Goal: Task Accomplishment & Management: Use online tool/utility

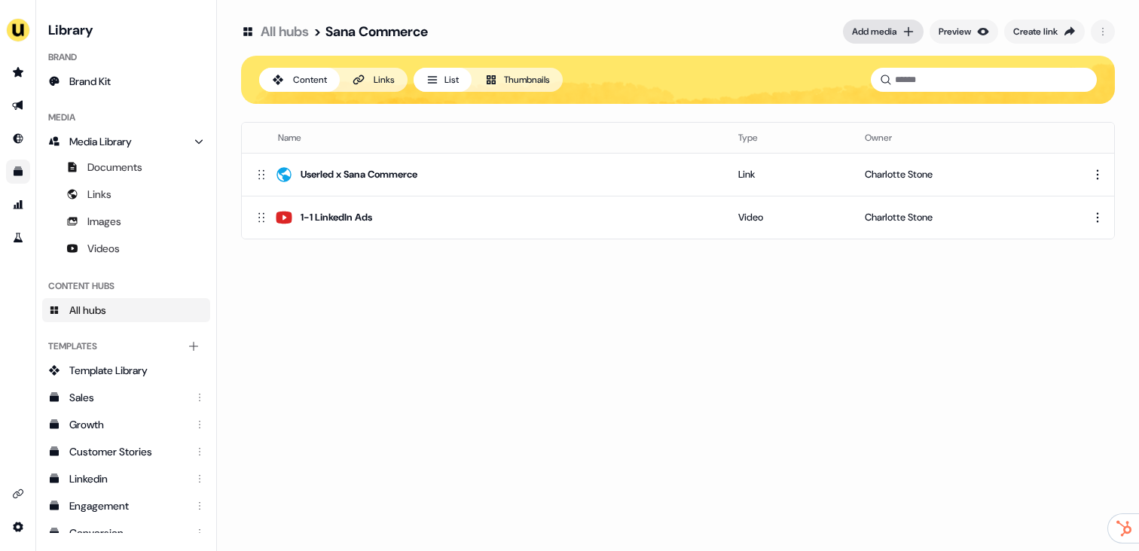
click at [876, 23] on button "Add media" at bounding box center [883, 32] width 81 height 24
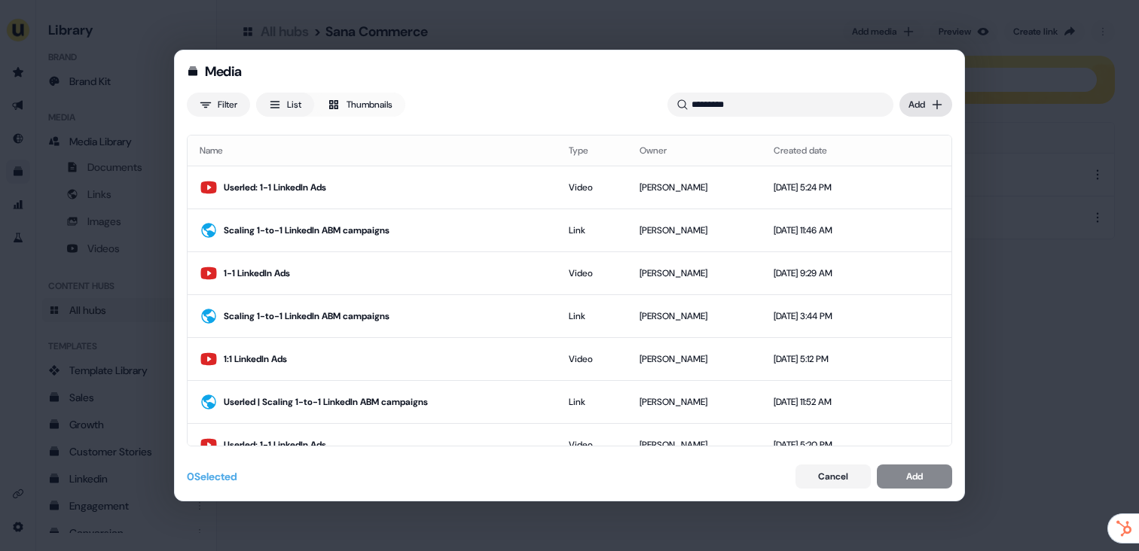
click at [930, 103] on div "Media Filter List Thumbnails ******** Uploaded Add Name Type Owner Created date…" at bounding box center [569, 275] width 1139 height 551
click at [908, 142] on div "Upload files" at bounding box center [903, 136] width 89 height 24
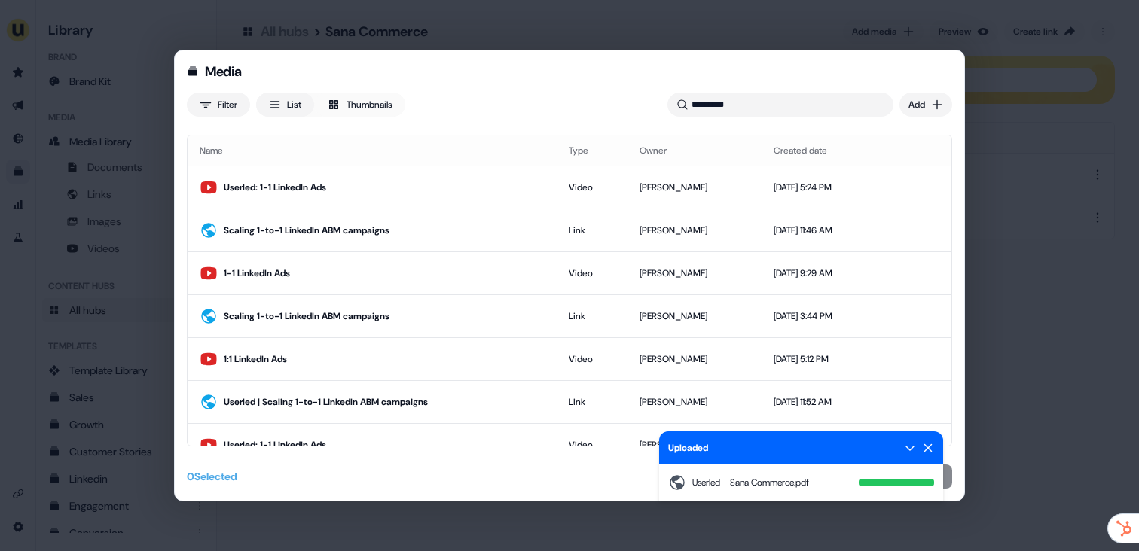
click at [929, 447] on icon at bounding box center [928, 448] width 8 height 8
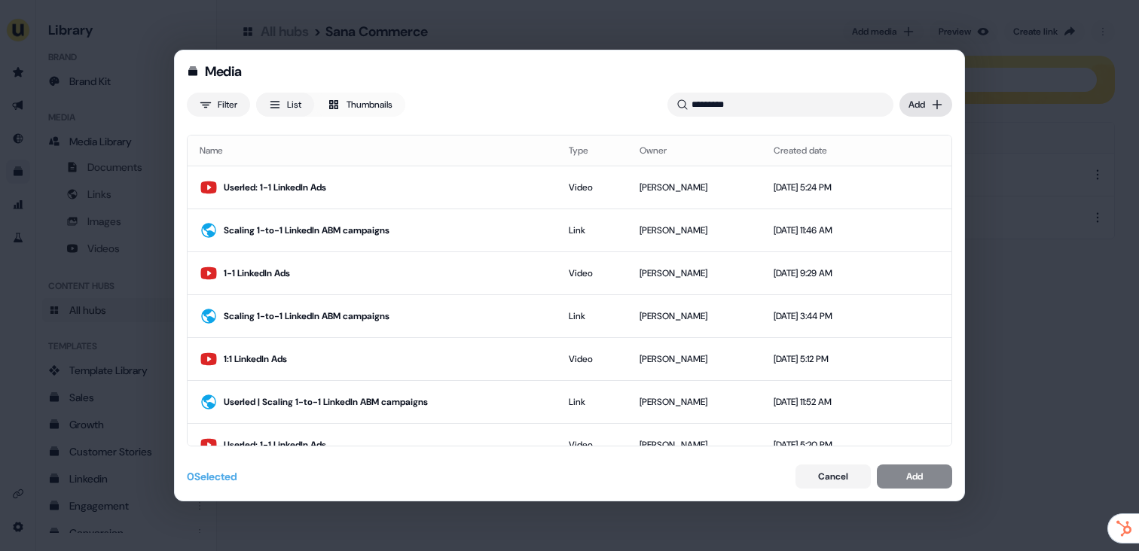
click at [920, 99] on div "Media Filter List Thumbnails ******** Uploaded Userled - Sana Commerce.pdf Add …" at bounding box center [569, 275] width 1139 height 551
click at [892, 142] on div "Upload files" at bounding box center [903, 136] width 89 height 24
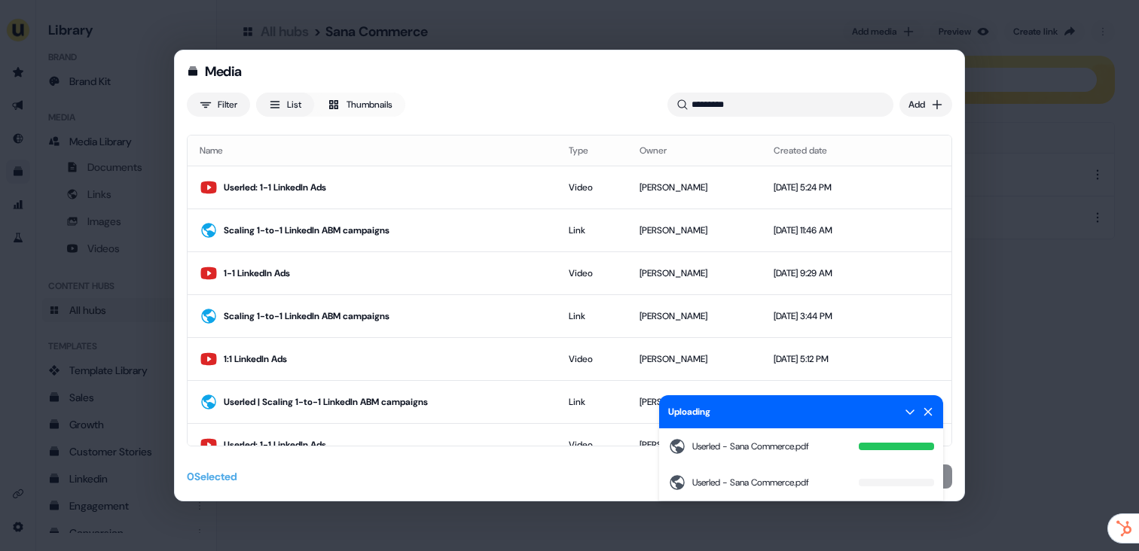
click at [913, 450] on div "Userled - Sana Commerce.pdf" at bounding box center [801, 447] width 284 height 36
drag, startPoint x: 760, startPoint y: 107, endPoint x: 667, endPoint y: 105, distance: 93.4
click at [667, 105] on input "********" at bounding box center [780, 105] width 226 height 24
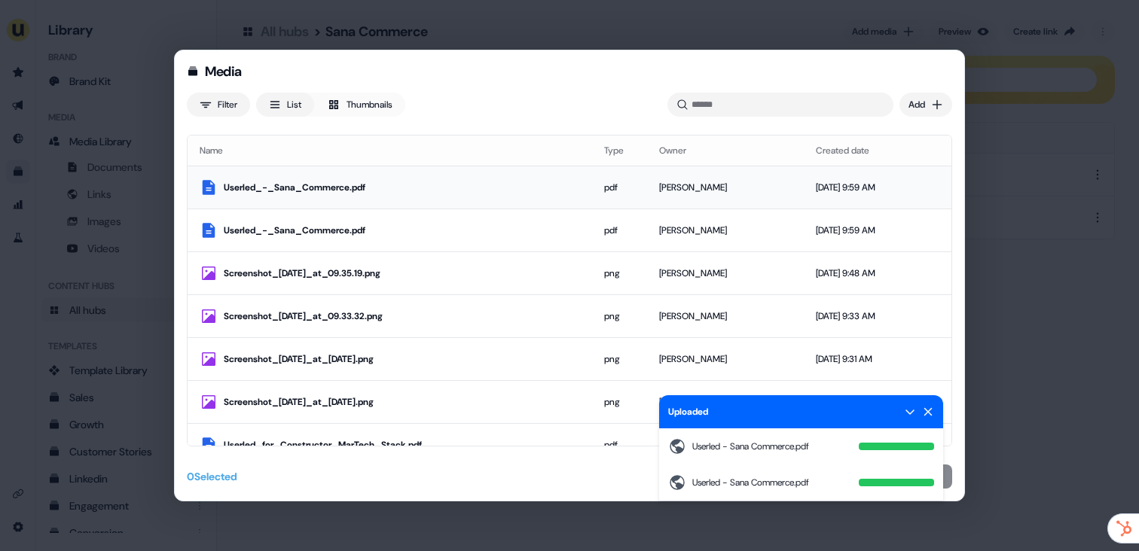
click at [840, 195] on td "[DATE] 9:59 AM" at bounding box center [853, 187] width 99 height 43
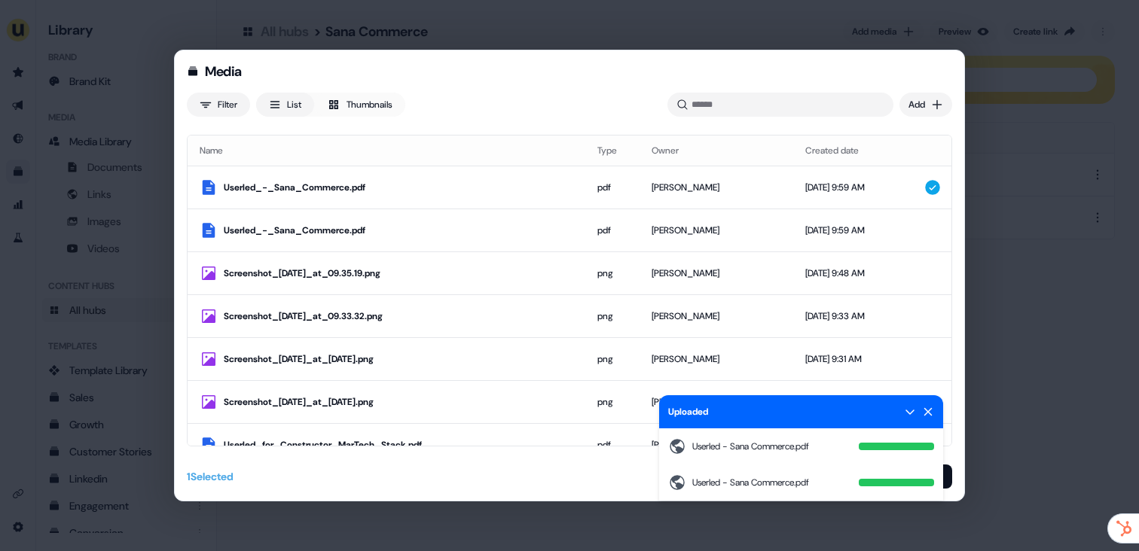
click at [926, 415] on icon at bounding box center [928, 412] width 12 height 12
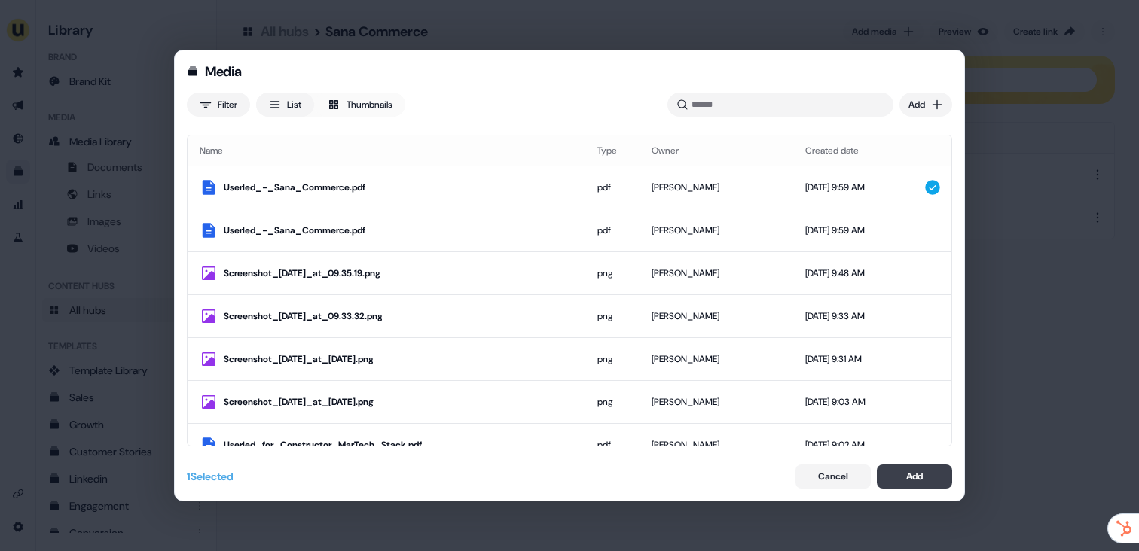
click at [923, 478] on button "Add" at bounding box center [914, 477] width 75 height 24
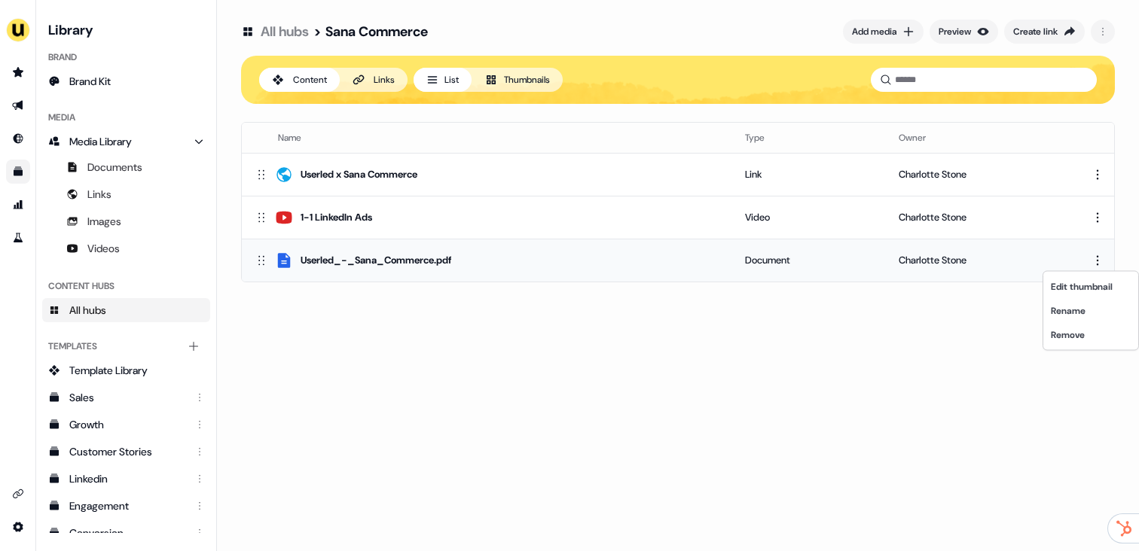
click at [1100, 259] on html "For the best experience switch devices to a bigger screen. Go to [DOMAIN_NAME] …" at bounding box center [569, 275] width 1139 height 551
click at [1086, 309] on div "Rename" at bounding box center [1090, 311] width 89 height 24
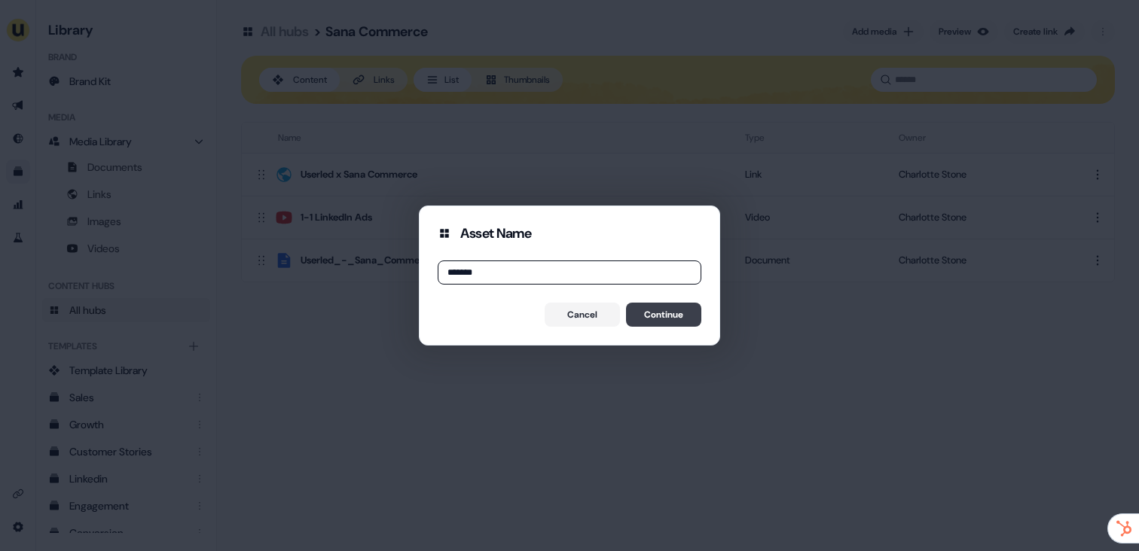
type input "*******"
click at [648, 322] on button "Continue" at bounding box center [663, 315] width 75 height 24
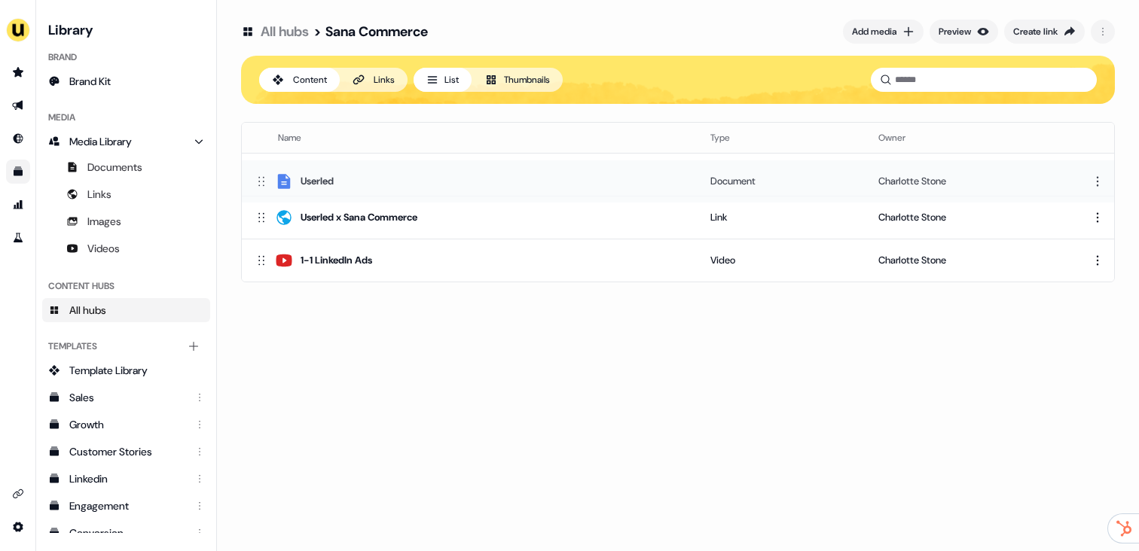
drag, startPoint x: 257, startPoint y: 258, endPoint x: 257, endPoint y: 176, distance: 82.1
click at [257, 176] on icon at bounding box center [261, 180] width 15 height 15
click at [340, 212] on div "Userled x Sana Commerce" at bounding box center [359, 217] width 117 height 15
drag, startPoint x: 258, startPoint y: 218, endPoint x: 258, endPoint y: 175, distance: 43.7
click at [258, 174] on icon at bounding box center [261, 174] width 15 height 15
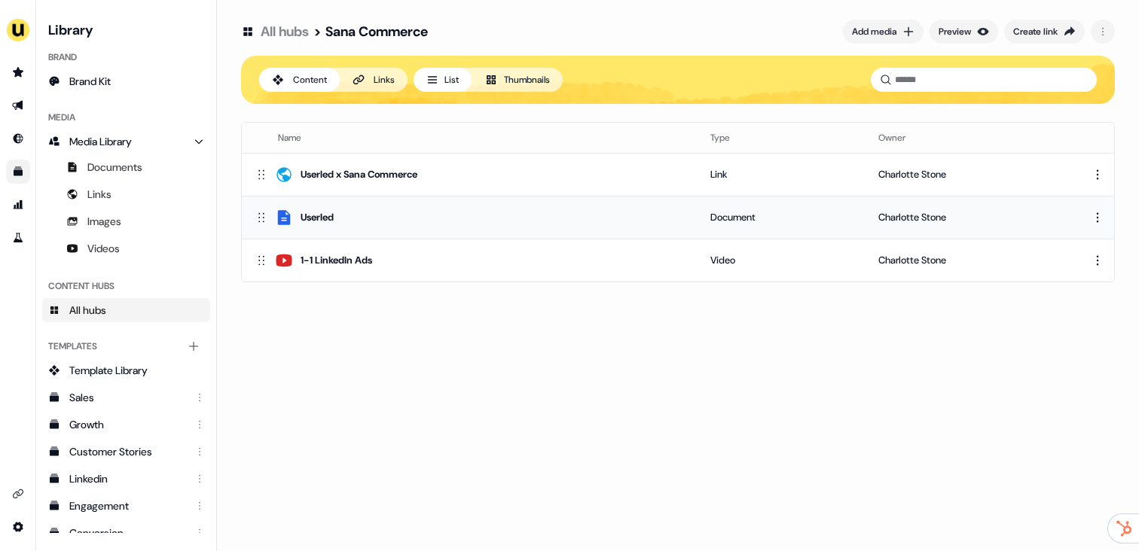
click at [340, 213] on div "Userled" at bounding box center [470, 218] width 432 height 18
click at [1098, 221] on html "For the best experience switch devices to a bigger screen. Go to [DOMAIN_NAME] …" at bounding box center [569, 275] width 1139 height 551
click at [1068, 266] on div "Rename" at bounding box center [1090, 268] width 89 height 24
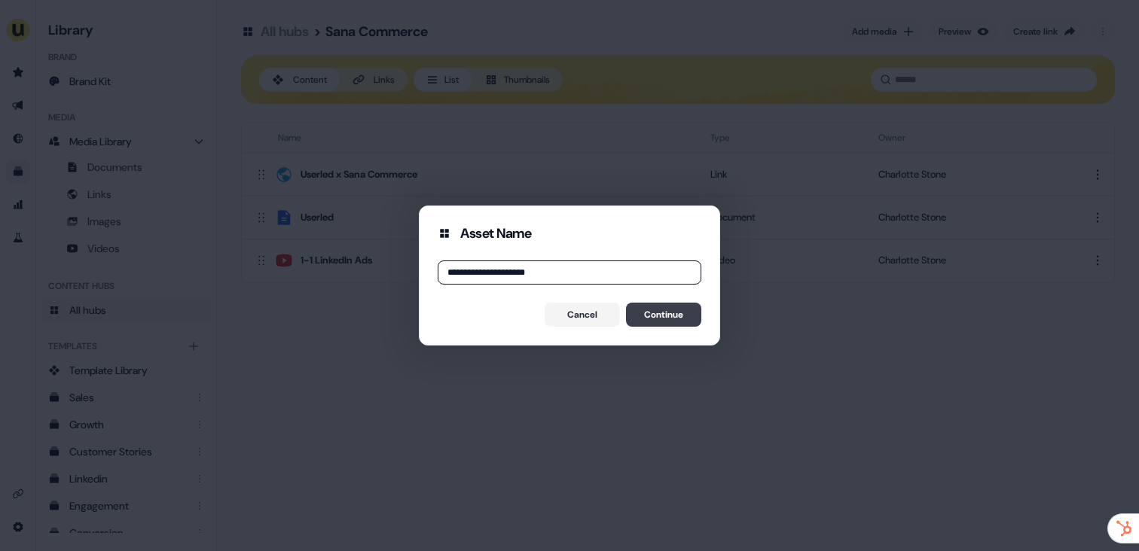
type input "**********"
click at [670, 319] on button "Continue" at bounding box center [663, 315] width 75 height 24
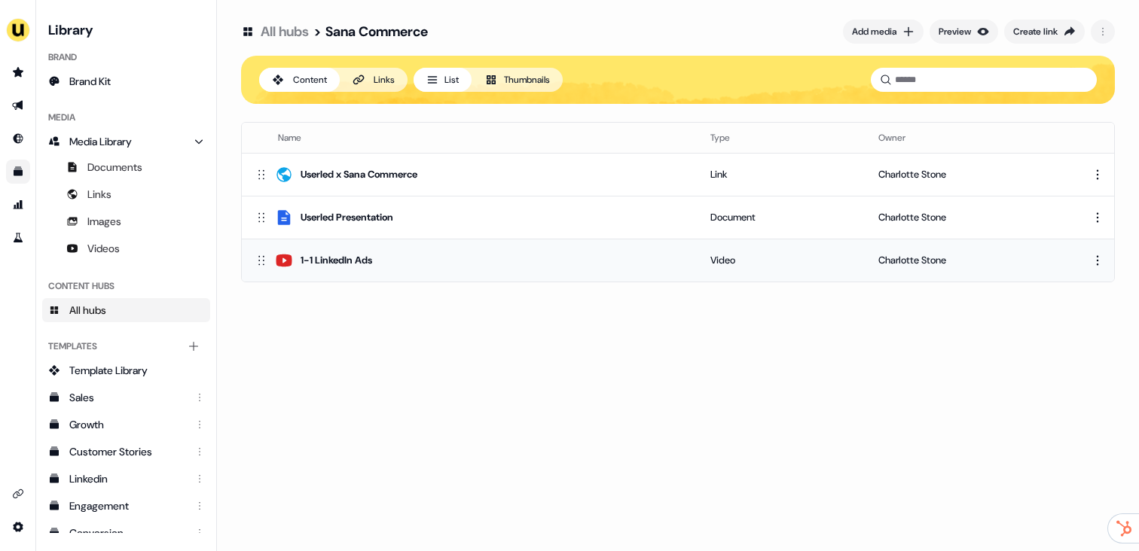
click at [532, 253] on div "1-1 LinkedIn Ads" at bounding box center [470, 261] width 432 height 18
click at [880, 24] on div "Add media" at bounding box center [874, 31] width 44 height 15
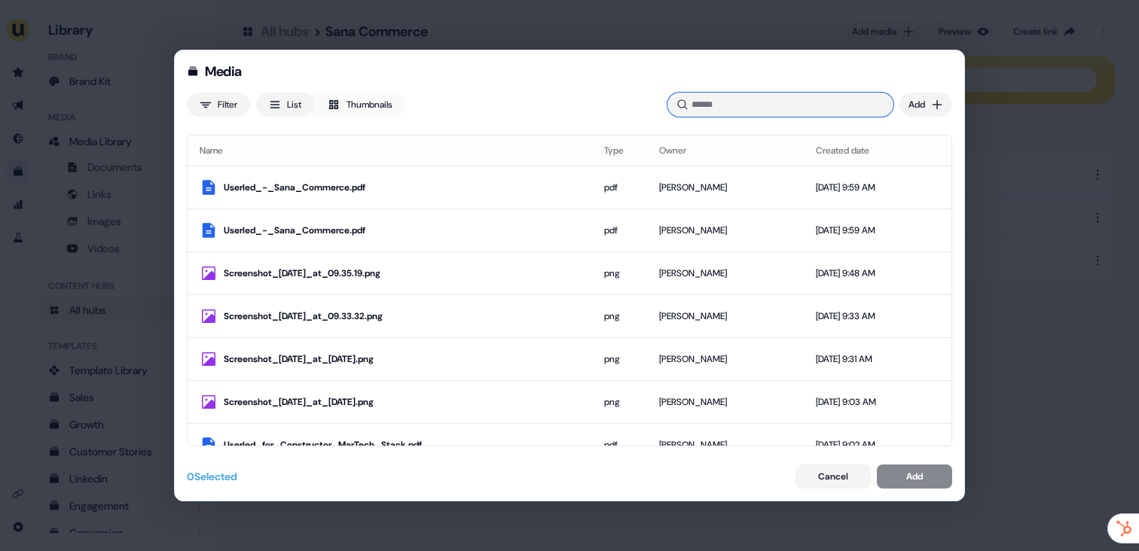
click at [799, 116] on input at bounding box center [780, 105] width 226 height 24
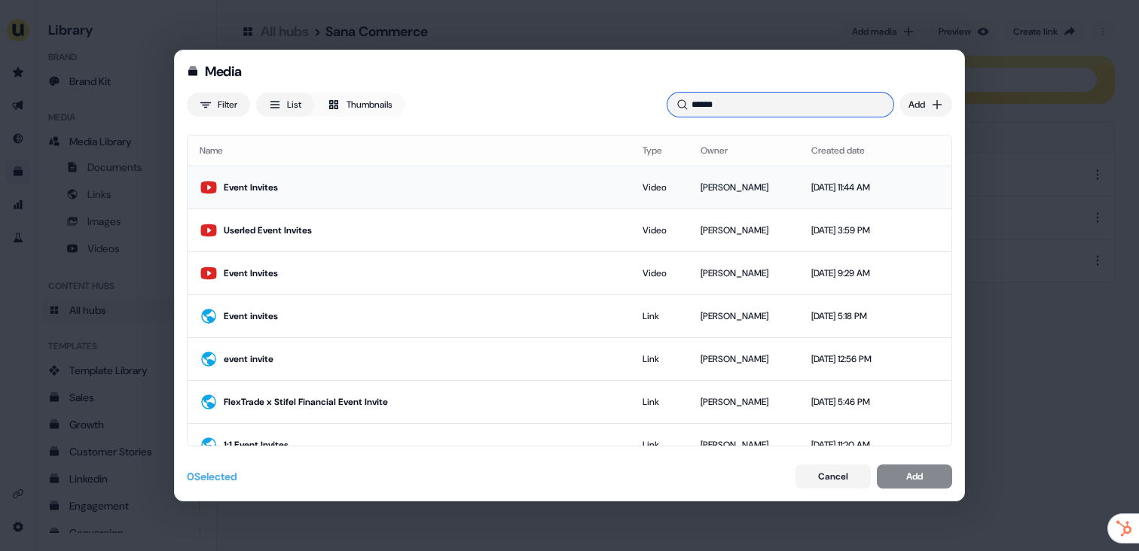
type input "*****"
click at [368, 188] on div "Event Invites" at bounding box center [421, 187] width 395 height 15
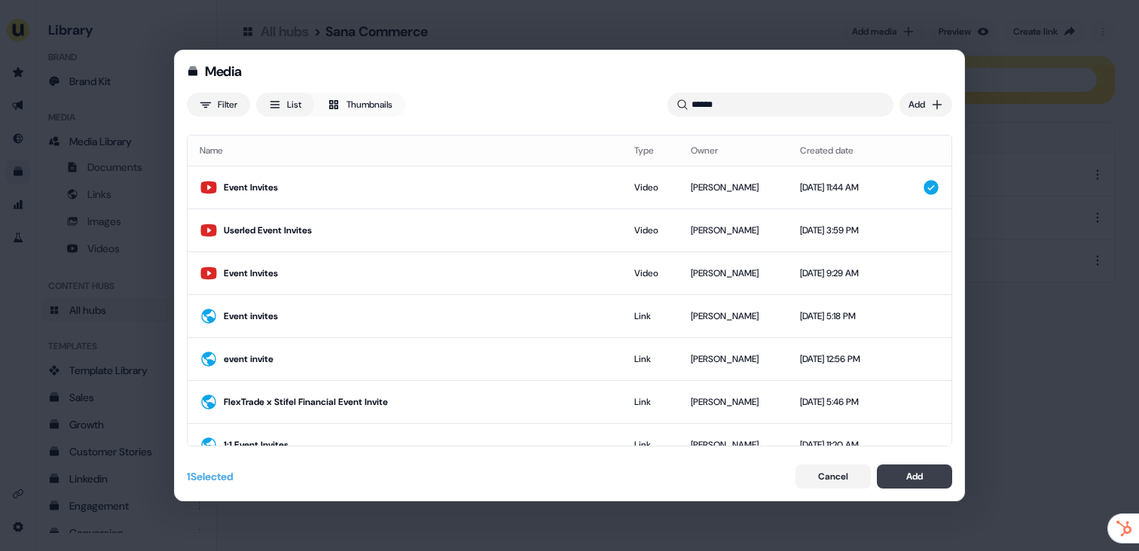
click at [935, 477] on button "Add" at bounding box center [914, 477] width 75 height 24
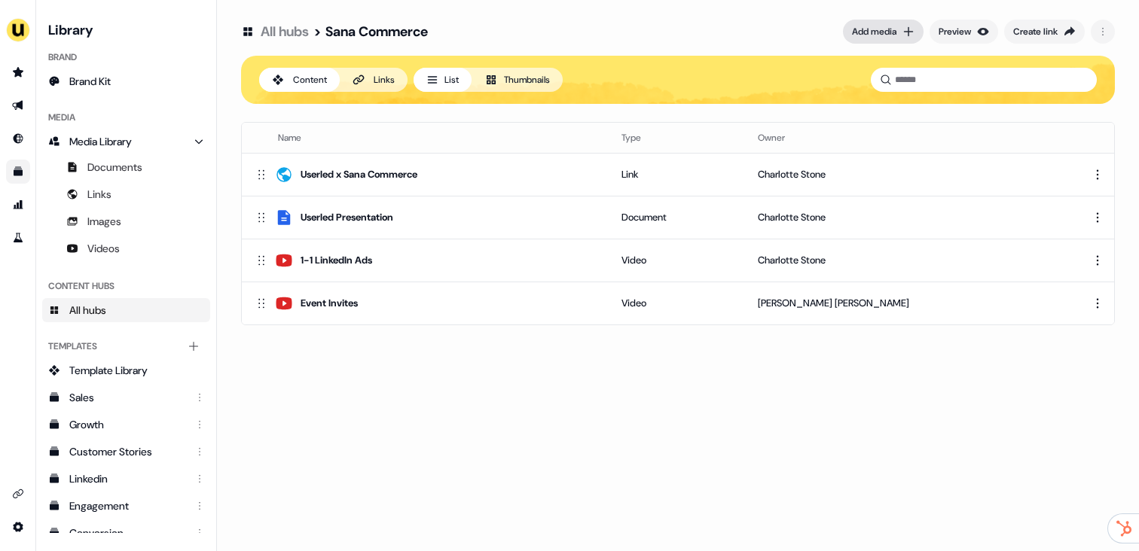
click at [867, 33] on div "Add media" at bounding box center [874, 31] width 44 height 15
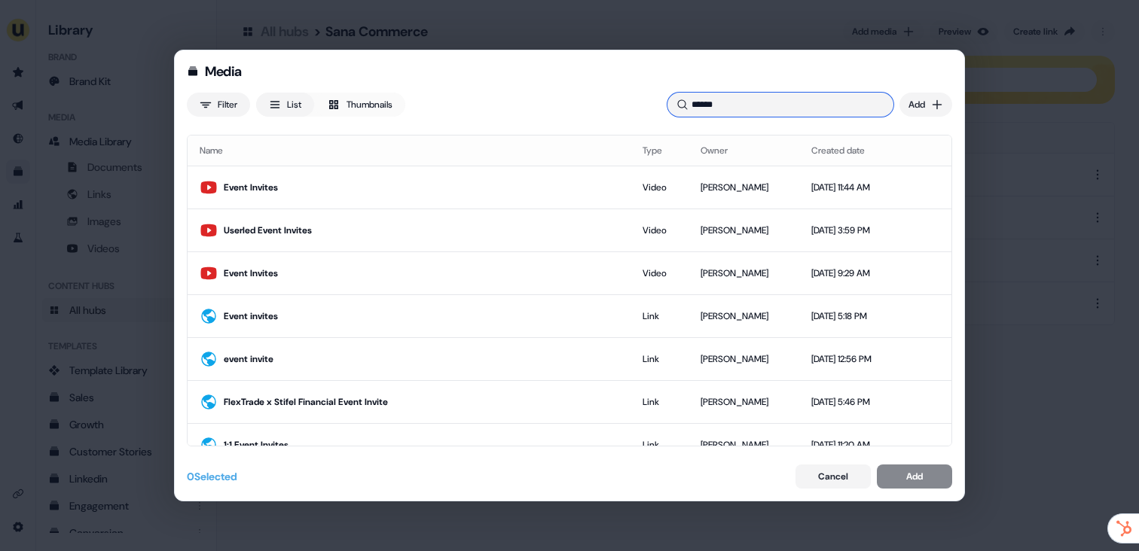
drag, startPoint x: 749, startPoint y: 108, endPoint x: 653, endPoint y: 106, distance: 96.4
click at [653, 106] on div "Filter List Thumbnails ***** Uploaded Add" at bounding box center [569, 105] width 765 height 24
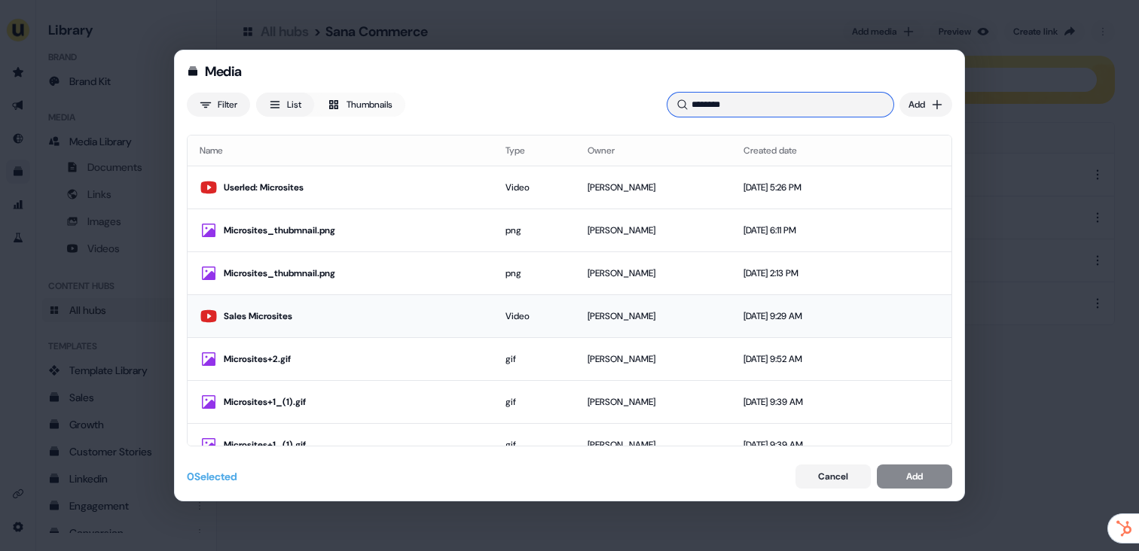
type input "********"
click at [359, 319] on div "Sales Microsites" at bounding box center [353, 316] width 258 height 15
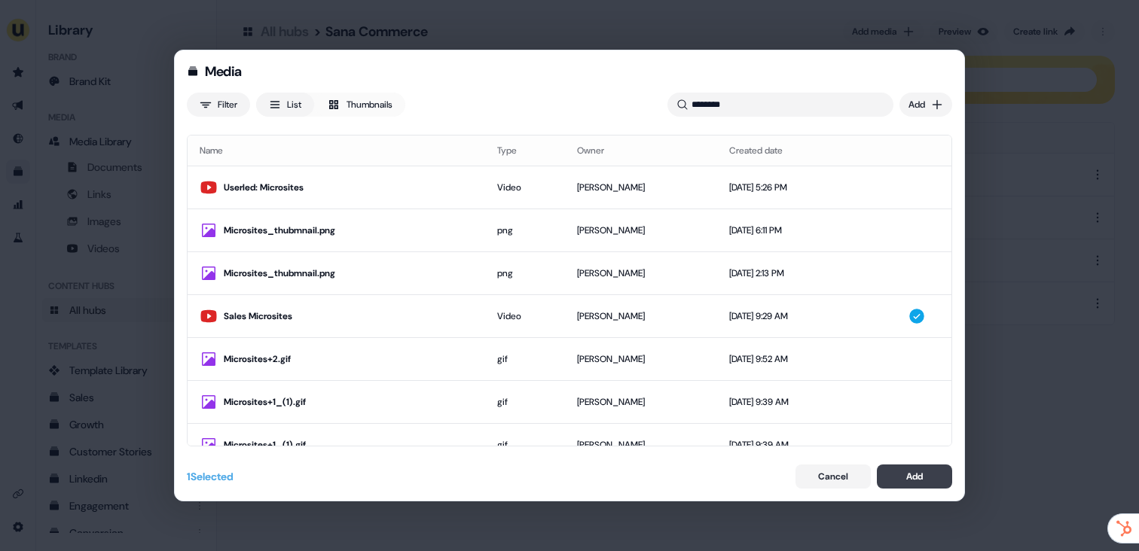
click at [915, 472] on div "Add" at bounding box center [914, 476] width 17 height 15
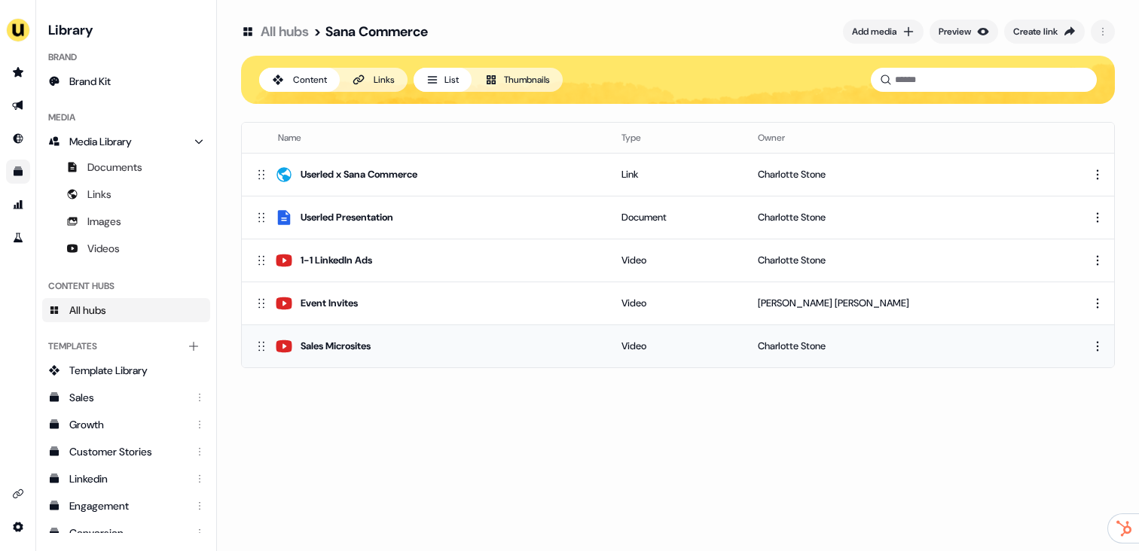
click at [745, 330] on td "Video" at bounding box center [677, 346] width 136 height 43
click at [1091, 347] on html "For the best experience switch devices to a bigger screen. Go to [DOMAIN_NAME] …" at bounding box center [569, 275] width 1139 height 551
click at [1062, 397] on div "Rename" at bounding box center [1090, 397] width 89 height 24
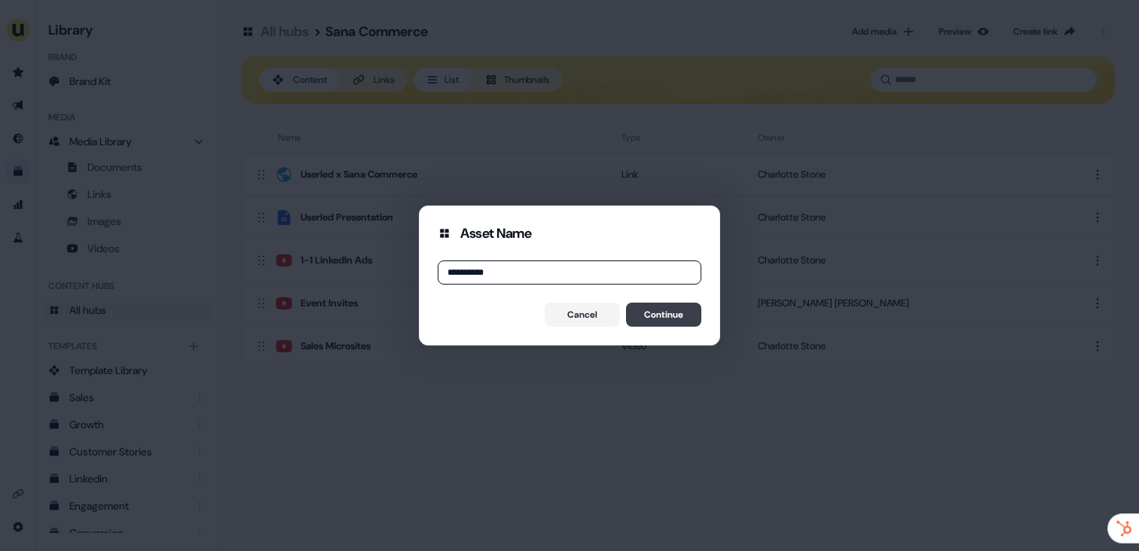
type input "**********"
click at [680, 308] on button "Continue" at bounding box center [663, 315] width 75 height 24
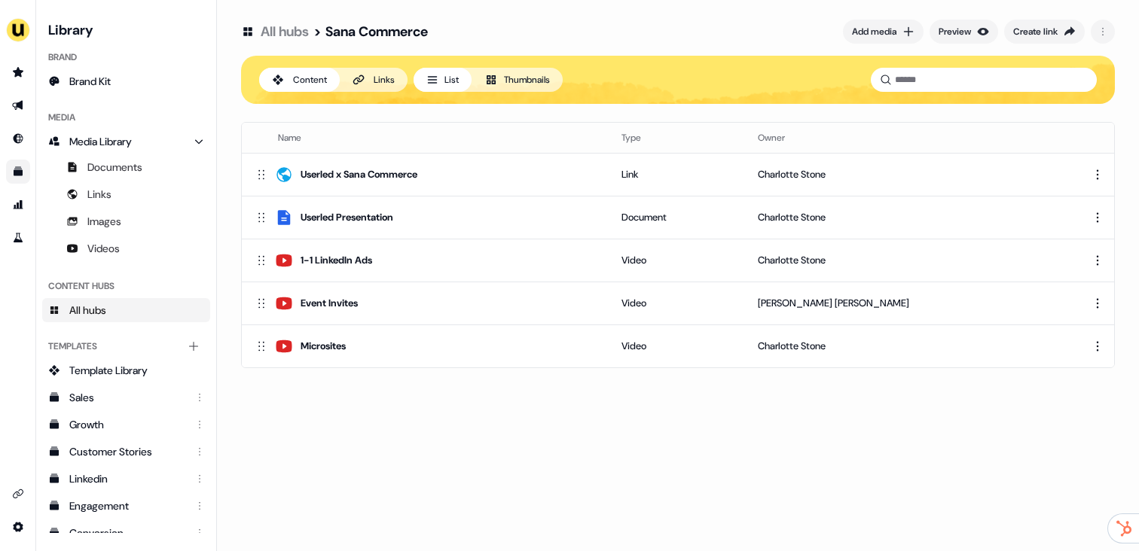
click at [534, 81] on button "Thumbnails" at bounding box center [517, 80] width 91 height 24
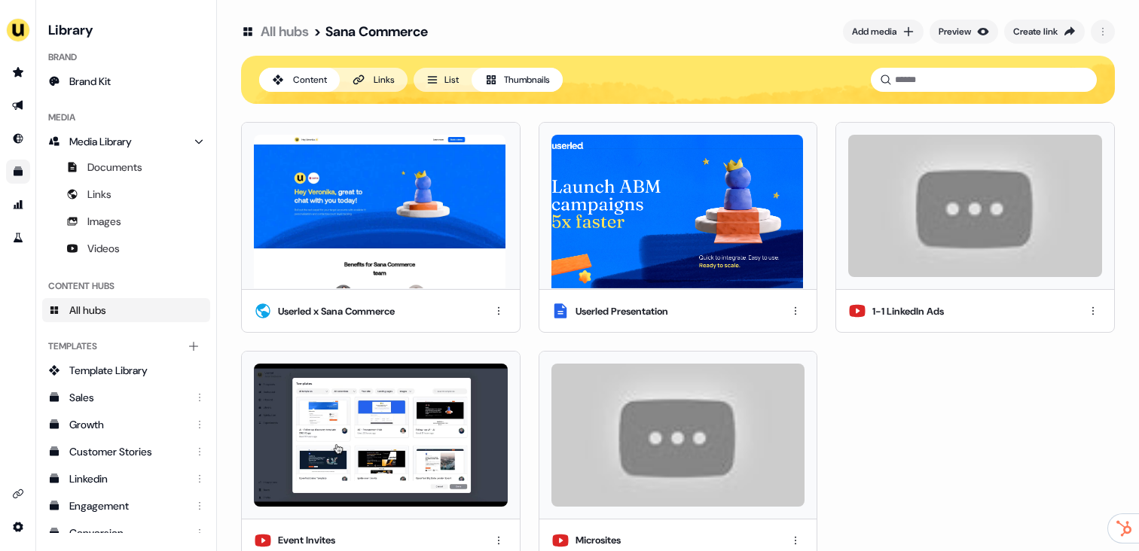
click at [551, 81] on button "Thumbnails" at bounding box center [517, 80] width 91 height 24
click at [970, 241] on img at bounding box center [975, 206] width 254 height 142
click at [679, 429] on img at bounding box center [678, 435] width 254 height 142
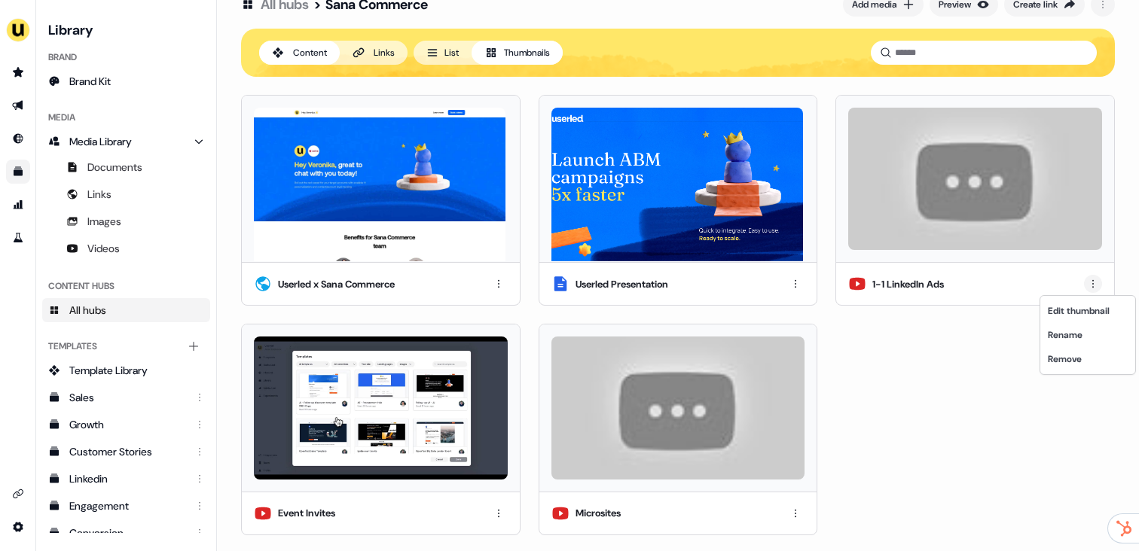
click at [1089, 282] on html "For the best experience switch devices to a bigger screen. Go to [DOMAIN_NAME] …" at bounding box center [569, 275] width 1139 height 551
click at [1073, 313] on div "Edit thumbnail" at bounding box center [1087, 311] width 89 height 24
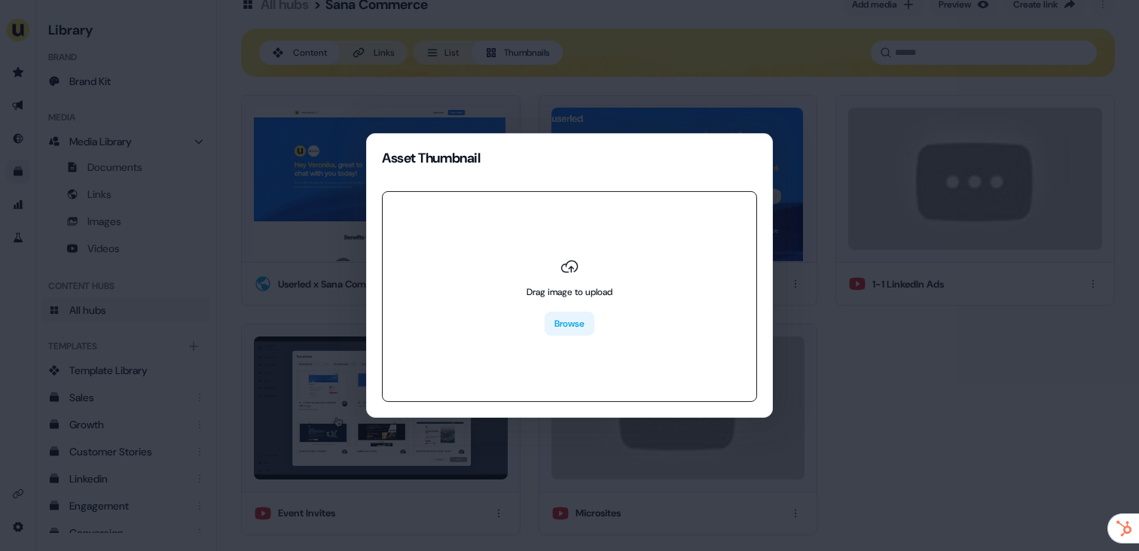
click at [554, 318] on button "Browse" at bounding box center [570, 324] width 50 height 24
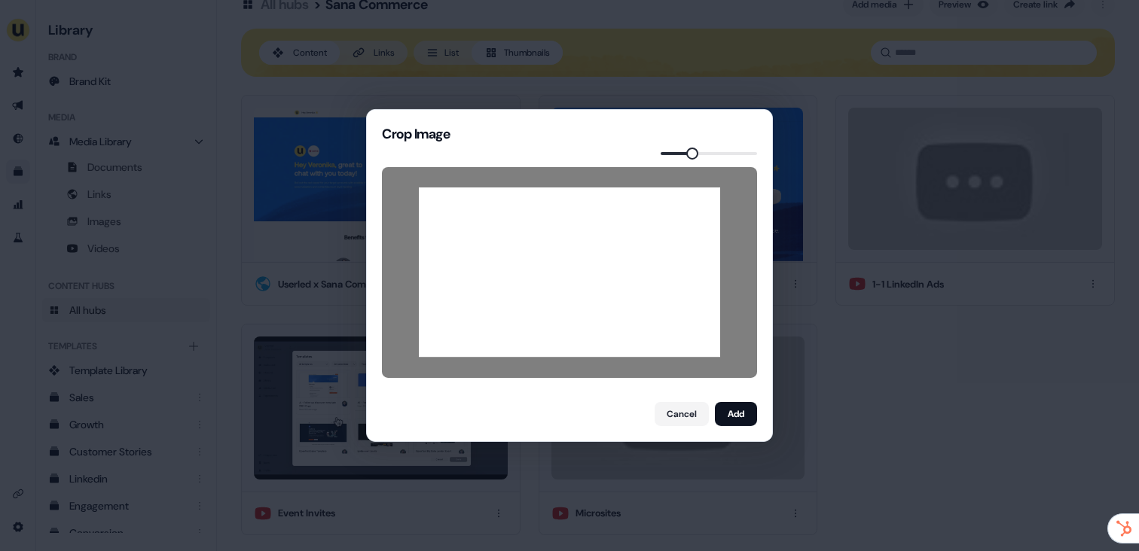
click at [691, 154] on span at bounding box center [692, 154] width 12 height 12
click at [739, 408] on button "Add" at bounding box center [736, 414] width 42 height 24
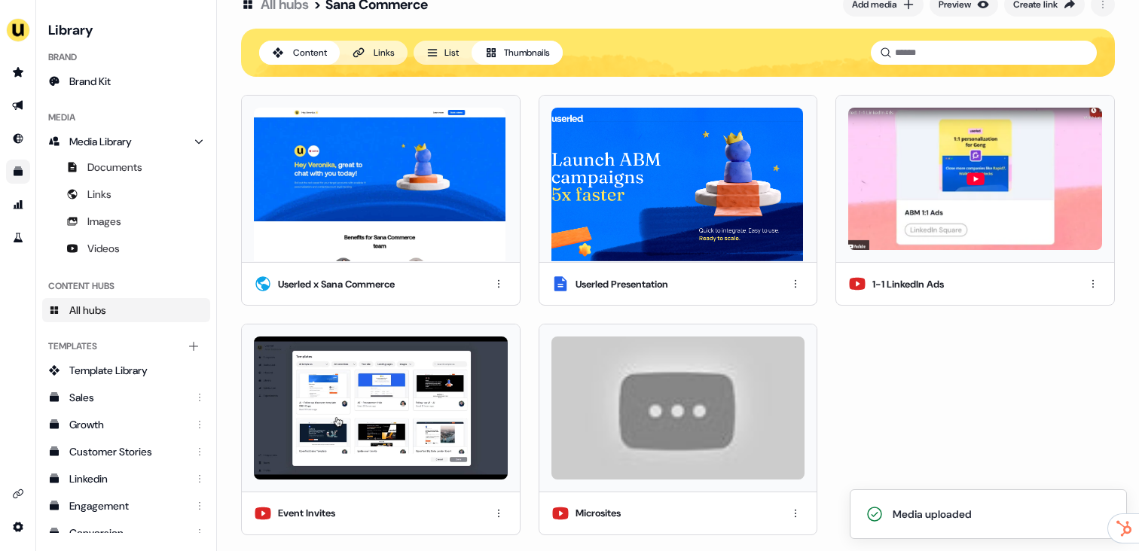
click at [672, 415] on img at bounding box center [678, 408] width 254 height 142
click at [799, 513] on html "Media uploaded For the best experience switch devices to a bigger screen. Go to…" at bounding box center [569, 275] width 1139 height 551
click at [780, 436] on div "Edit thumbnail" at bounding box center [792, 435] width 89 height 24
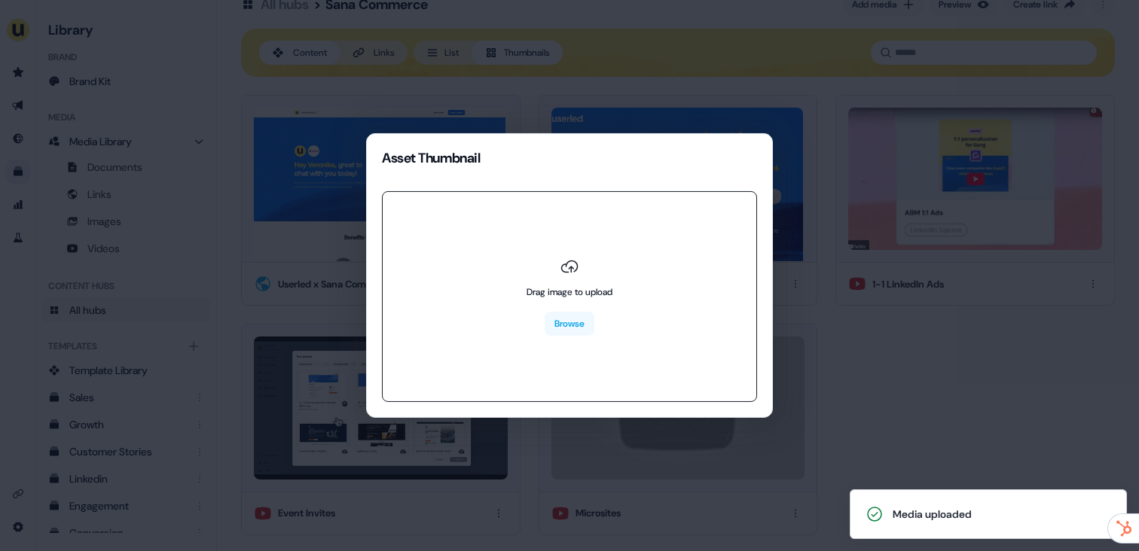
click at [612, 316] on div "Drag image to upload Browse" at bounding box center [570, 297] width 86 height 78
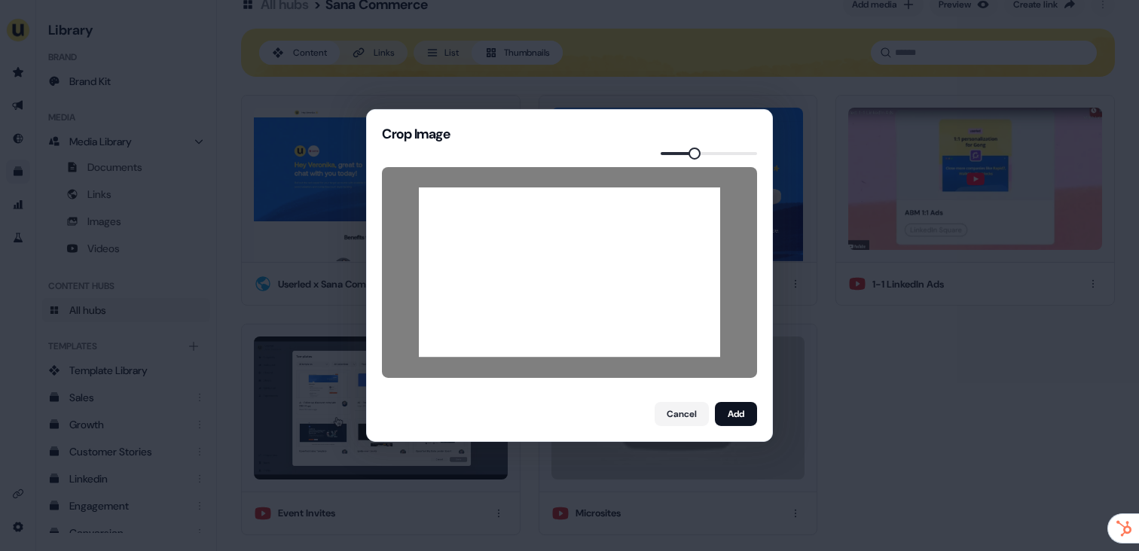
click at [693, 155] on span at bounding box center [694, 154] width 12 height 12
click at [744, 415] on button "Add" at bounding box center [736, 414] width 42 height 24
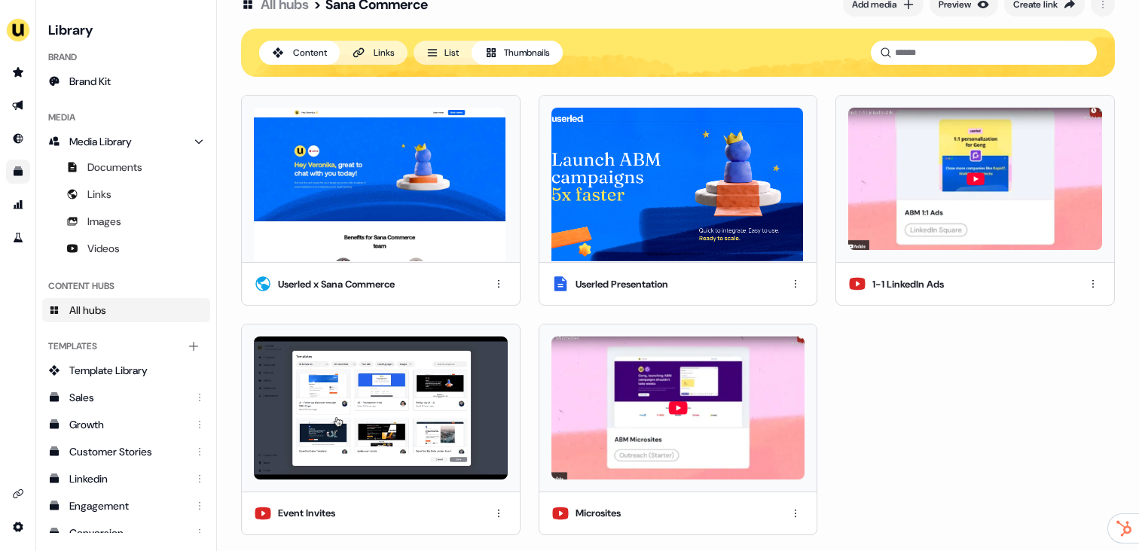
scroll to position [0, 0]
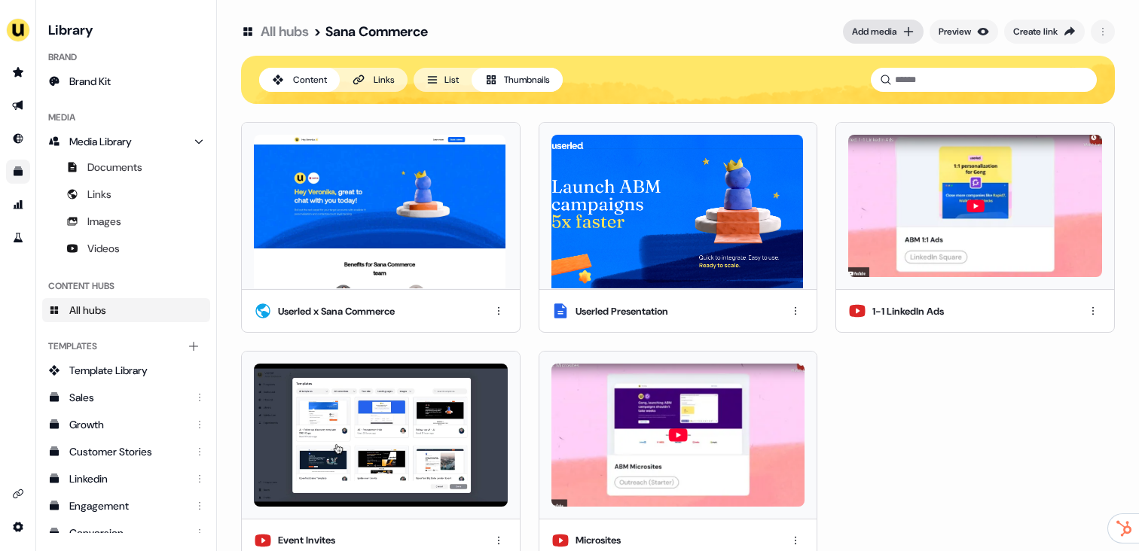
click at [877, 35] on div "Add media" at bounding box center [874, 31] width 44 height 15
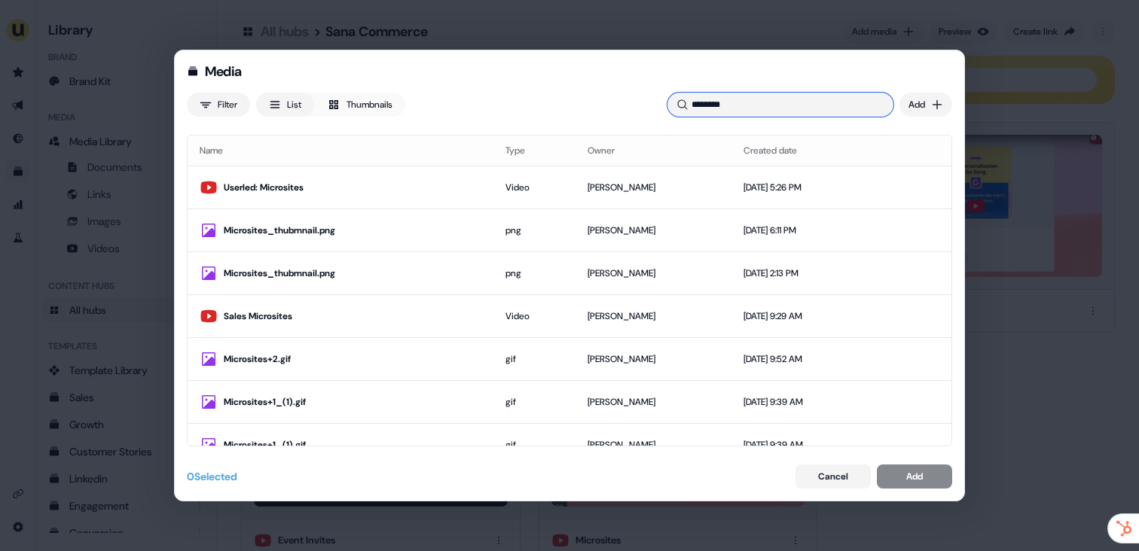
drag, startPoint x: 741, startPoint y: 105, endPoint x: 685, endPoint y: 103, distance: 56.5
click at [685, 103] on div "********" at bounding box center [780, 105] width 226 height 24
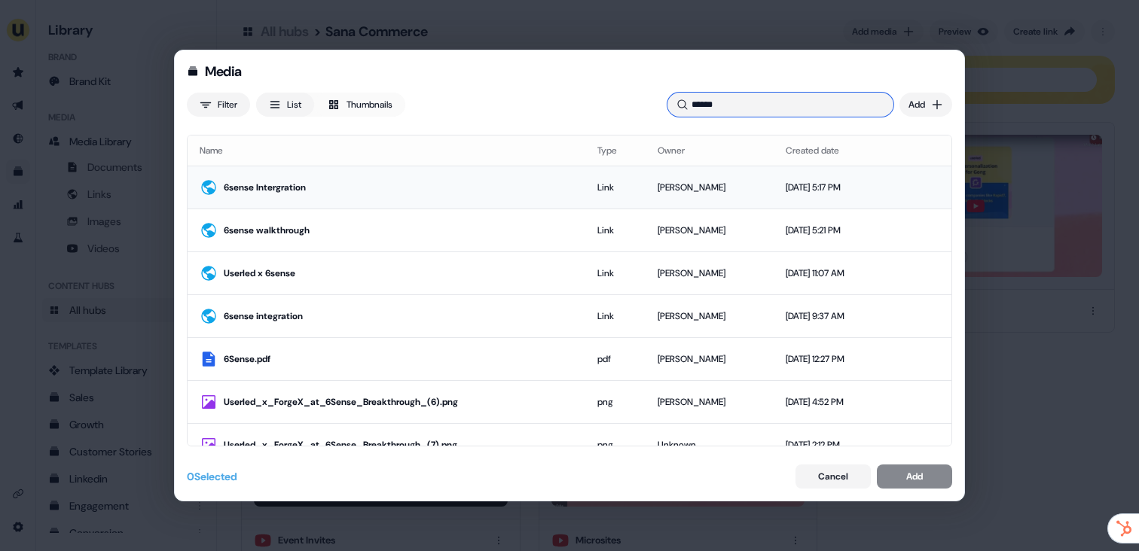
type input "******"
click at [377, 195] on div "6sense Intergration" at bounding box center [387, 188] width 374 height 18
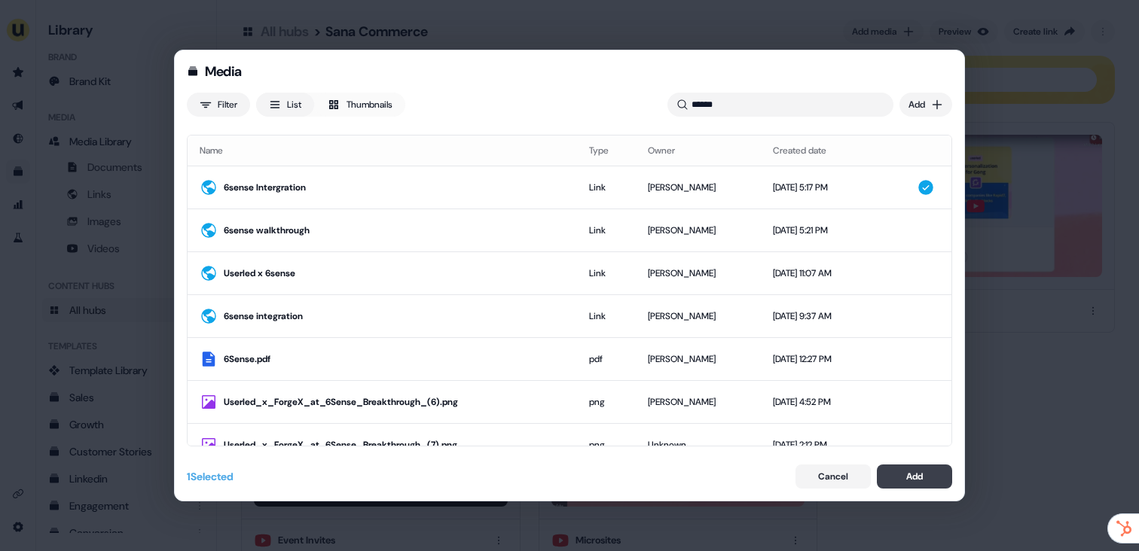
click at [917, 474] on div "Add" at bounding box center [914, 476] width 17 height 15
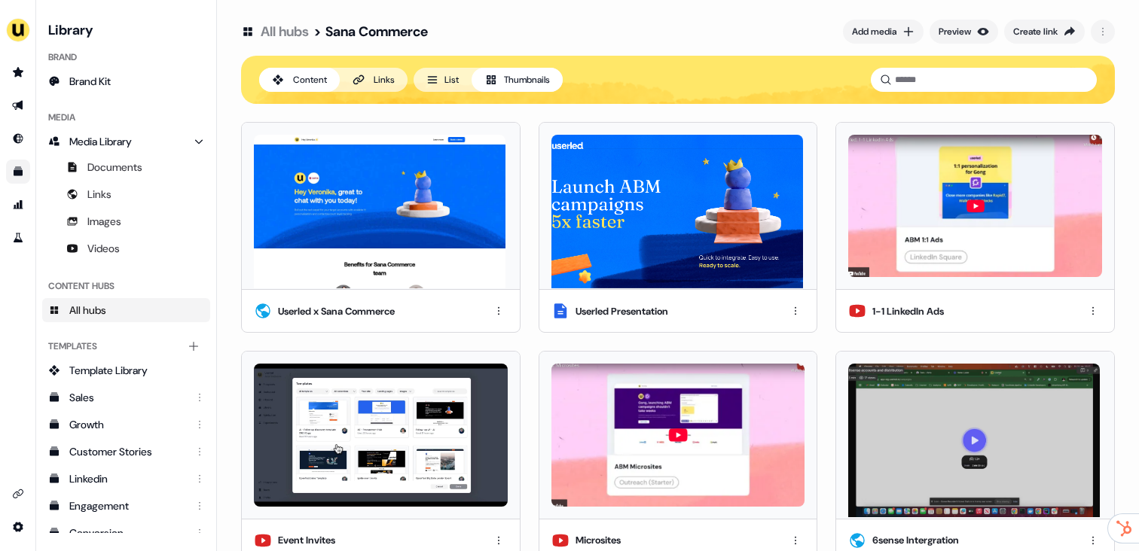
scroll to position [27, 0]
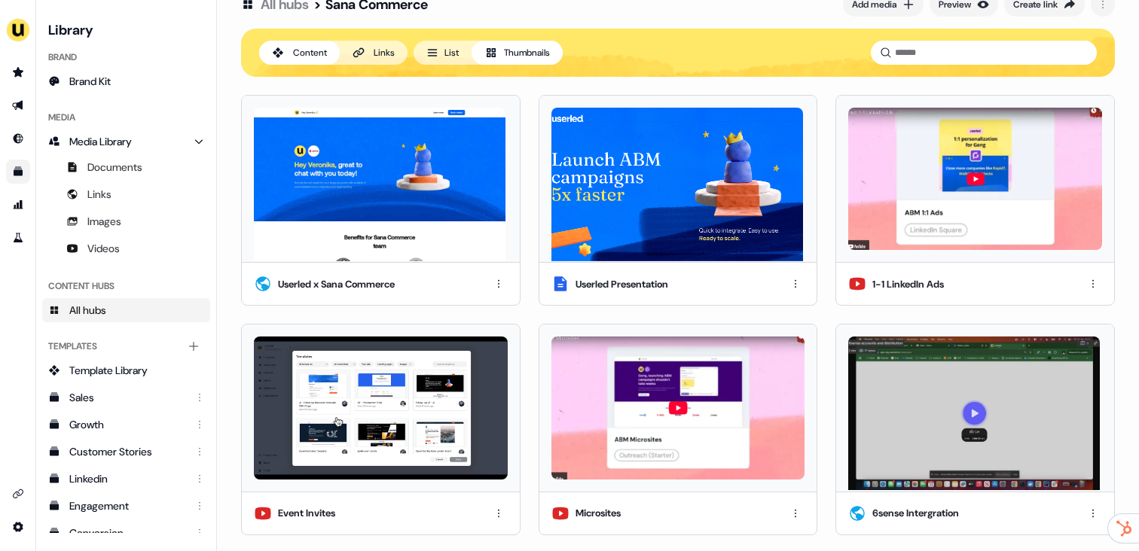
click at [914, 388] on img at bounding box center [974, 414] width 252 height 154
click at [1087, 503] on html "For the best experience switch devices to a bigger screen. Go to [DOMAIN_NAME] …" at bounding box center [569, 275] width 1139 height 551
click at [1084, 489] on div "Remove" at bounding box center [1087, 484] width 89 height 24
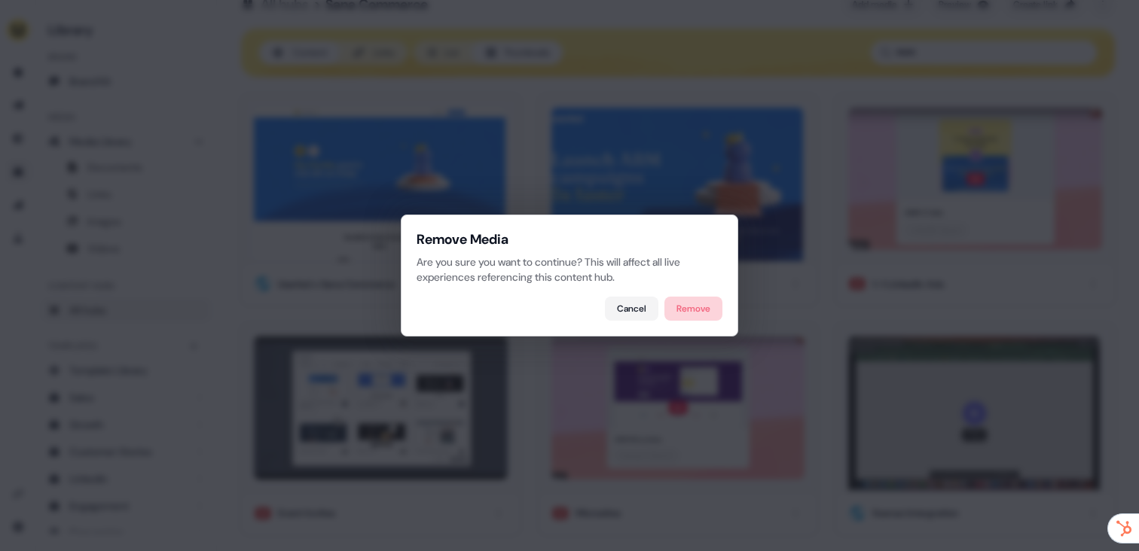
click at [701, 310] on button "Remove" at bounding box center [693, 309] width 58 height 24
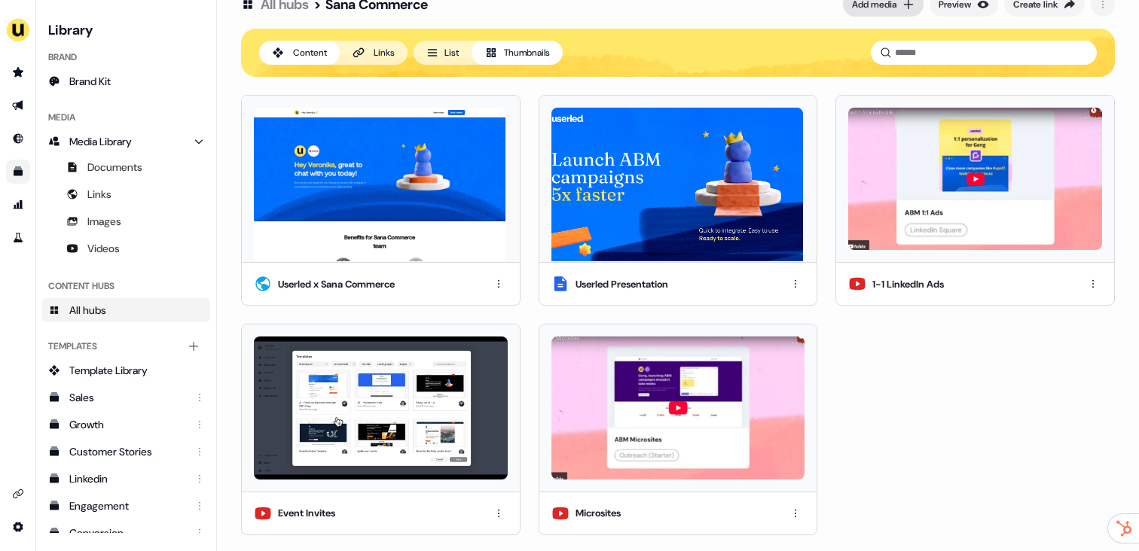
click at [871, 8] on div "Add media" at bounding box center [874, 4] width 44 height 15
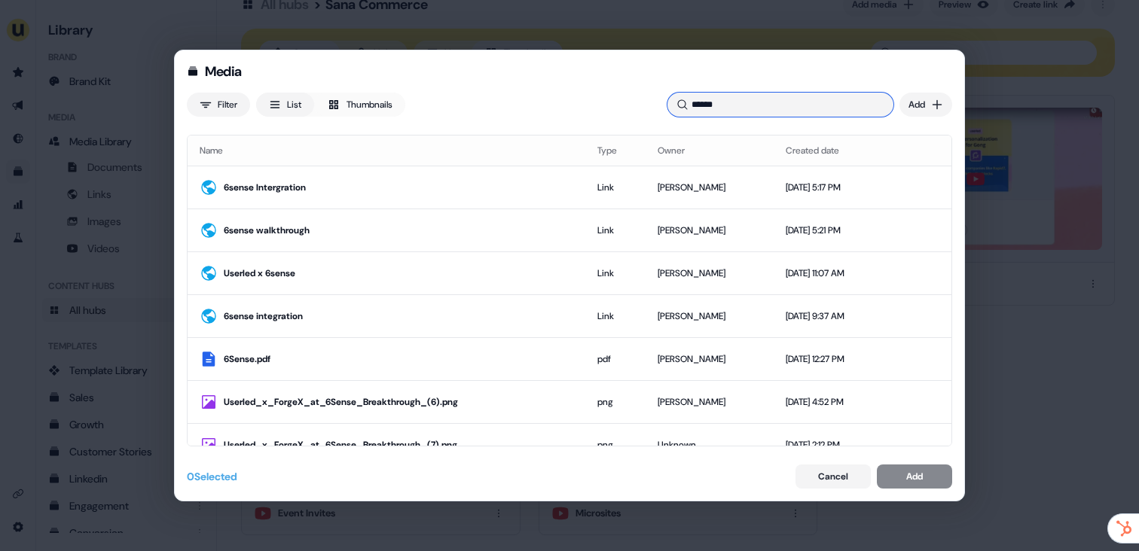
click at [770, 111] on input "******" at bounding box center [780, 105] width 226 height 24
click at [501, 197] on td "6sense Intergration" at bounding box center [387, 187] width 398 height 43
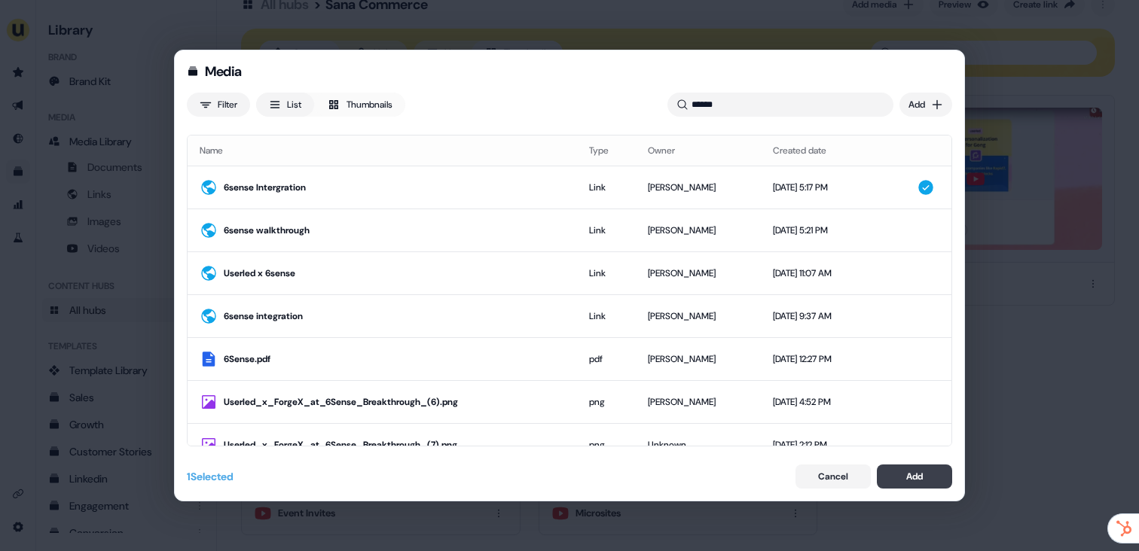
click at [920, 471] on div "Add" at bounding box center [914, 476] width 17 height 15
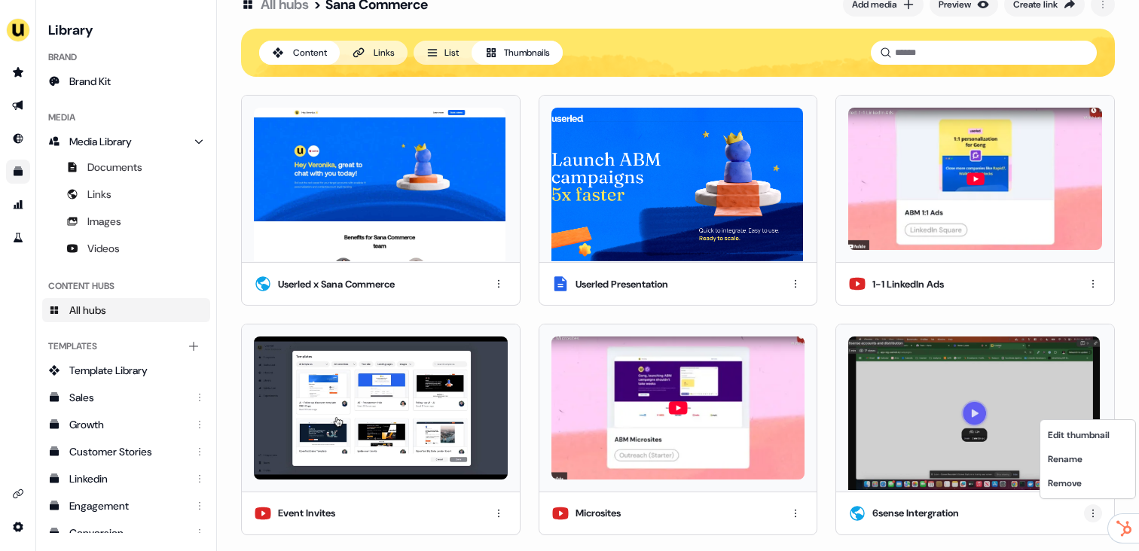
click at [1087, 515] on html "For the best experience switch devices to a bigger screen. Go to [DOMAIN_NAME] …" at bounding box center [569, 275] width 1139 height 551
click at [1080, 485] on div "Remove" at bounding box center [1087, 484] width 89 height 24
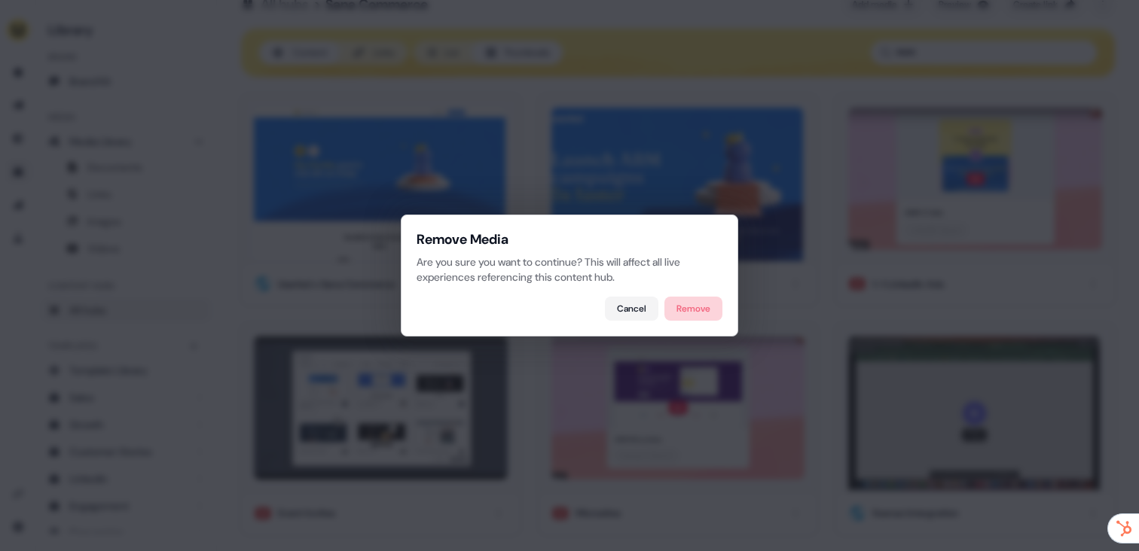
click at [716, 318] on button "Remove" at bounding box center [693, 309] width 58 height 24
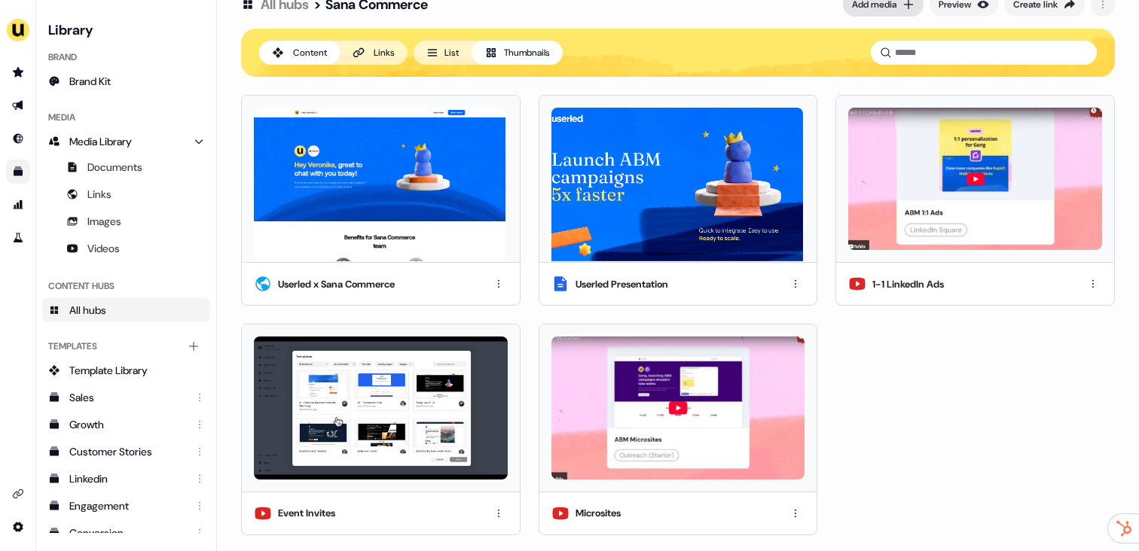
click at [859, 6] on div "Add media" at bounding box center [874, 4] width 44 height 15
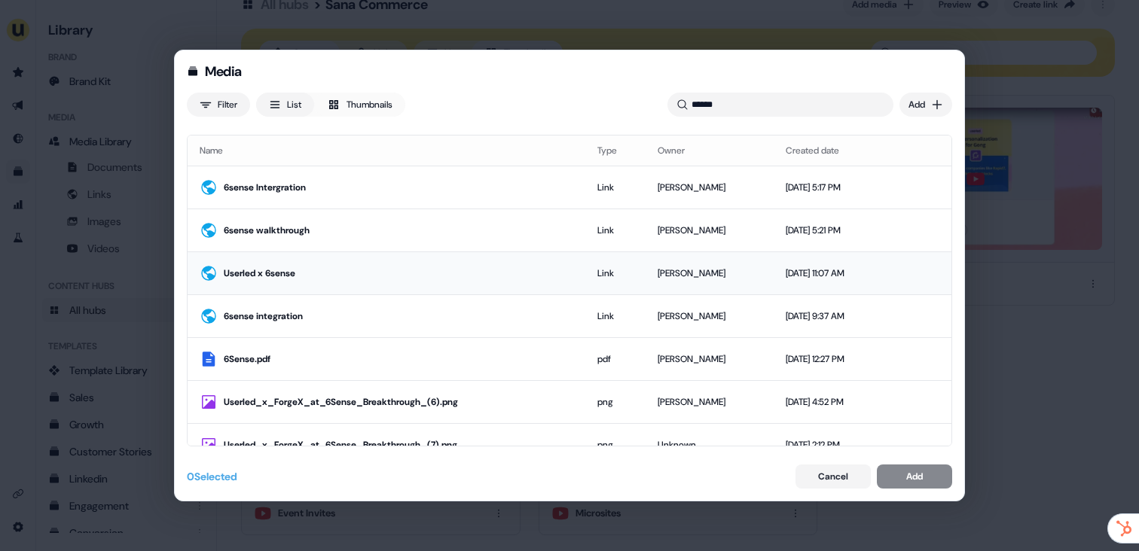
click at [499, 284] on td "Userled x 6sense" at bounding box center [387, 273] width 398 height 43
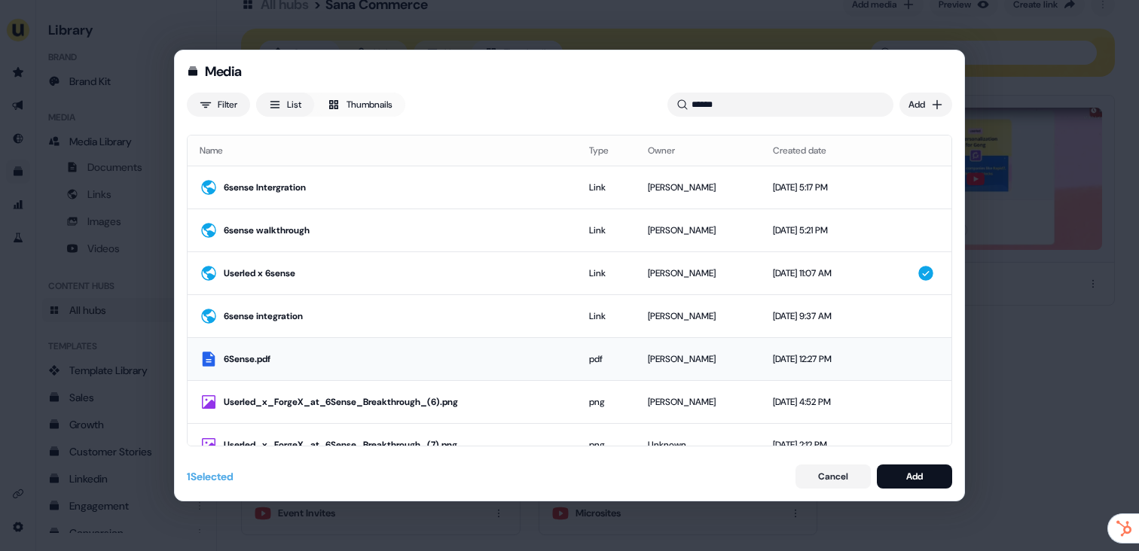
click at [490, 364] on div "6Sense.pdf" at bounding box center [394, 359] width 341 height 15
click at [914, 475] on div "Add" at bounding box center [914, 476] width 17 height 15
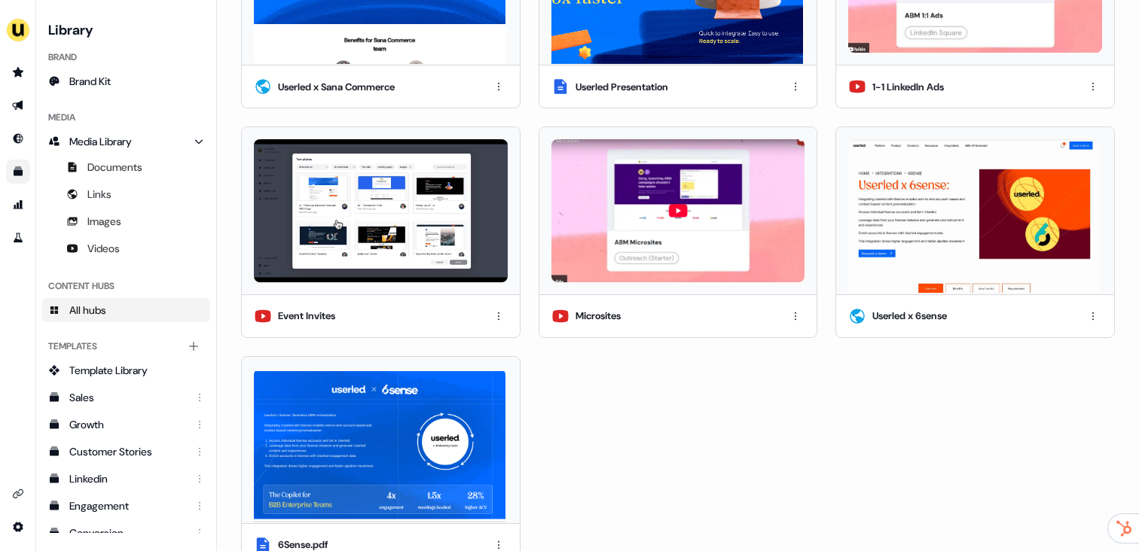
scroll to position [255, 0]
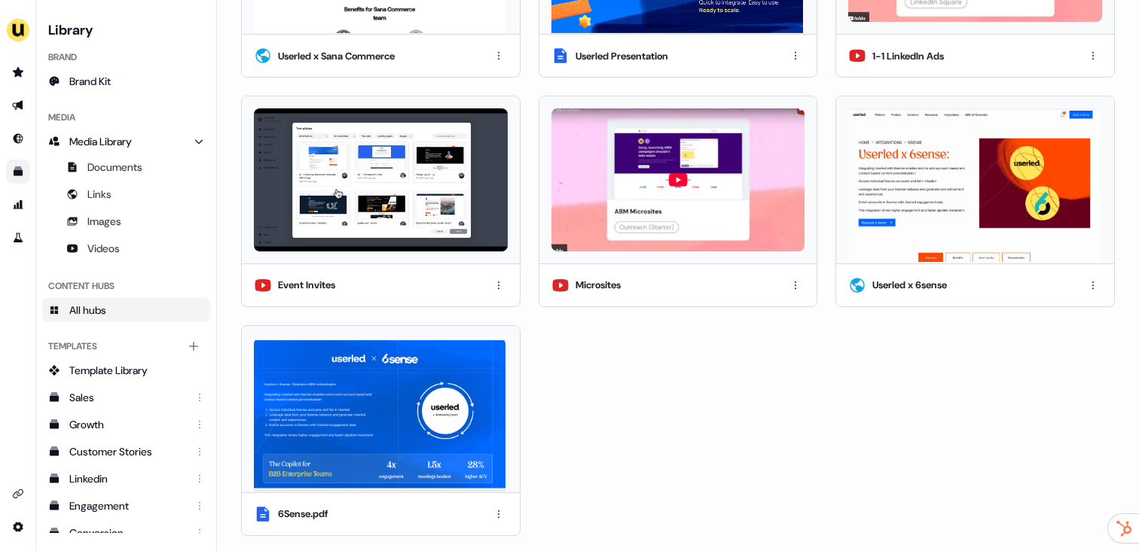
click at [909, 182] on img at bounding box center [974, 185] width 252 height 154
click at [430, 419] on img at bounding box center [380, 415] width 252 height 154
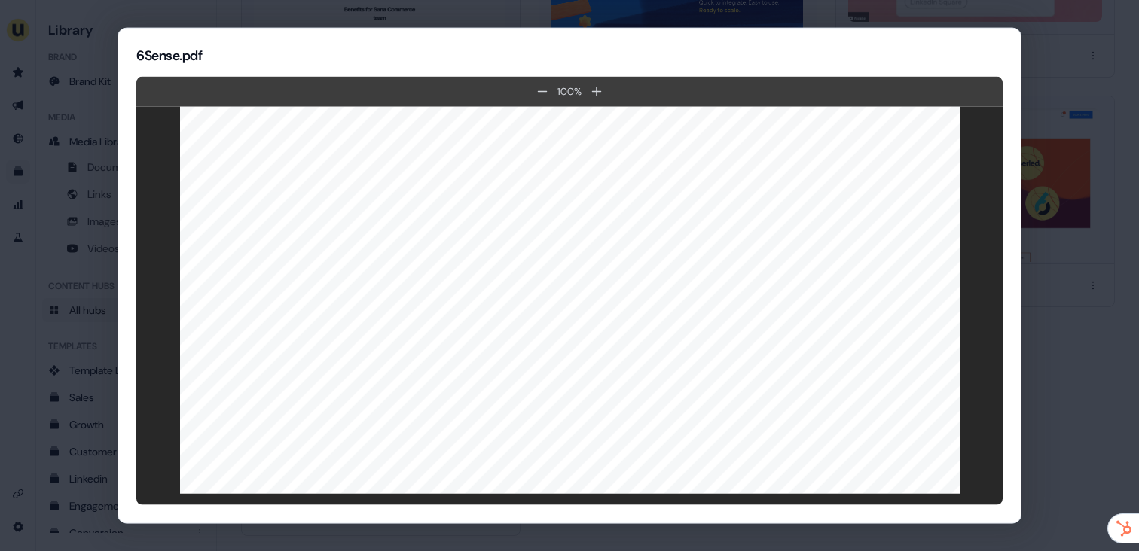
scroll to position [2337, 0]
click at [322, 439] on link at bounding box center [320, 441] width 58 height 13
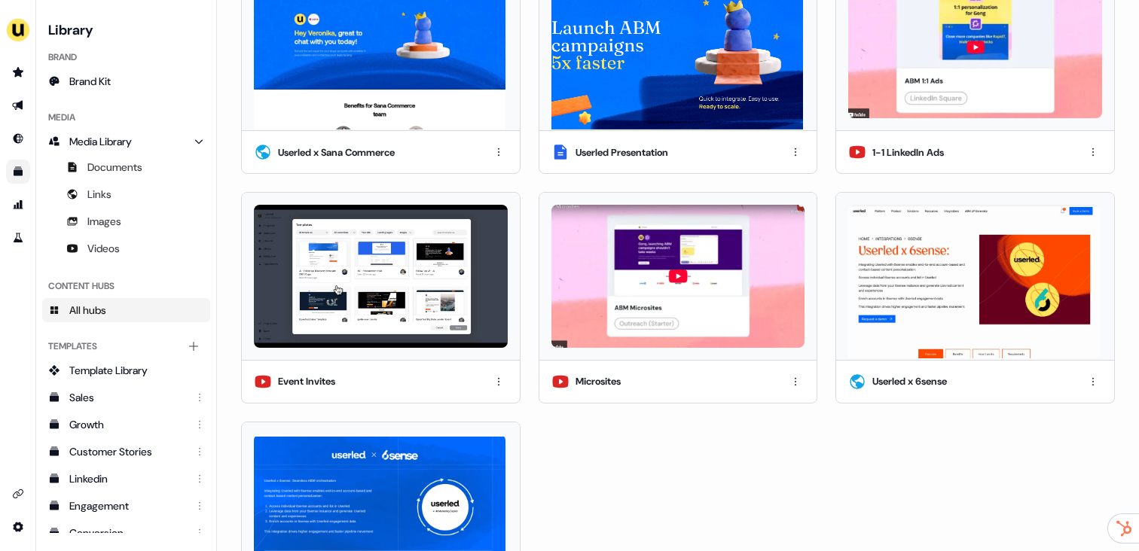
scroll to position [255, 0]
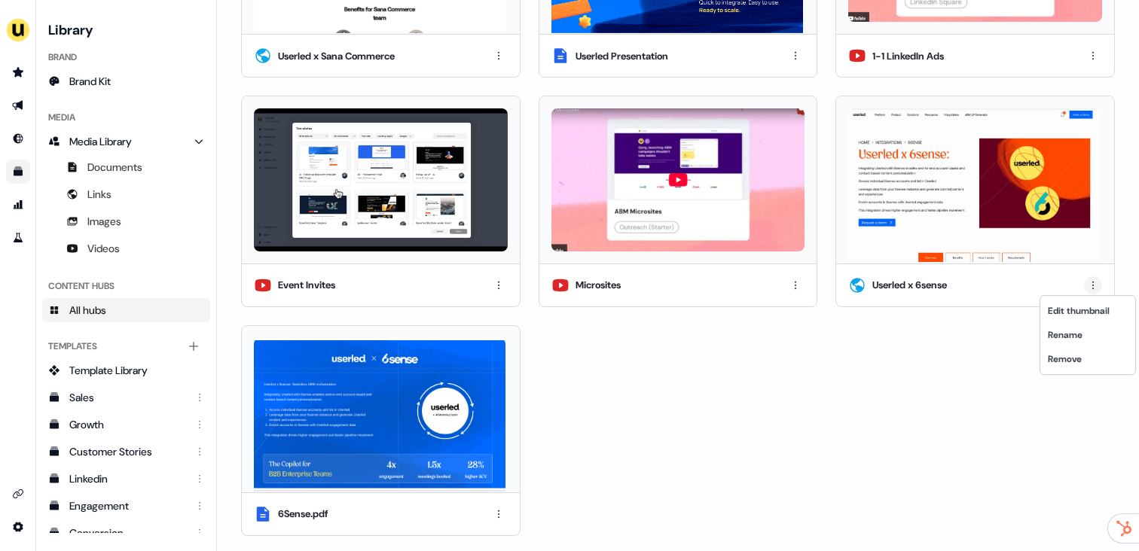
click at [1088, 283] on html "For the best experience switch devices to a bigger screen. Go to [DOMAIN_NAME] …" at bounding box center [569, 275] width 1139 height 551
click at [1068, 364] on div "Remove" at bounding box center [1087, 359] width 89 height 24
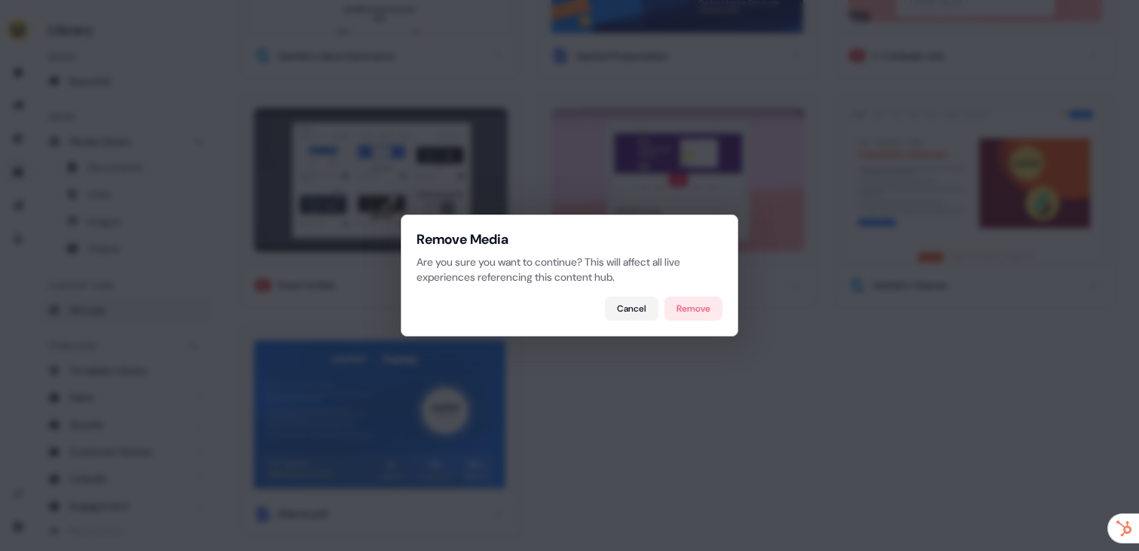
click at [703, 305] on button "Remove" at bounding box center [693, 309] width 58 height 24
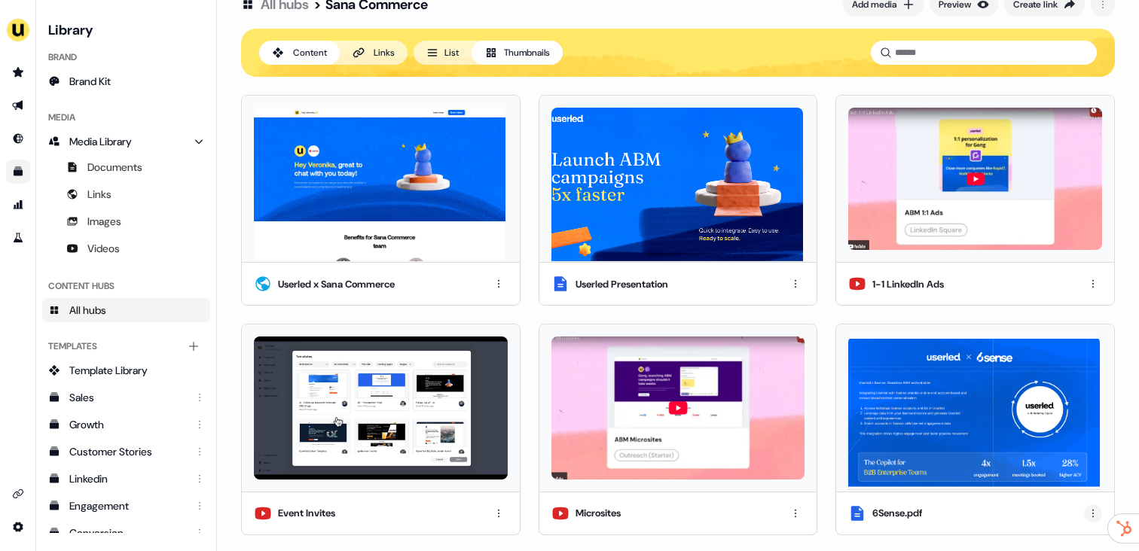
click at [1087, 514] on html "For the best experience switch devices to a bigger screen. Go to [DOMAIN_NAME] …" at bounding box center [569, 275] width 1139 height 551
click at [1069, 458] on div "Rename" at bounding box center [1087, 459] width 89 height 24
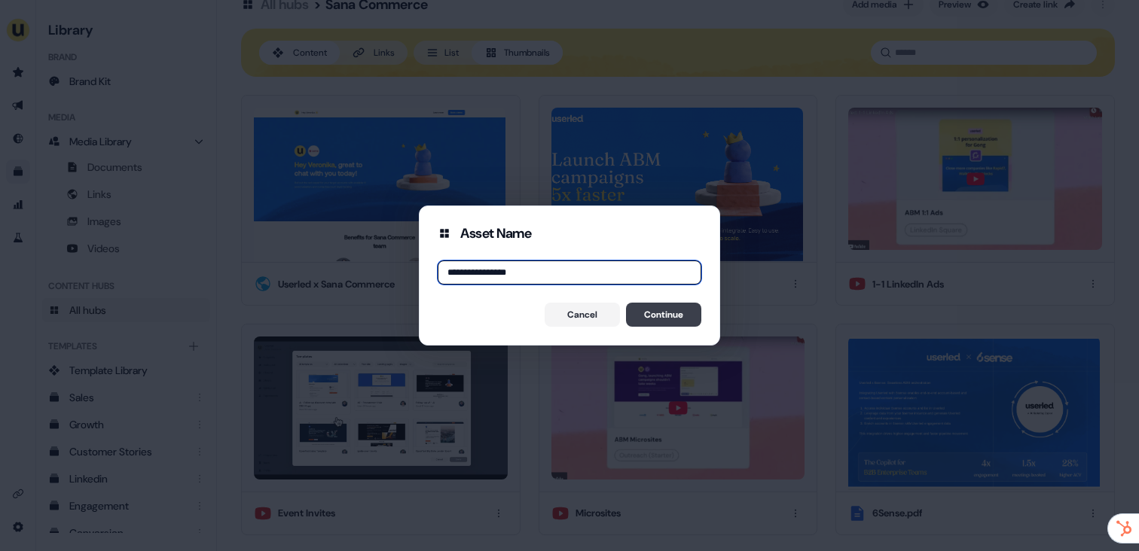
type input "**********"
click at [665, 309] on button "Continue" at bounding box center [663, 315] width 75 height 24
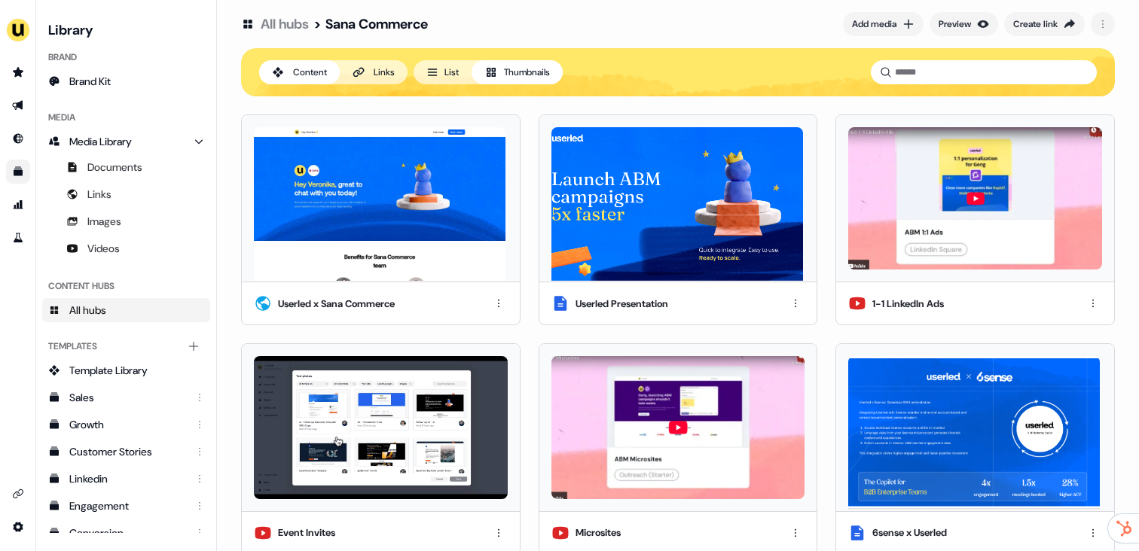
scroll to position [0, 0]
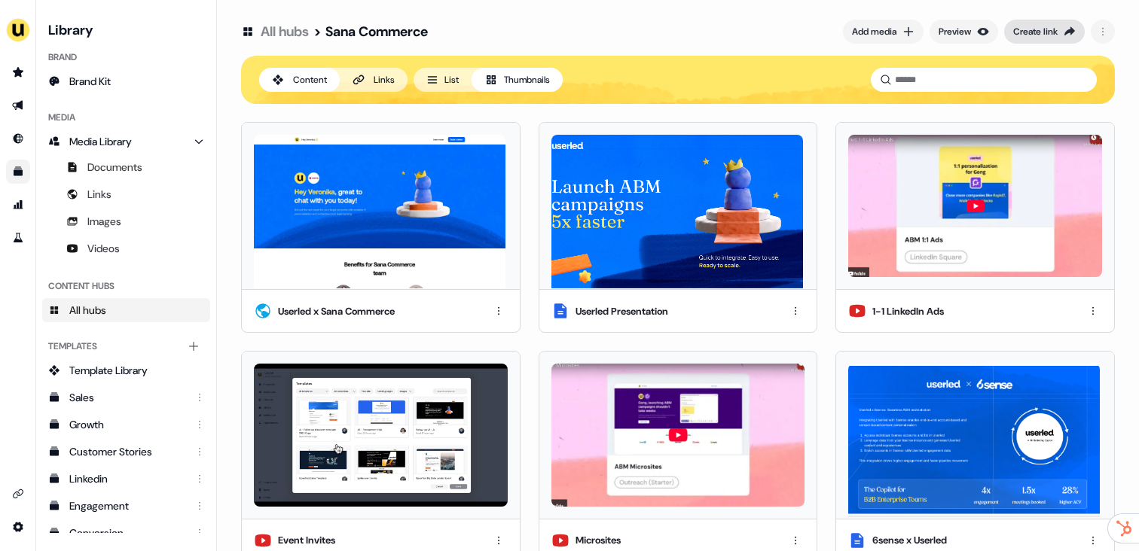
click at [1022, 35] on div "Create link" at bounding box center [1035, 31] width 44 height 15
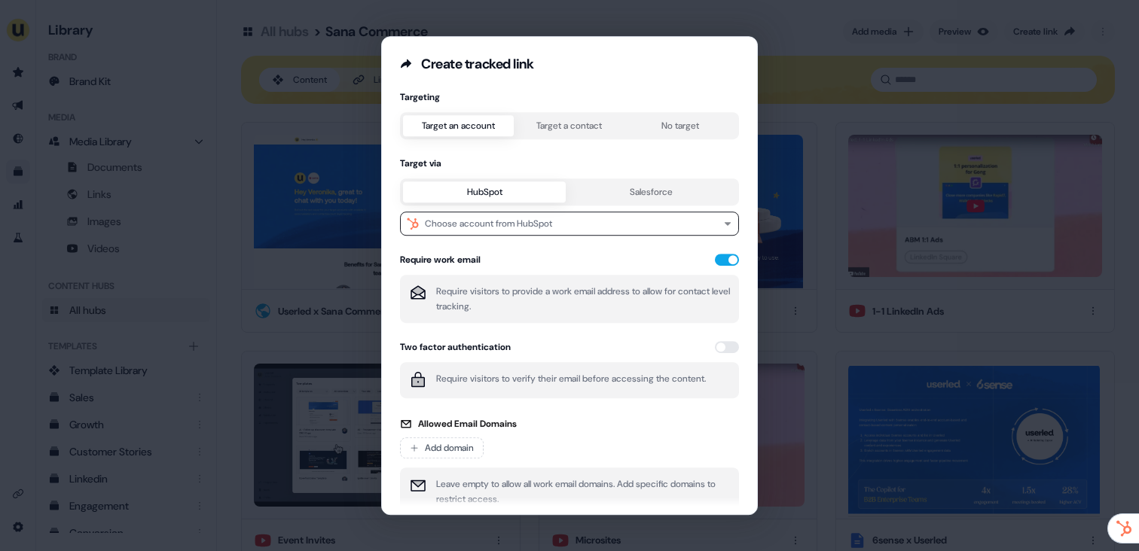
click at [551, 135] on button "Target a contact" at bounding box center [569, 125] width 111 height 21
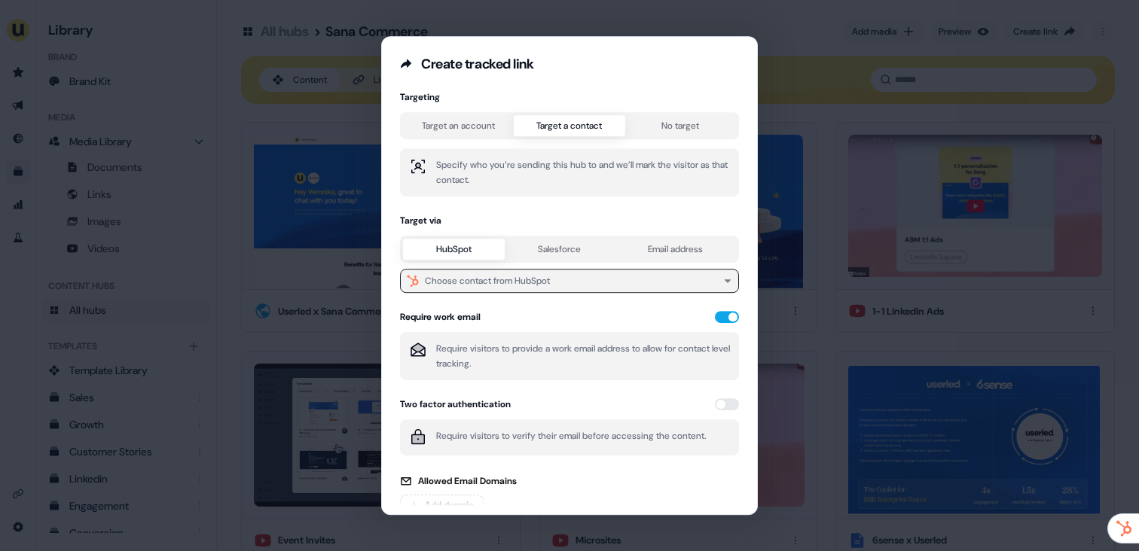
click at [533, 279] on div "Choose contact from HubSpot" at bounding box center [487, 280] width 125 height 15
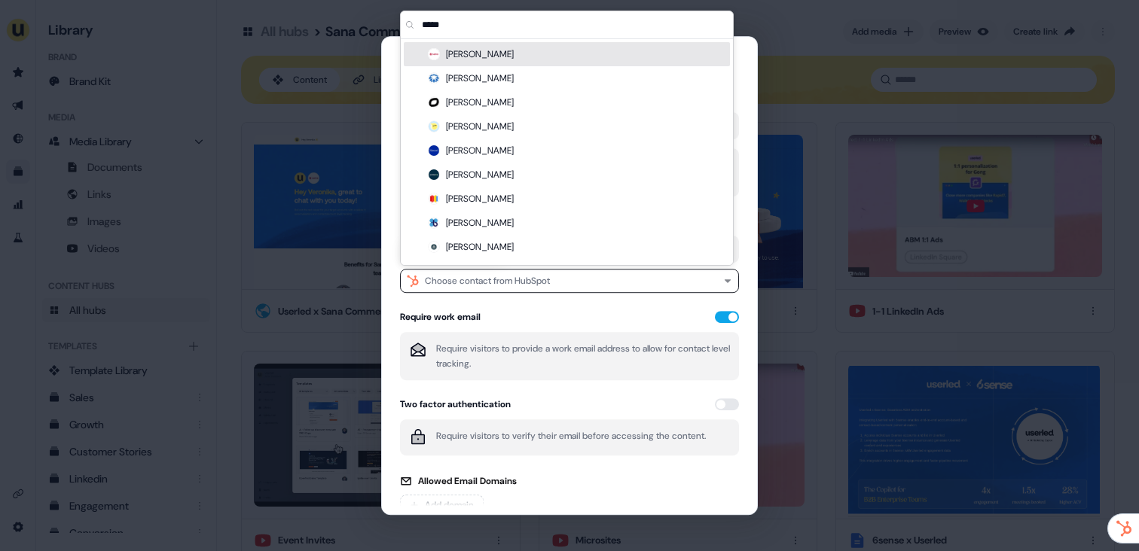
type input "*****"
click at [511, 46] on div "[PERSON_NAME]" at bounding box center [567, 54] width 326 height 24
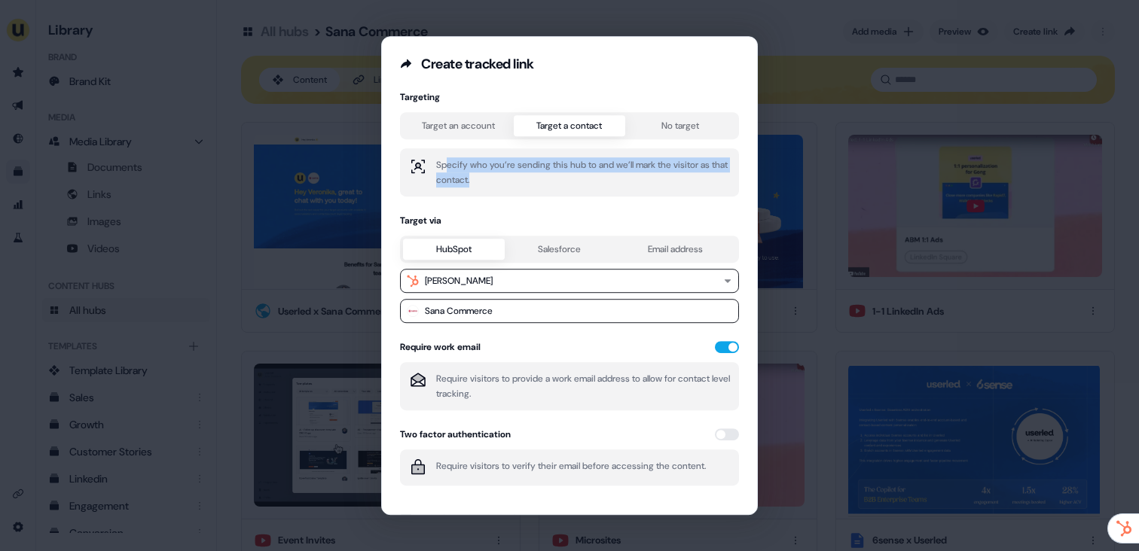
drag, startPoint x: 447, startPoint y: 164, endPoint x: 505, endPoint y: 179, distance: 59.9
click at [504, 179] on p "Specify who you’re sending this hub to and we’ll mark the visitor as that conta…" at bounding box center [583, 172] width 294 height 30
click at [505, 179] on p "Specify who you’re sending this hub to and we’ll mark the visitor as that conta…" at bounding box center [583, 172] width 294 height 30
drag, startPoint x: 531, startPoint y: 181, endPoint x: 458, endPoint y: 164, distance: 74.9
click at [459, 164] on p "Specify who you’re sending this hub to and we’ll mark the visitor as that conta…" at bounding box center [583, 172] width 294 height 30
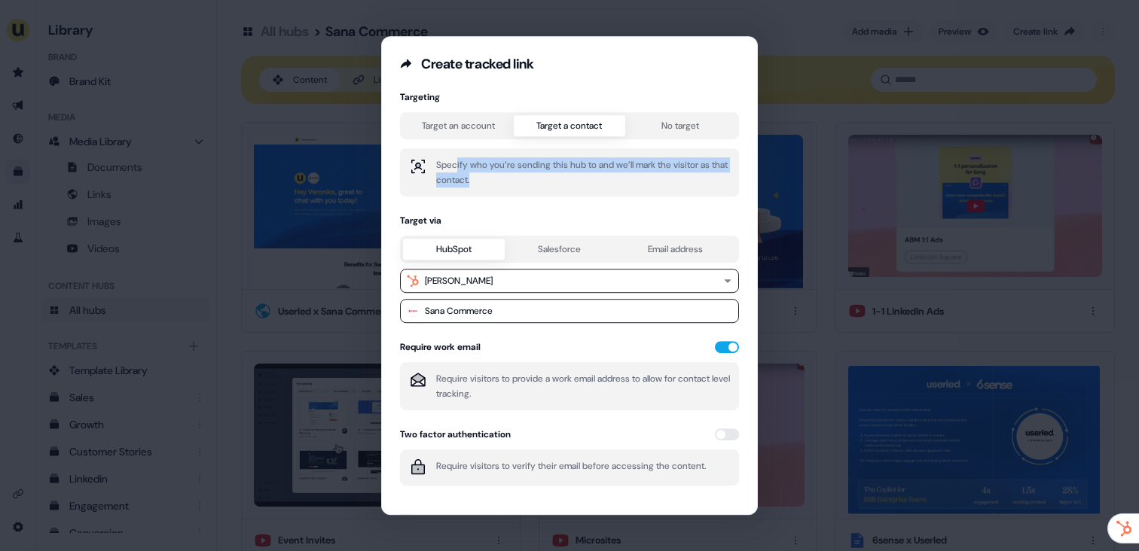
click at [458, 164] on p "Specify who you’re sending this hub to and we’ll mark the visitor as that conta…" at bounding box center [583, 172] width 294 height 30
drag, startPoint x: 452, startPoint y: 164, endPoint x: 525, endPoint y: 182, distance: 75.3
click at [521, 182] on p "Specify who you’re sending this hub to and we’ll mark the visitor as that conta…" at bounding box center [583, 172] width 294 height 30
click at [525, 182] on p "Specify who you’re sending this hub to and we’ll mark the visitor as that conta…" at bounding box center [583, 172] width 294 height 30
drag, startPoint x: 508, startPoint y: 176, endPoint x: 447, endPoint y: 162, distance: 62.5
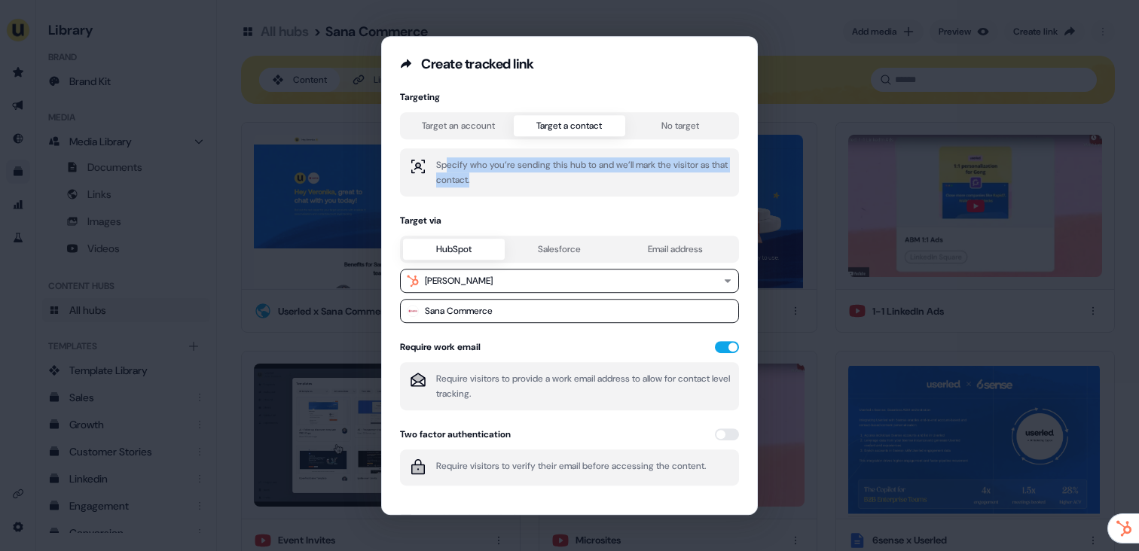
click at [447, 163] on p "Specify who you’re sending this hub to and we’ll mark the visitor as that conta…" at bounding box center [583, 172] width 294 height 30
click at [447, 162] on p "Specify who you’re sending this hub to and we’ll mark the visitor as that conta…" at bounding box center [583, 172] width 294 height 30
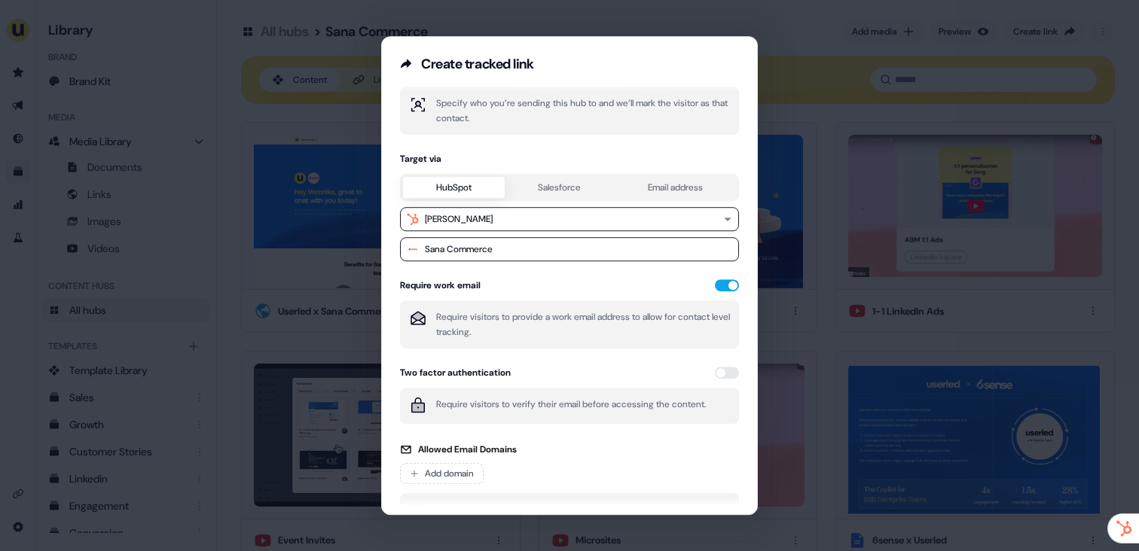
scroll to position [158, 0]
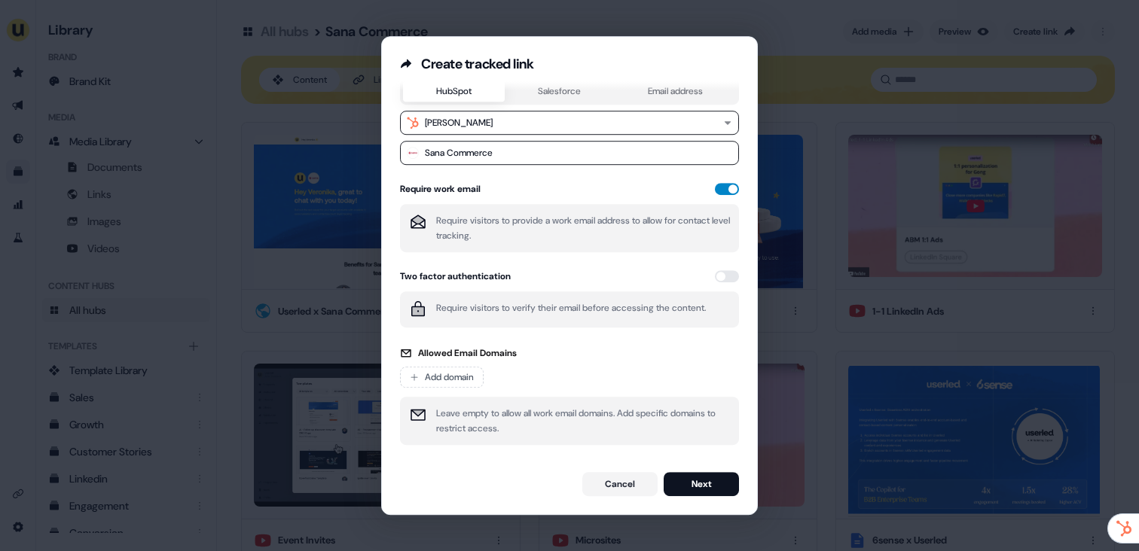
click at [722, 191] on button "button" at bounding box center [727, 189] width 24 height 12
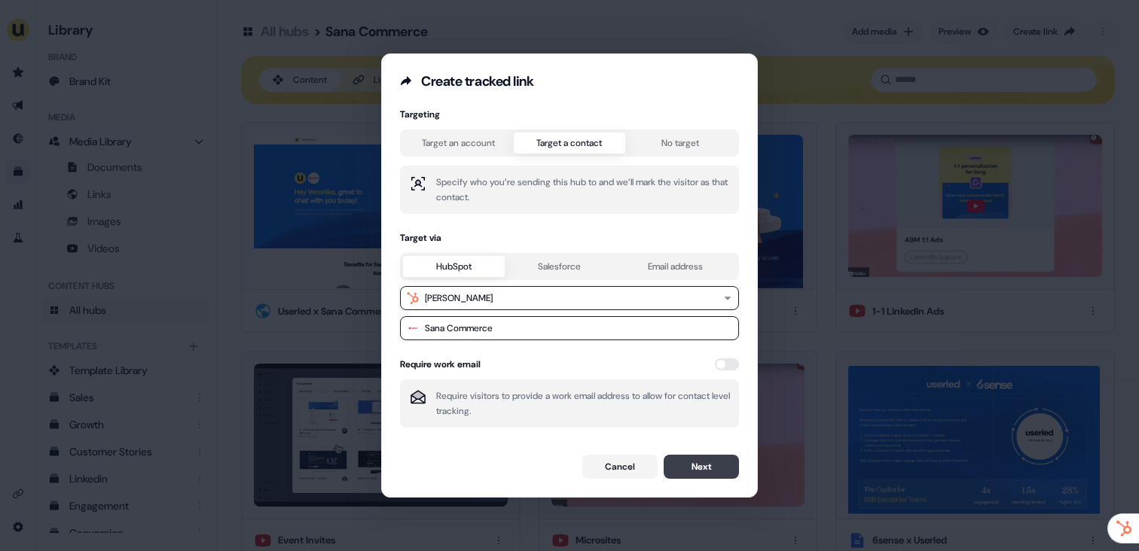
click at [704, 464] on button "Next" at bounding box center [701, 467] width 75 height 24
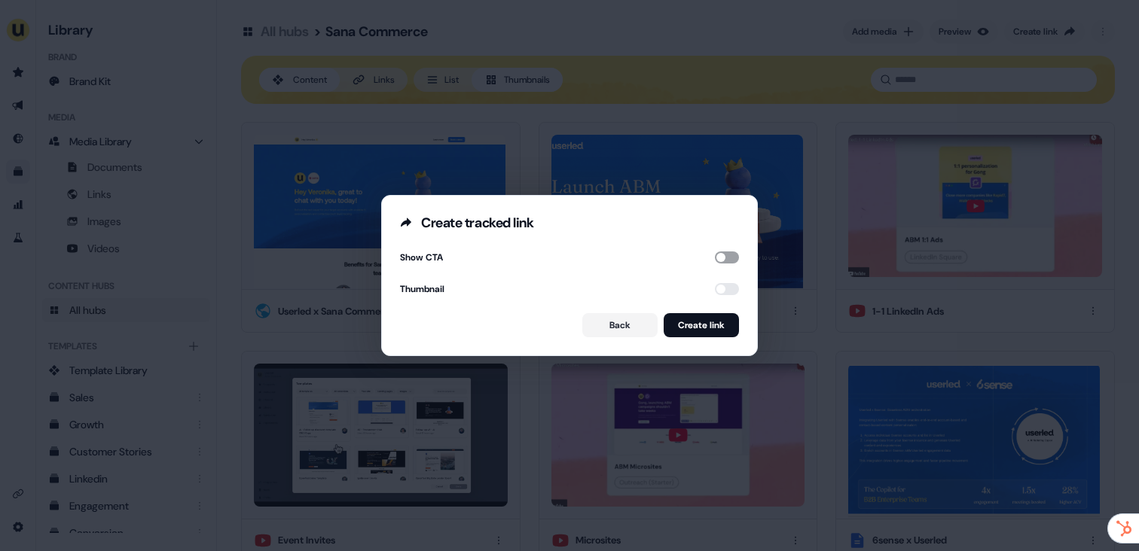
click at [725, 261] on button "button" at bounding box center [727, 258] width 24 height 12
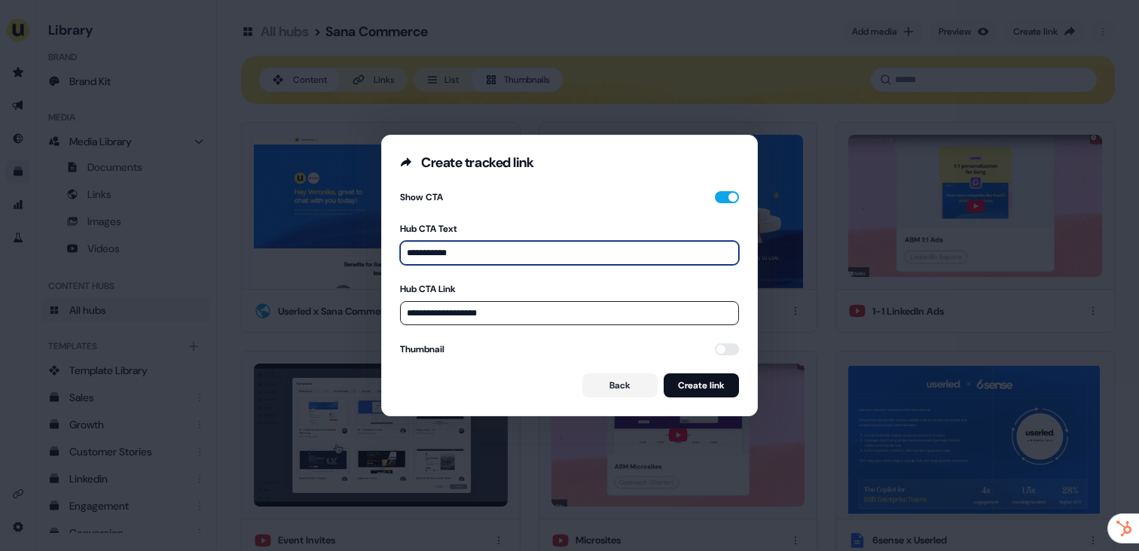
drag, startPoint x: 585, startPoint y: 255, endPoint x: 438, endPoint y: 256, distance: 146.1
click at [438, 256] on input "**********" at bounding box center [569, 253] width 339 height 24
type input "**********"
drag, startPoint x: 554, startPoint y: 313, endPoint x: 398, endPoint y: 304, distance: 156.9
click at [398, 304] on div "**********" at bounding box center [569, 294] width 375 height 244
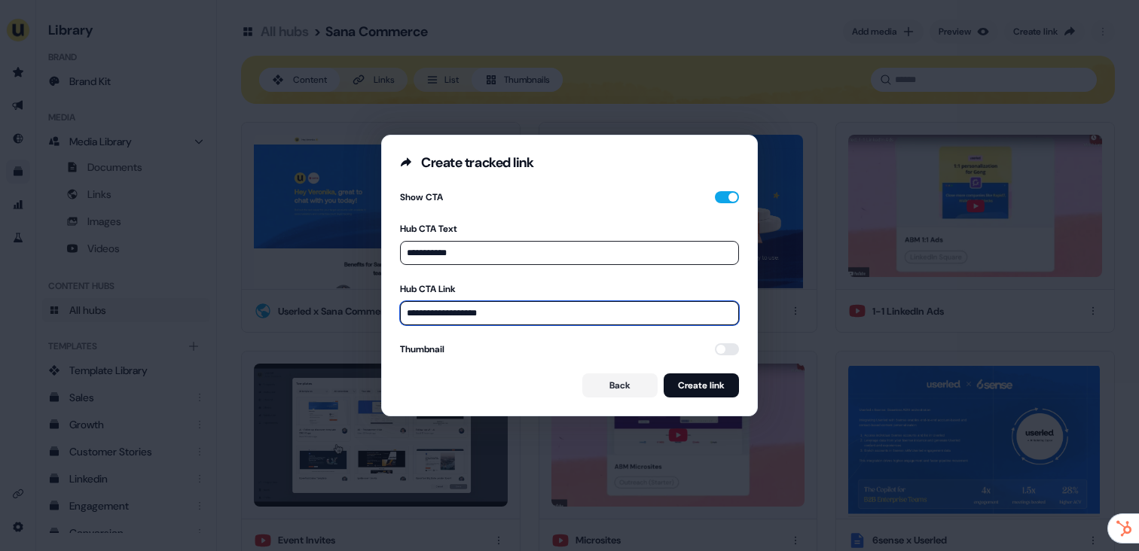
paste input "**********"
type input "**********"
click at [728, 350] on button "button" at bounding box center [727, 349] width 24 height 12
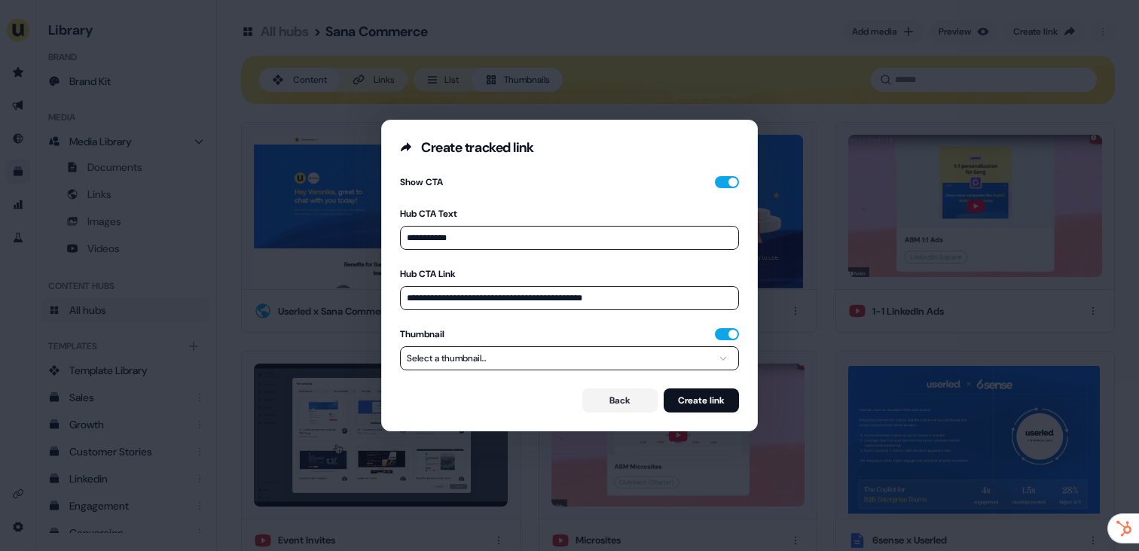
click at [657, 356] on button "Select a thumbnail..." at bounding box center [569, 358] width 339 height 24
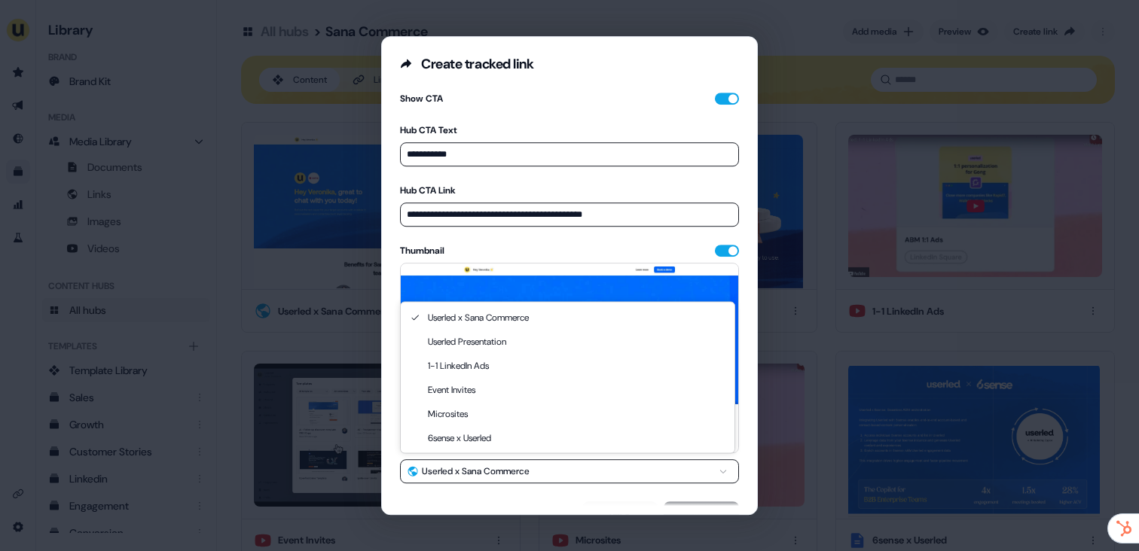
click at [557, 470] on button "Userled x Sana Commerce" at bounding box center [569, 471] width 339 height 24
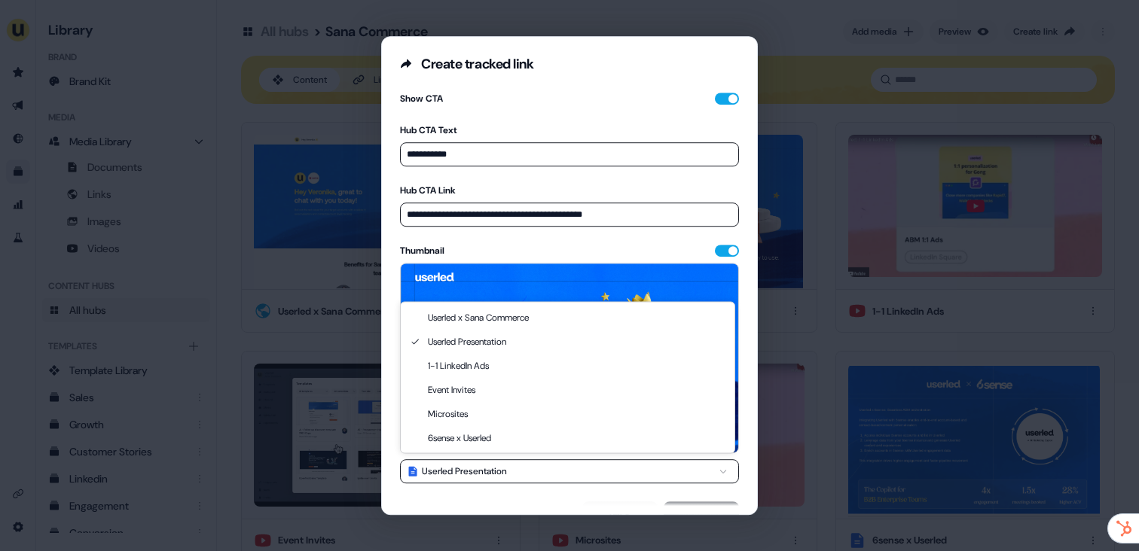
click at [578, 469] on button "Userled Presentation" at bounding box center [569, 471] width 339 height 24
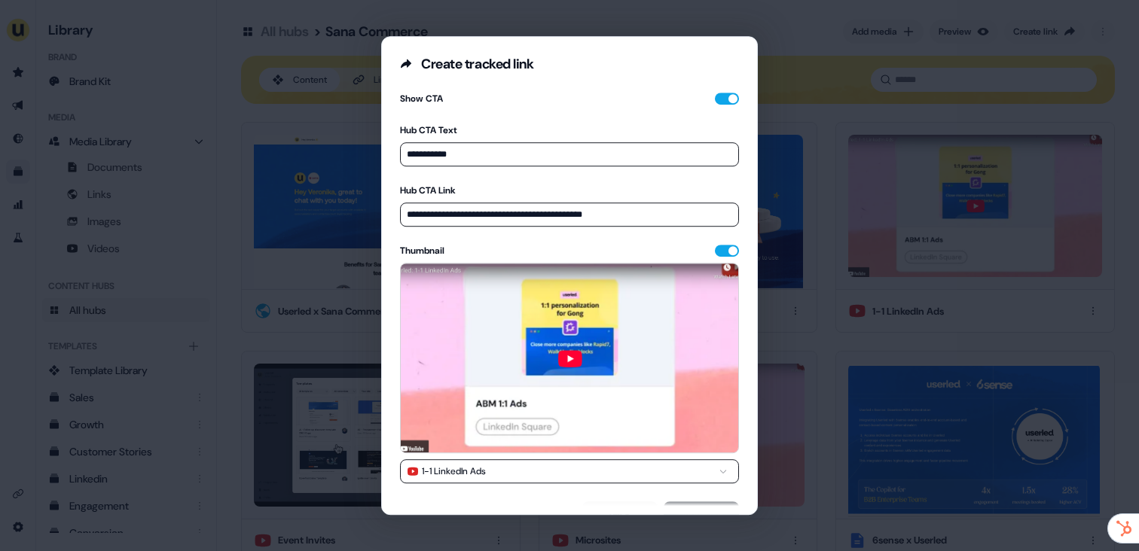
click at [546, 475] on button "1-1 LinkedIn Ads" at bounding box center [569, 471] width 339 height 24
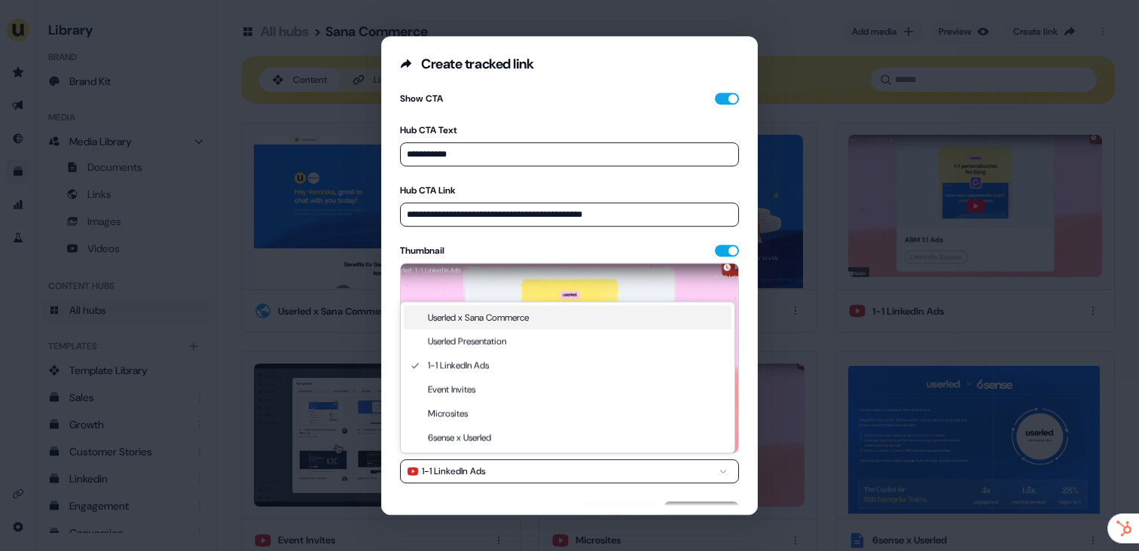
select select "**********"
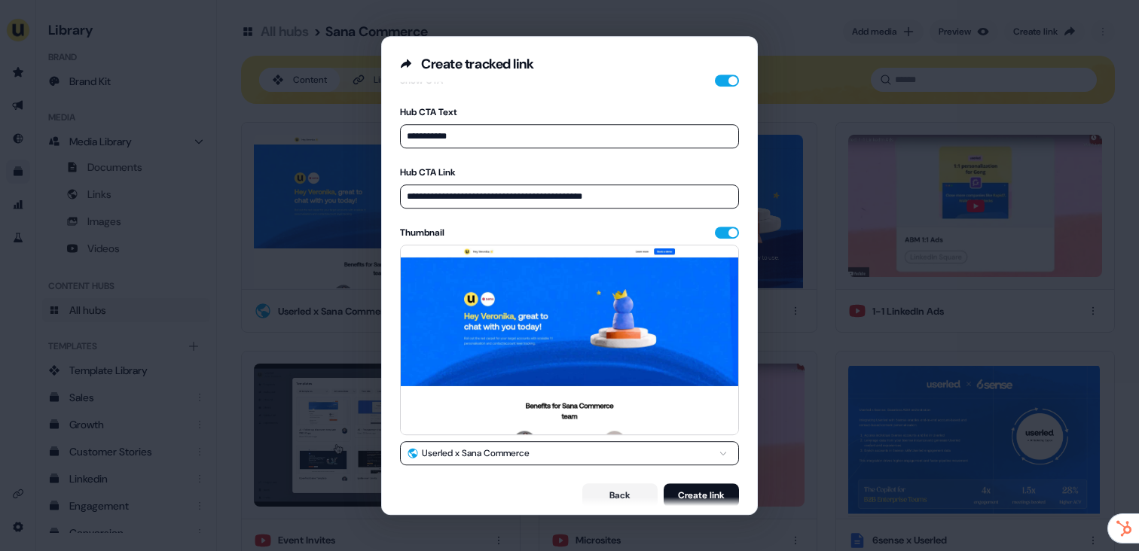
scroll to position [26, 0]
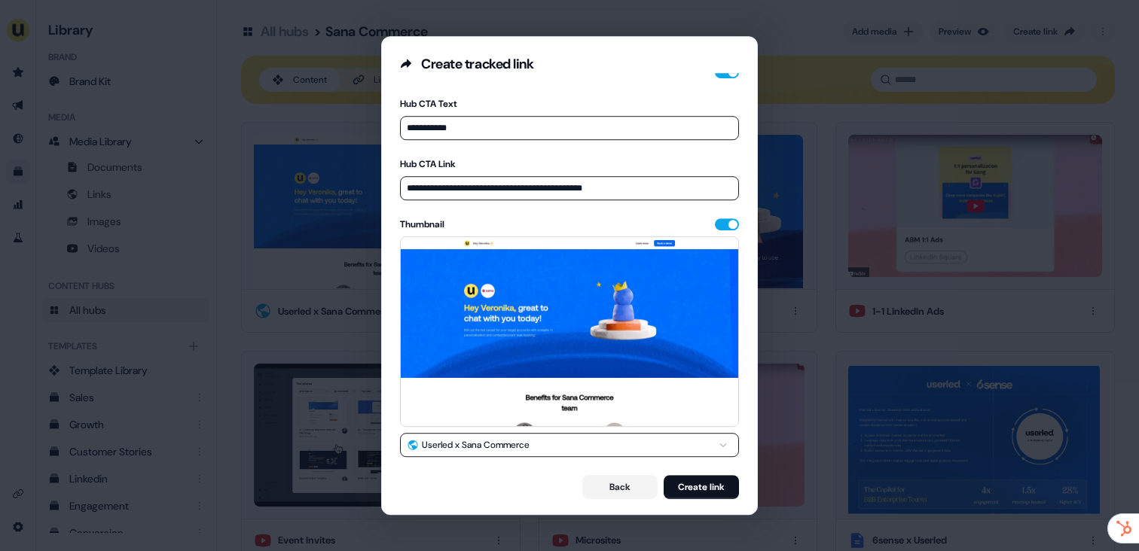
click at [388, 35] on div "**********" at bounding box center [569, 275] width 1139 height 551
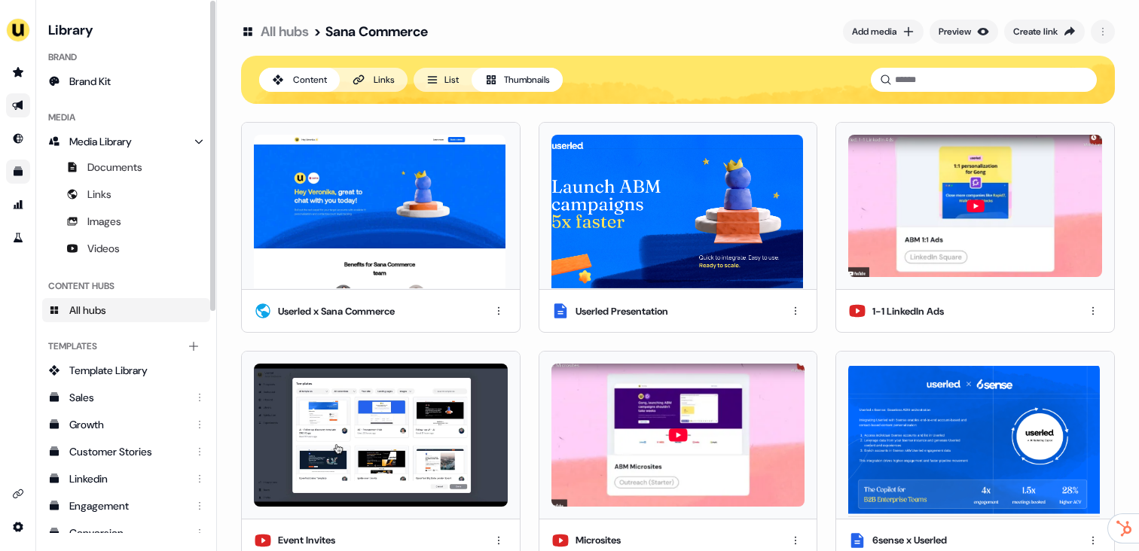
click at [12, 98] on link "Go to outbound experience" at bounding box center [18, 105] width 24 height 24
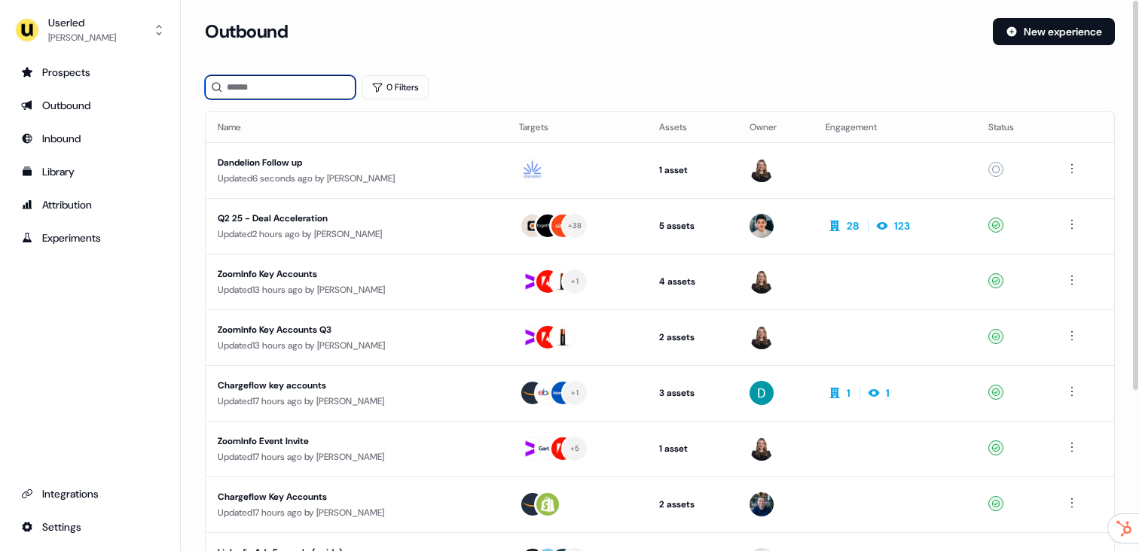
click at [279, 89] on input at bounding box center [280, 87] width 151 height 24
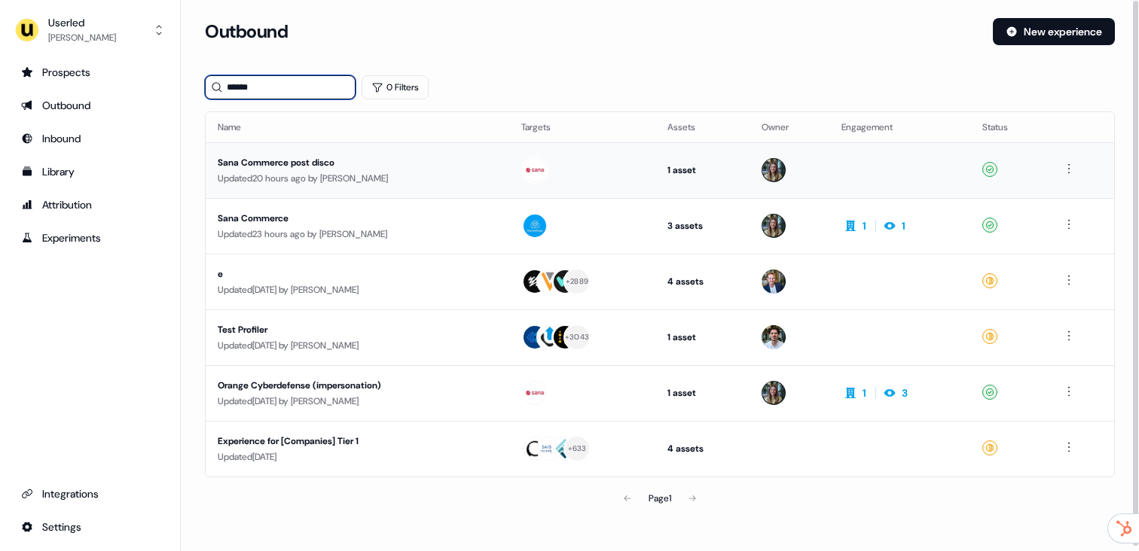
type input "******"
click at [329, 166] on div "Sana Commerce post disco" at bounding box center [357, 162] width 279 height 15
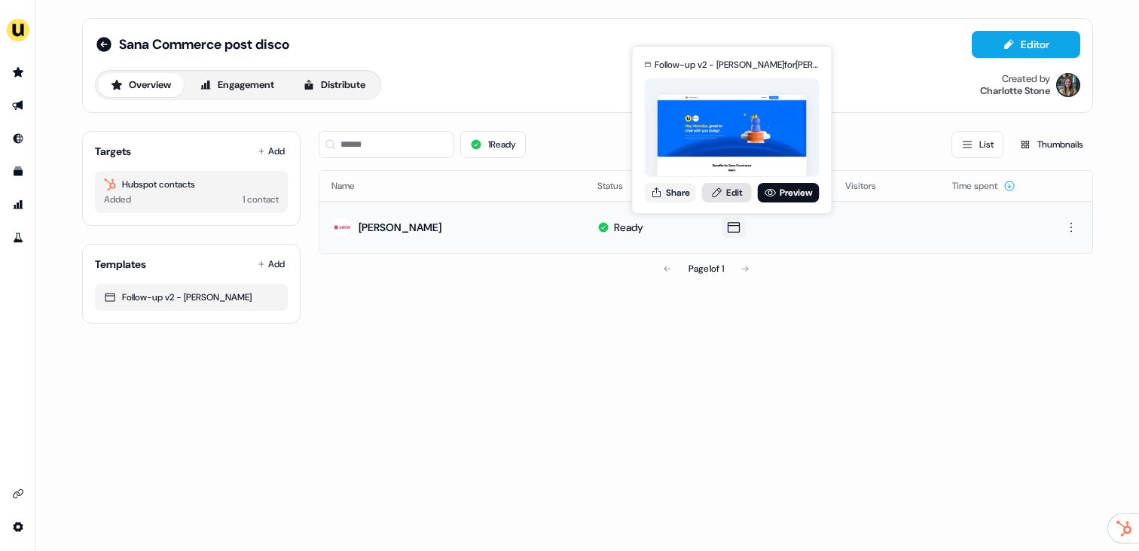
click at [719, 183] on link "Edit" at bounding box center [727, 193] width 50 height 20
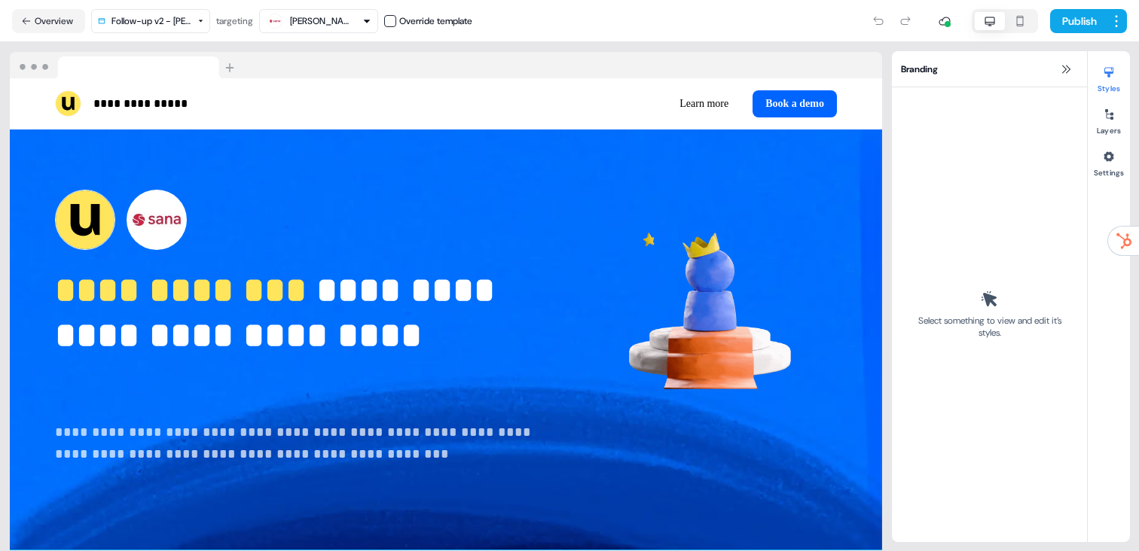
click at [454, 384] on div "**********" at bounding box center [446, 340] width 872 height 421
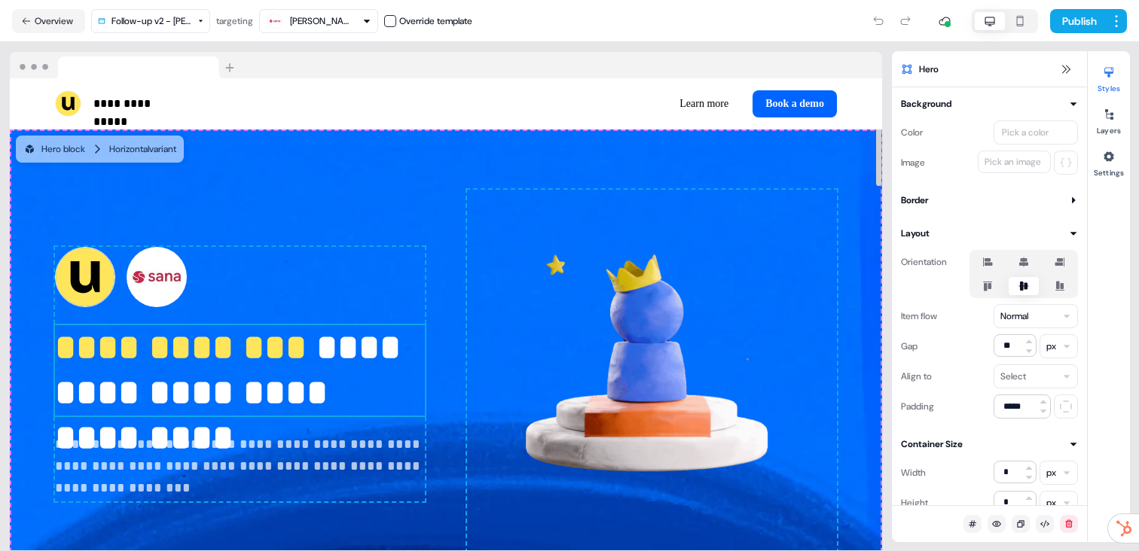
click at [343, 392] on p "**********" at bounding box center [240, 370] width 370 height 90
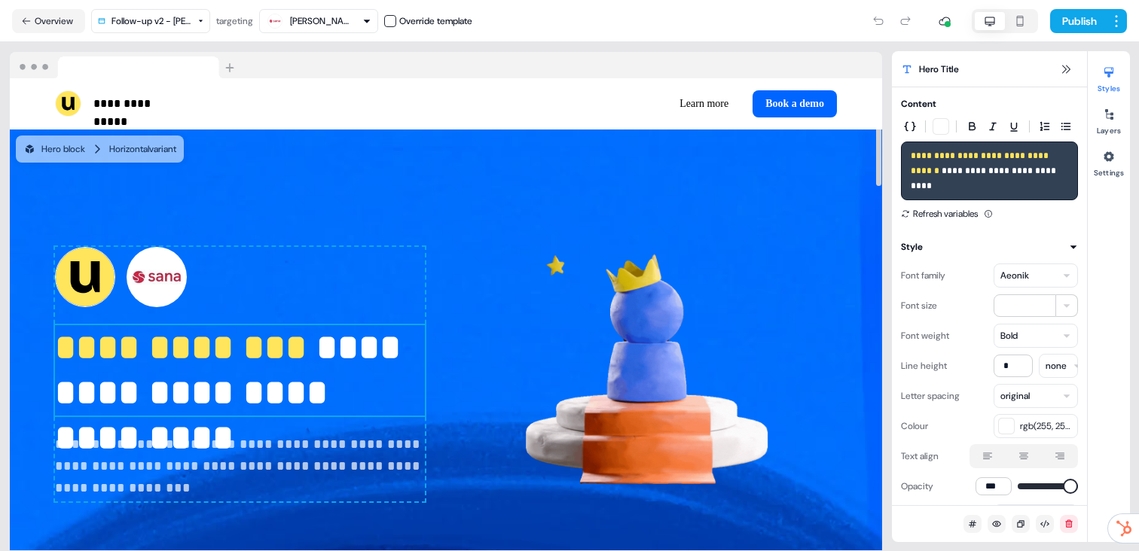
click at [343, 392] on p "**********" at bounding box center [240, 370] width 370 height 90
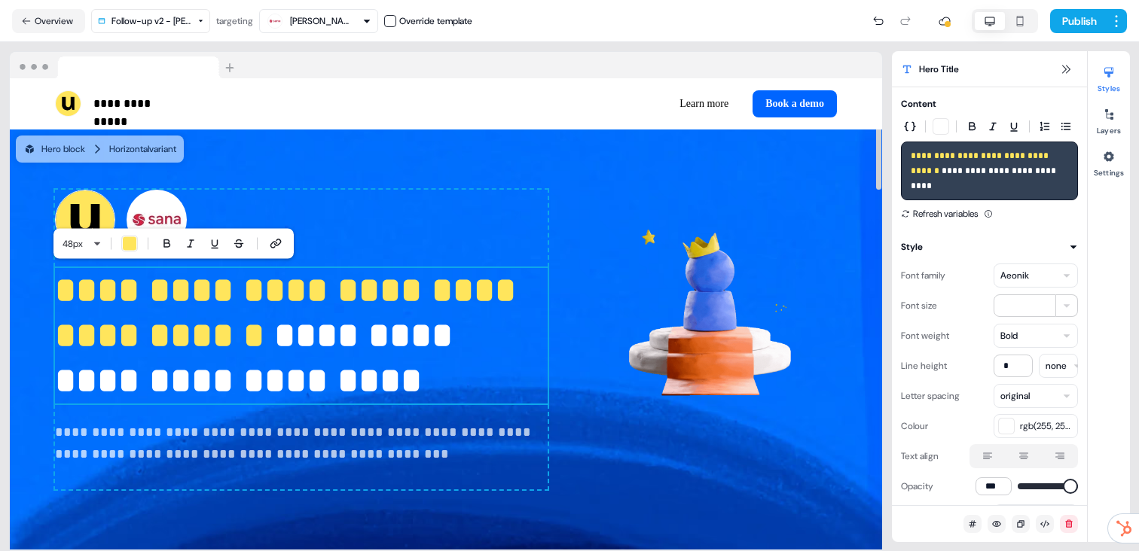
click at [290, 395] on p "**********" at bounding box center [301, 336] width 493 height 136
drag, startPoint x: 434, startPoint y: 379, endPoint x: 424, endPoint y: 378, distance: 9.8
click at [424, 378] on p "**********" at bounding box center [301, 336] width 493 height 136
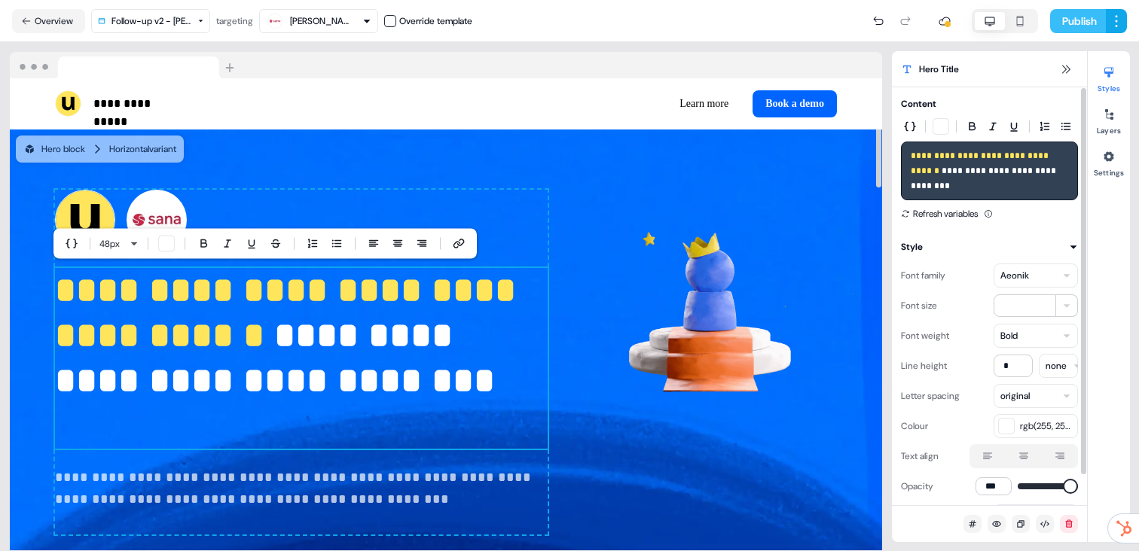
click at [1078, 22] on button "Publish" at bounding box center [1078, 21] width 56 height 24
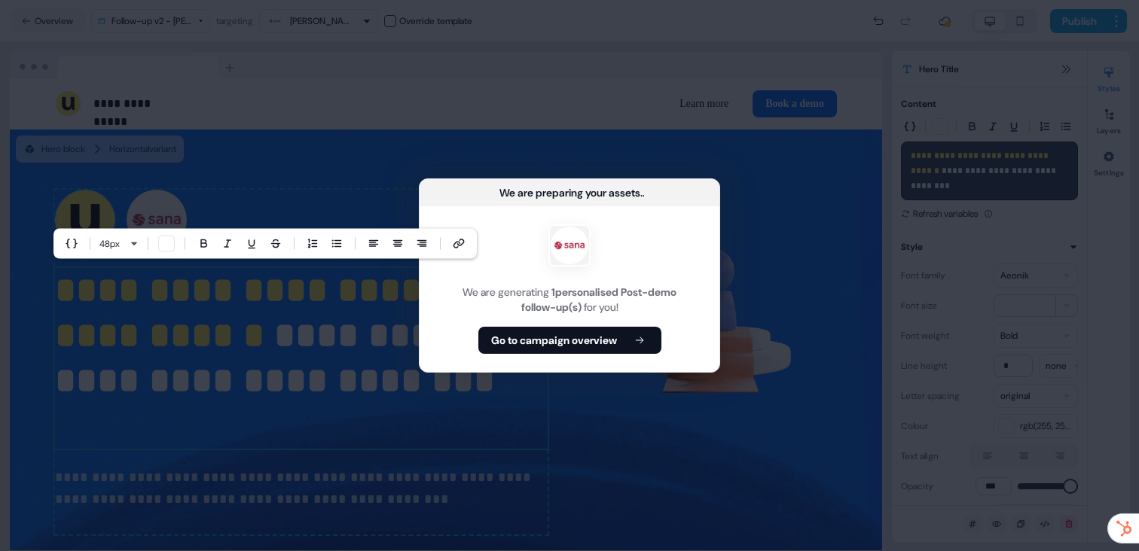
click at [617, 340] on b "Go to campaign overview" at bounding box center [554, 340] width 126 height 15
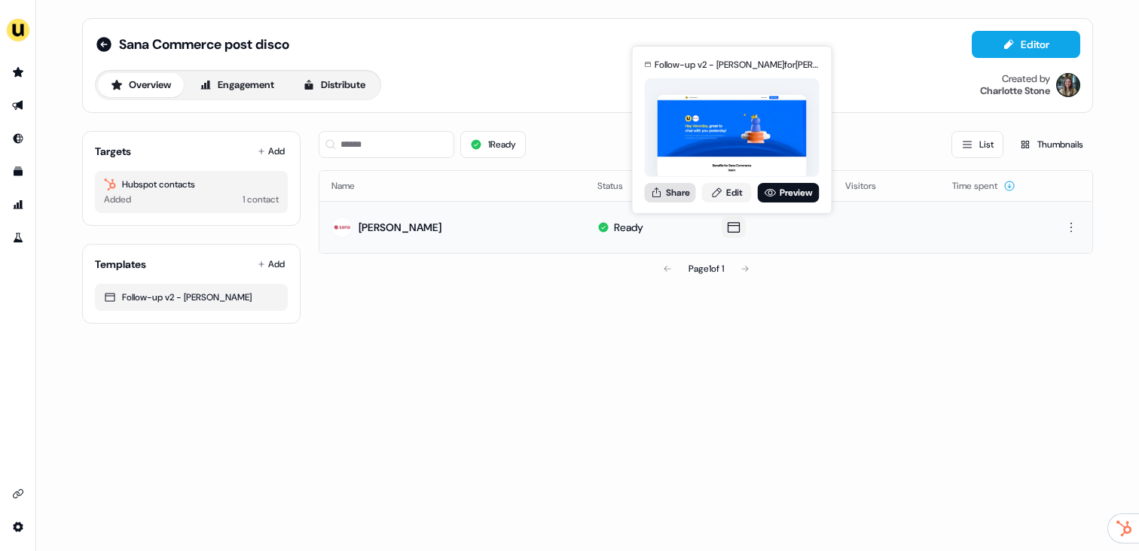
click at [693, 195] on button "Share" at bounding box center [670, 193] width 51 height 20
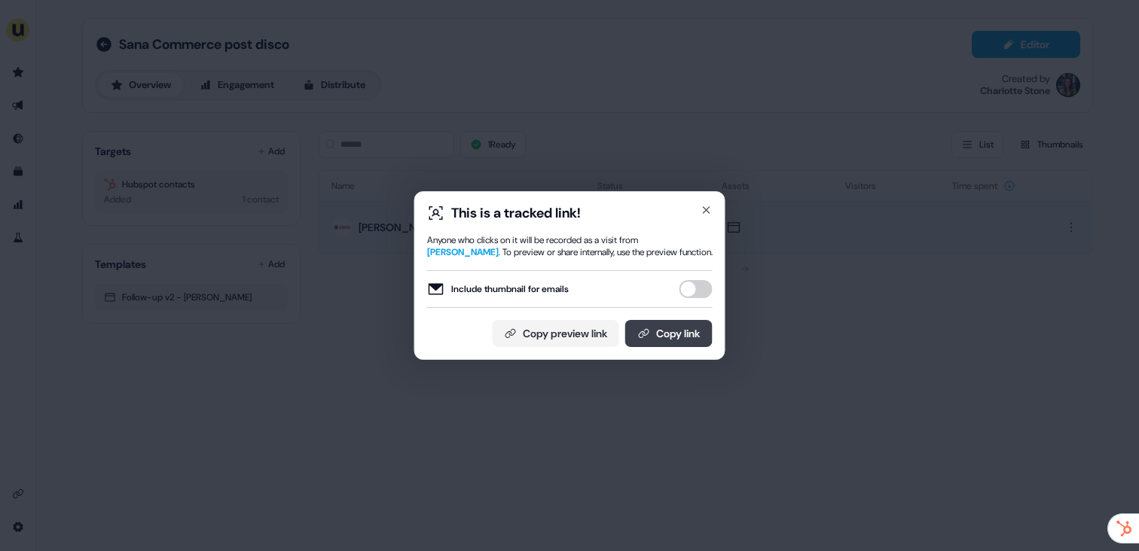
click at [667, 340] on button "Copy link" at bounding box center [668, 333] width 87 height 27
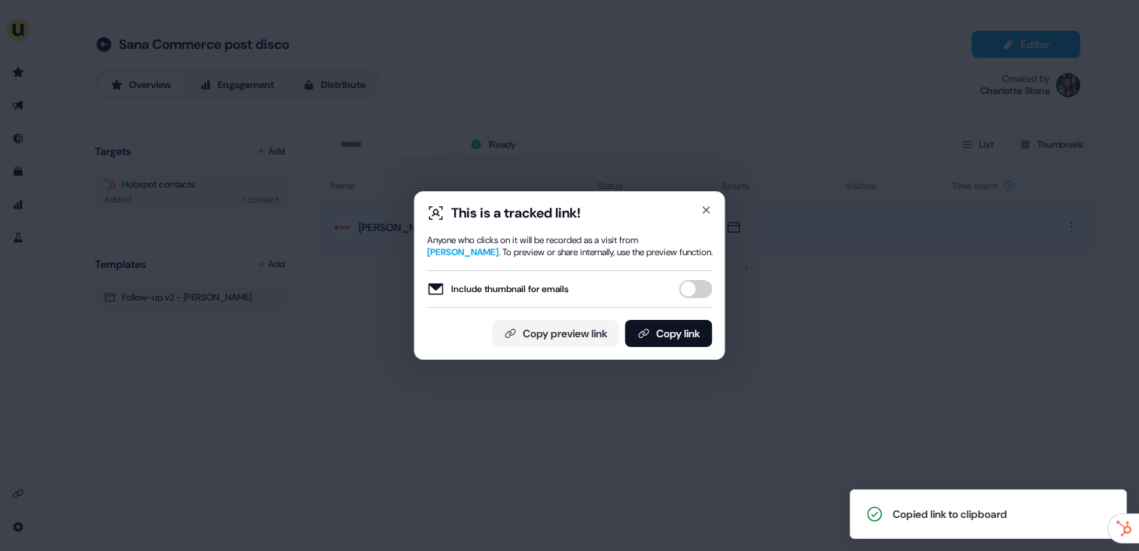
click at [256, 227] on div "This is a tracked link! Anyone who clicks on it will be recorded as a visit fro…" at bounding box center [569, 275] width 1139 height 551
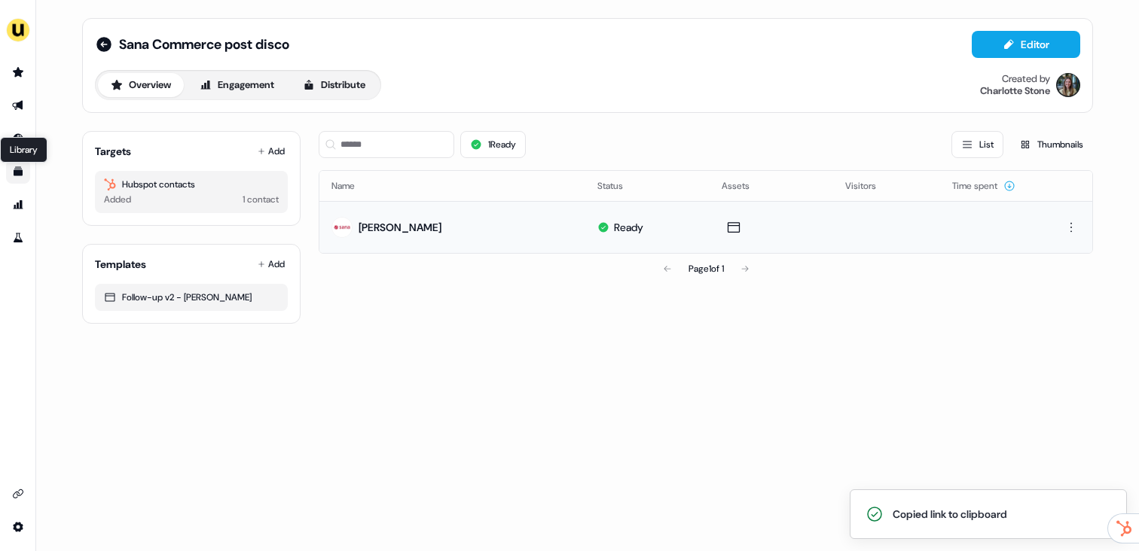
click at [13, 174] on icon "Go to templates" at bounding box center [18, 172] width 12 height 12
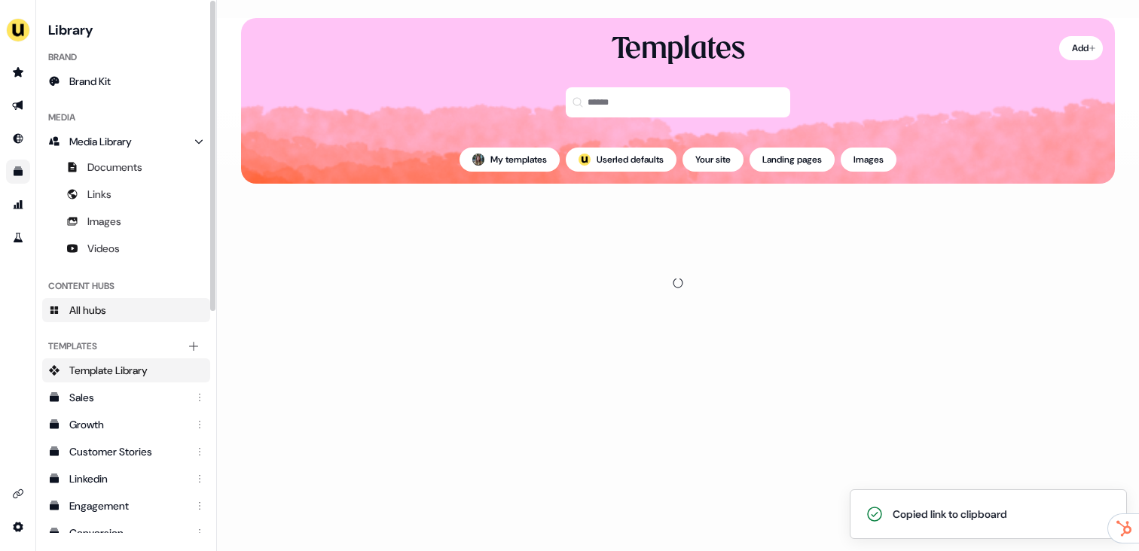
click at [106, 314] on span "All hubs" at bounding box center [87, 310] width 37 height 15
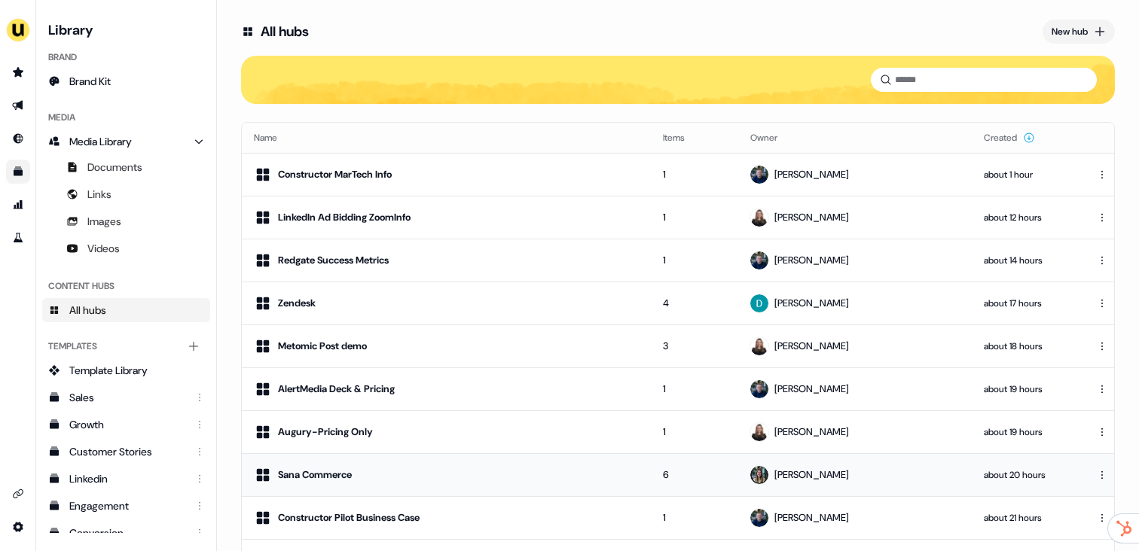
click at [433, 475] on div "Sana Commerce" at bounding box center [446, 475] width 385 height 18
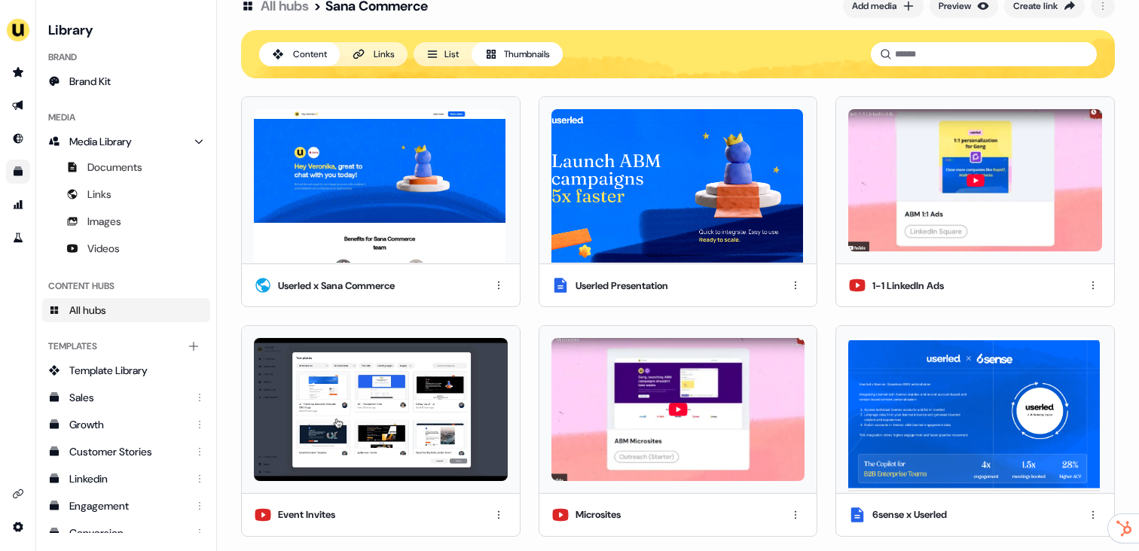
scroll to position [27, 0]
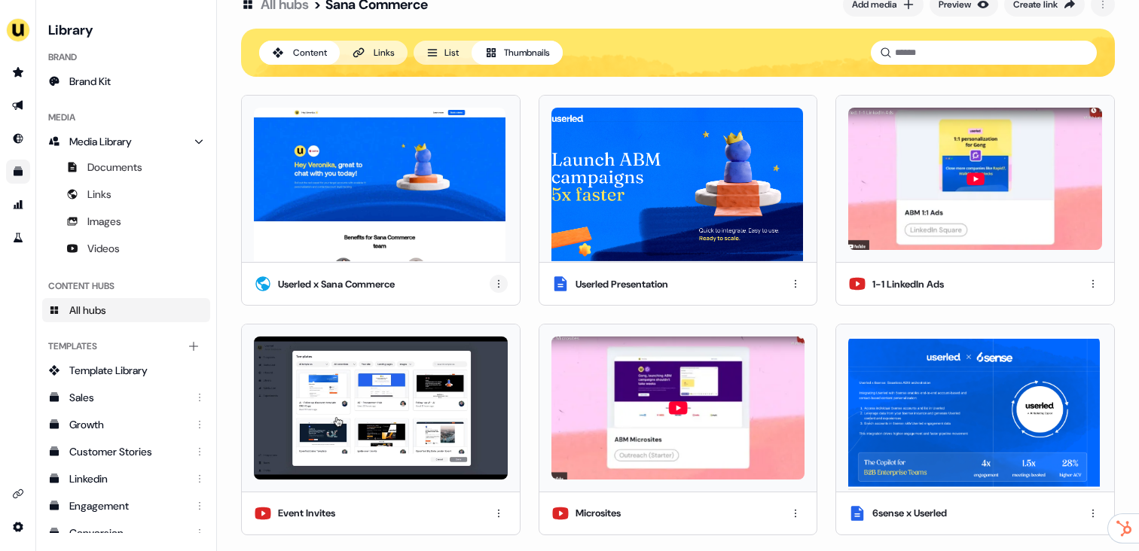
click at [500, 277] on html "For the best experience switch devices to a bigger screen. Go to [DOMAIN_NAME] …" at bounding box center [569, 275] width 1139 height 551
click at [488, 359] on div "Remove" at bounding box center [497, 359] width 89 height 24
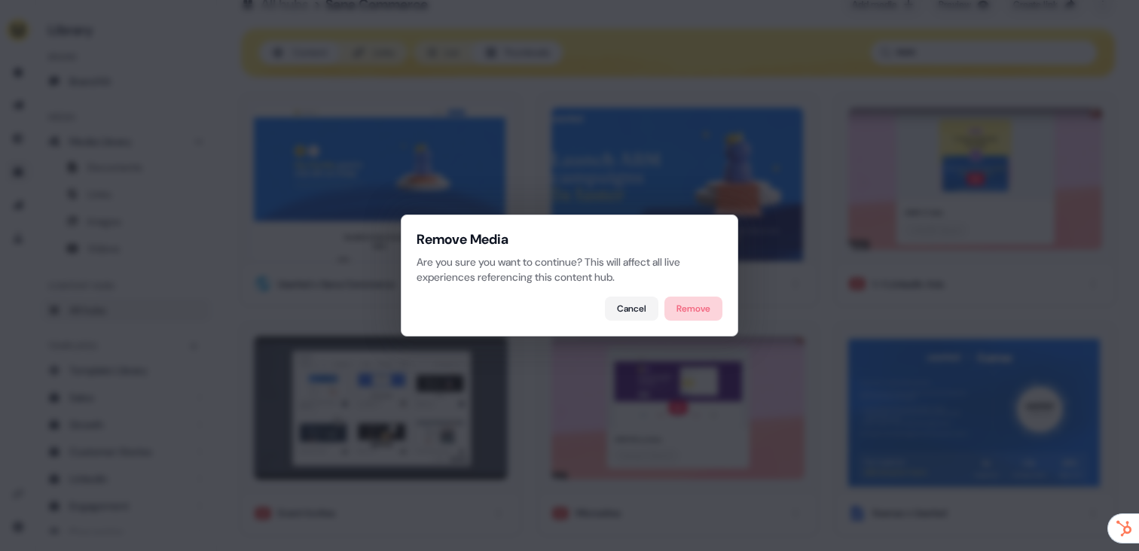
click at [688, 298] on button "Remove" at bounding box center [693, 309] width 58 height 24
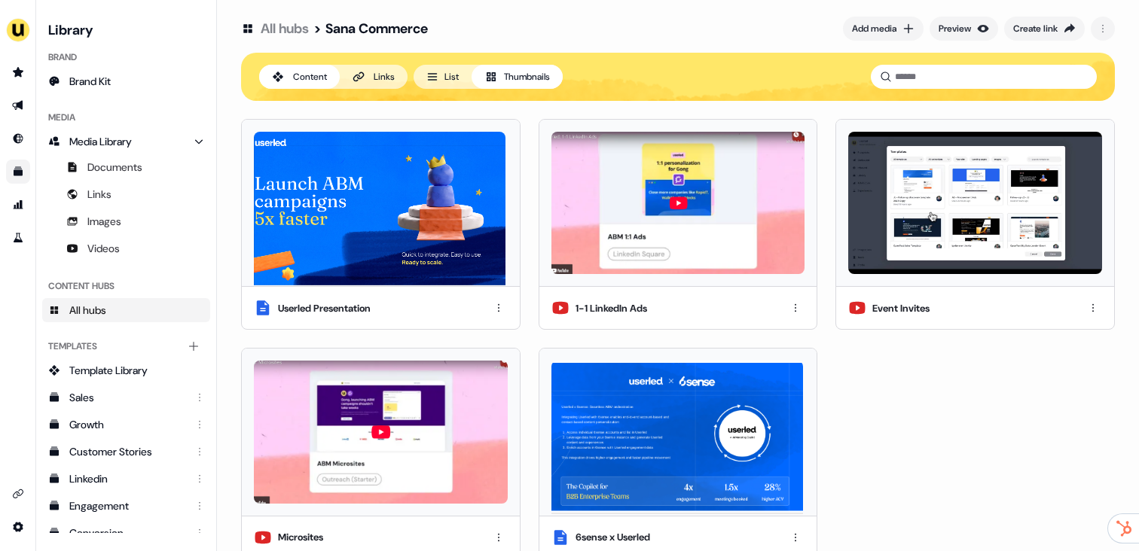
scroll to position [0, 0]
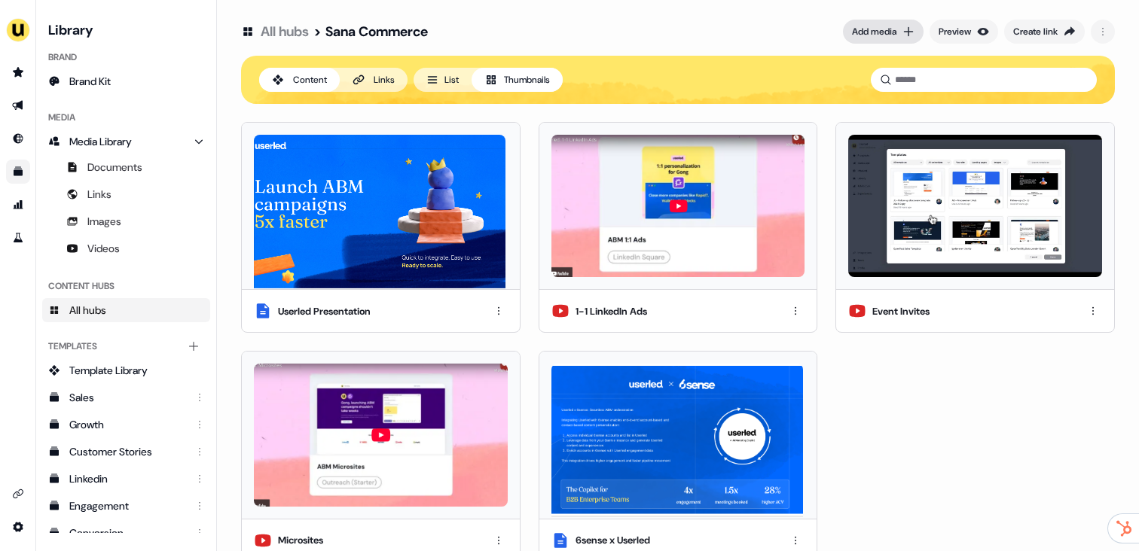
click at [880, 32] on div "Add media" at bounding box center [874, 31] width 44 height 15
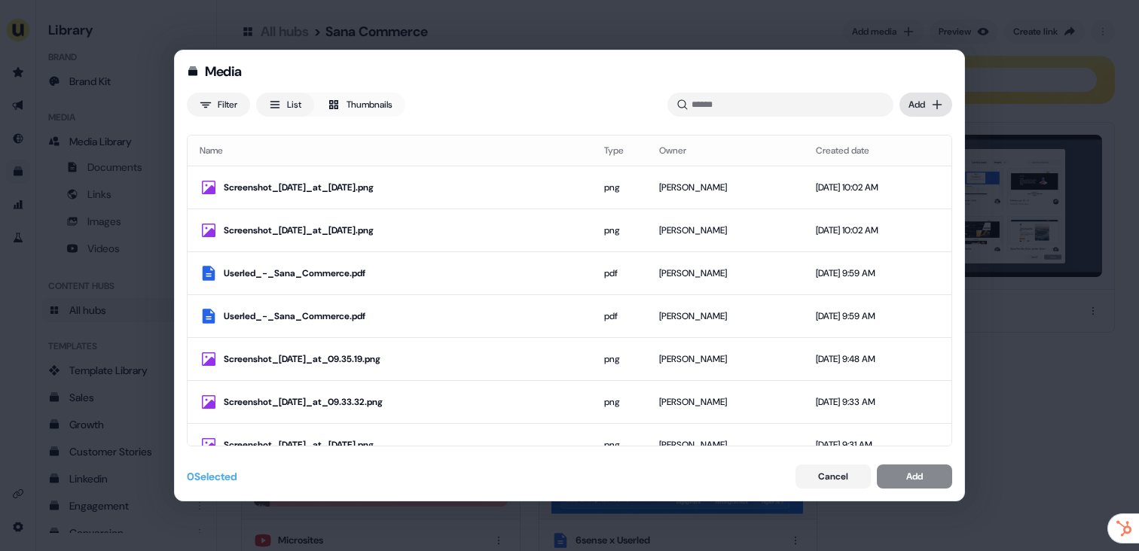
click at [917, 107] on div "Media Filter List Thumbnails Uploaded Add Name Type Owner Created date Screensh…" at bounding box center [569, 275] width 1139 height 551
click at [917, 161] on div "Import links" at bounding box center [903, 160] width 89 height 24
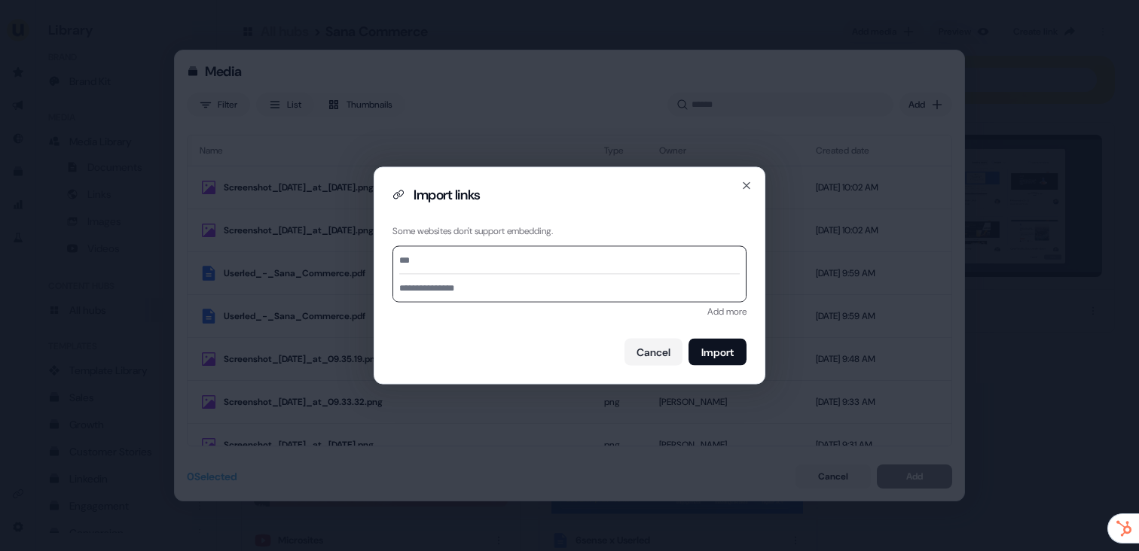
paste input "**********"
type input "**********"
click at [714, 353] on button "Import" at bounding box center [717, 352] width 58 height 27
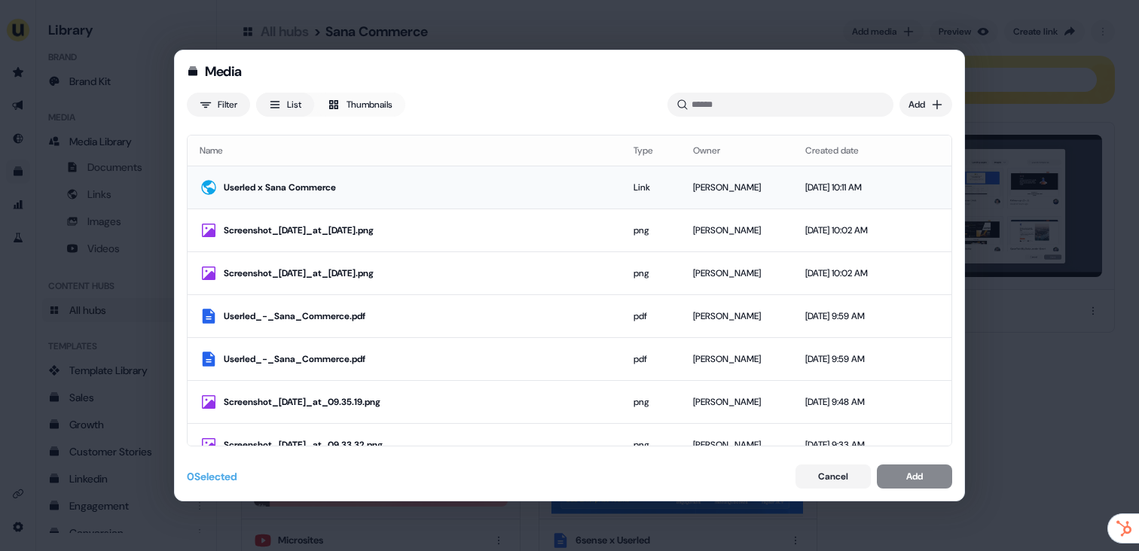
click at [302, 189] on div "Userled x Sana Commerce" at bounding box center [417, 187] width 386 height 15
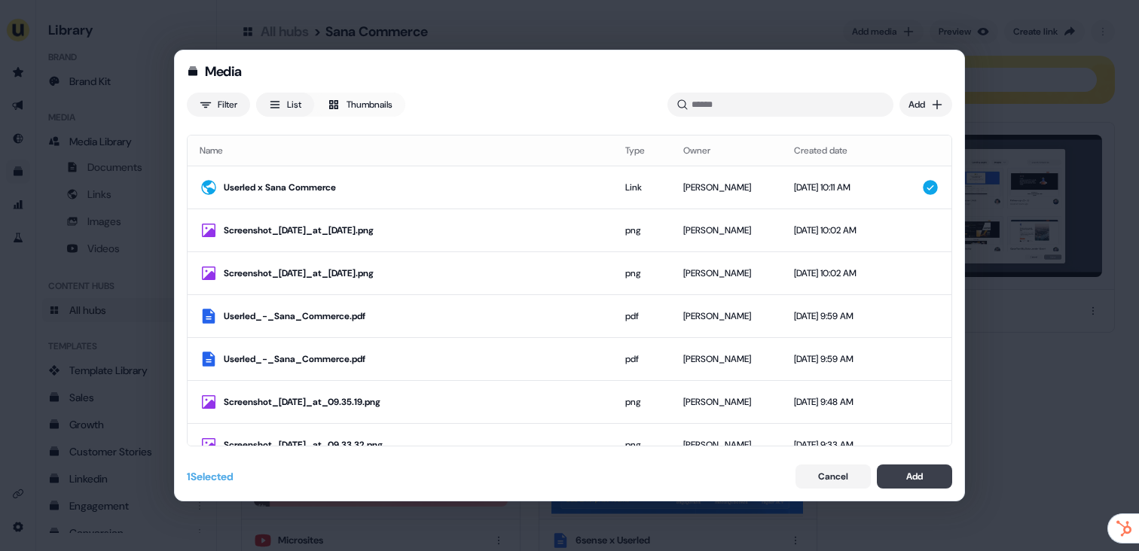
click at [910, 466] on button "Add" at bounding box center [914, 477] width 75 height 24
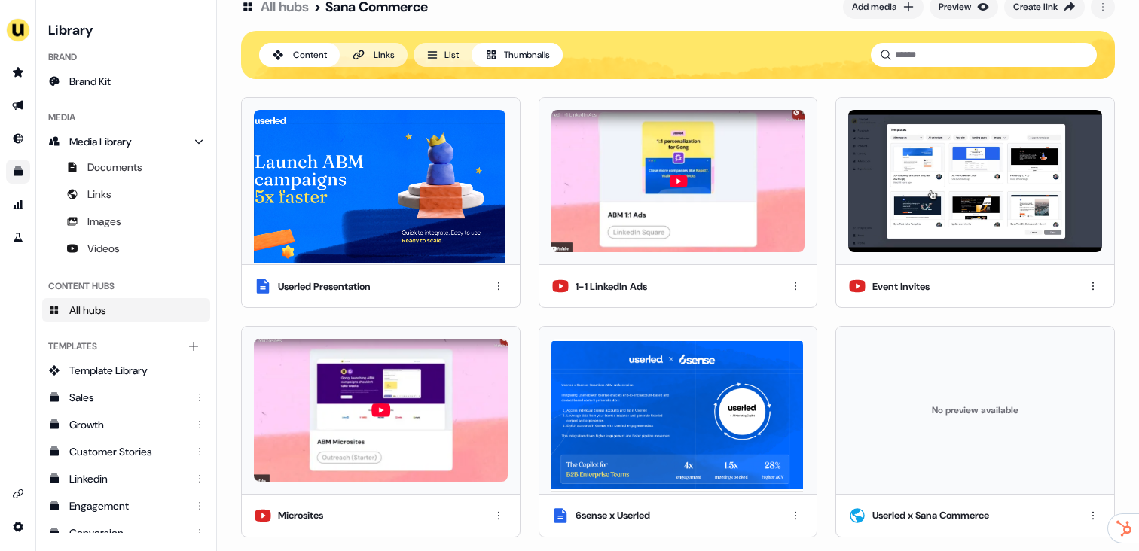
scroll to position [27, 0]
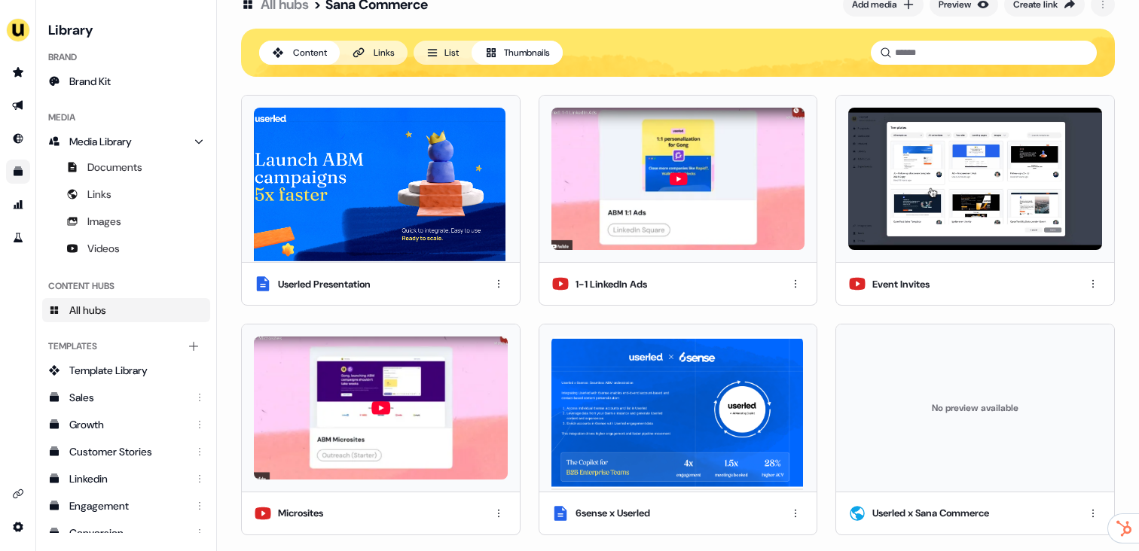
click at [445, 51] on button "List" at bounding box center [443, 53] width 58 height 24
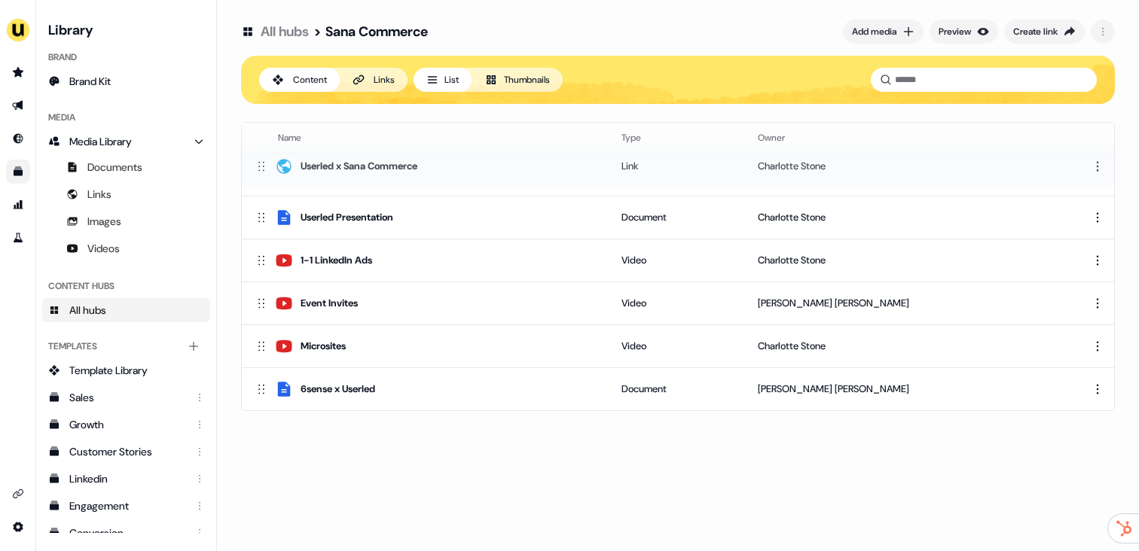
drag, startPoint x: 260, startPoint y: 388, endPoint x: 265, endPoint y: 165, distance: 223.0
click at [265, 165] on icon at bounding box center [261, 165] width 15 height 15
click at [496, 82] on icon at bounding box center [490, 79] width 19 height 19
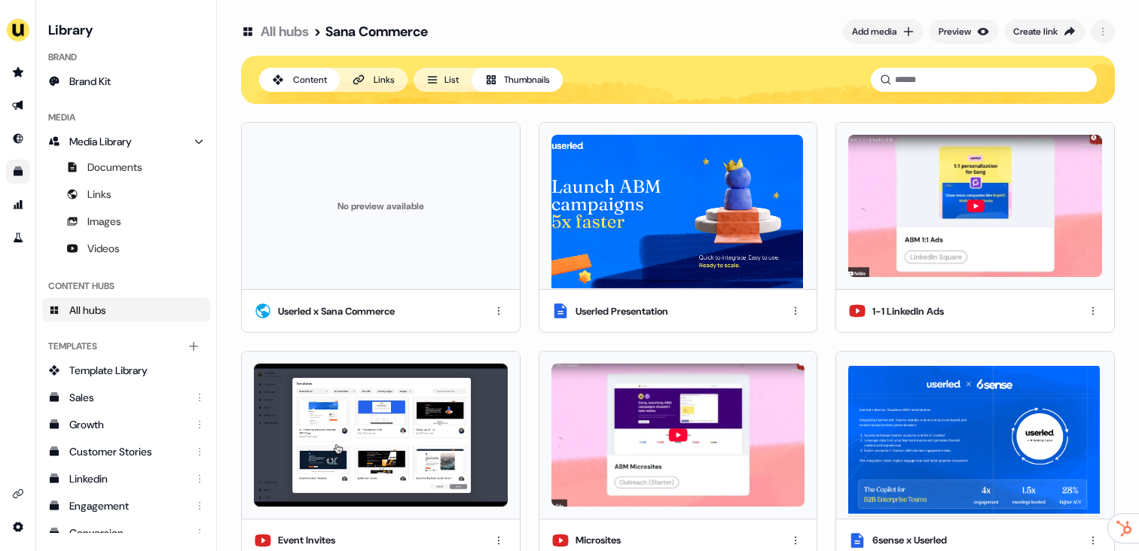
click at [318, 247] on div "No preview available" at bounding box center [381, 206] width 254 height 142
click at [395, 203] on div "No preview available" at bounding box center [381, 206] width 254 height 142
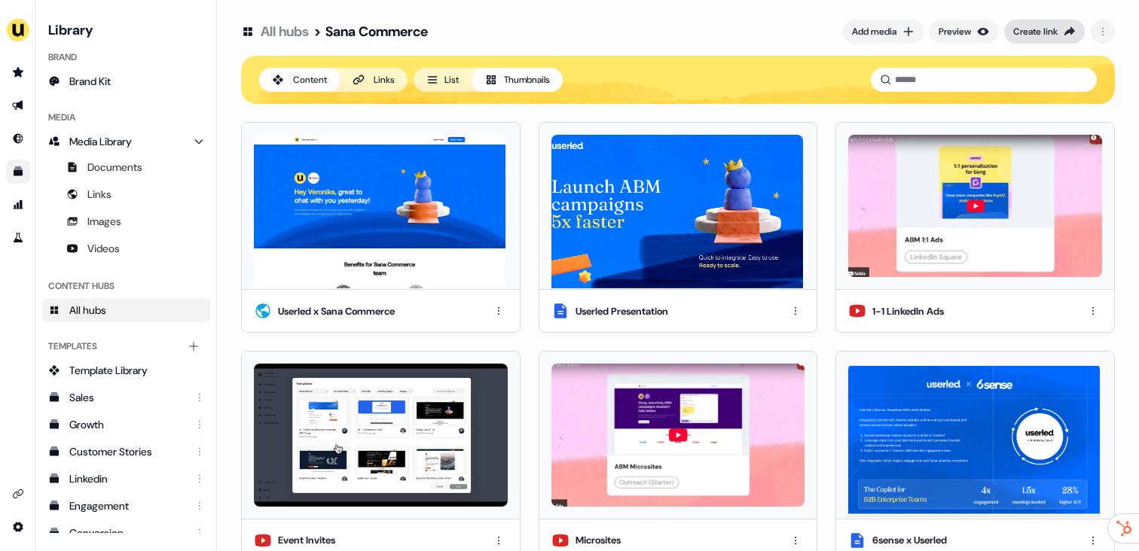
click at [1021, 34] on div "Create link" at bounding box center [1035, 31] width 44 height 15
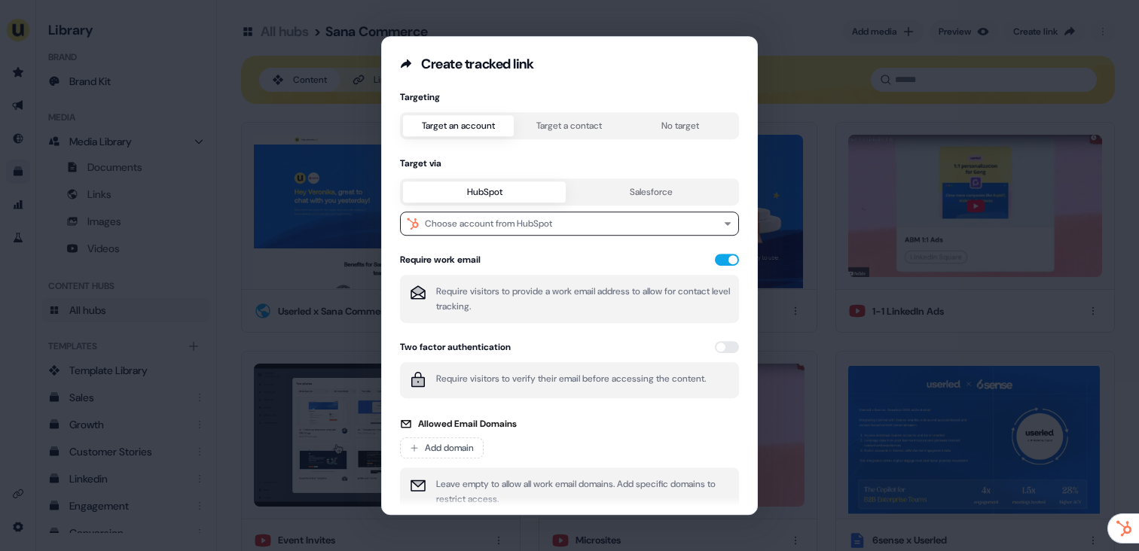
click at [543, 126] on button "Target a contact" at bounding box center [569, 125] width 111 height 21
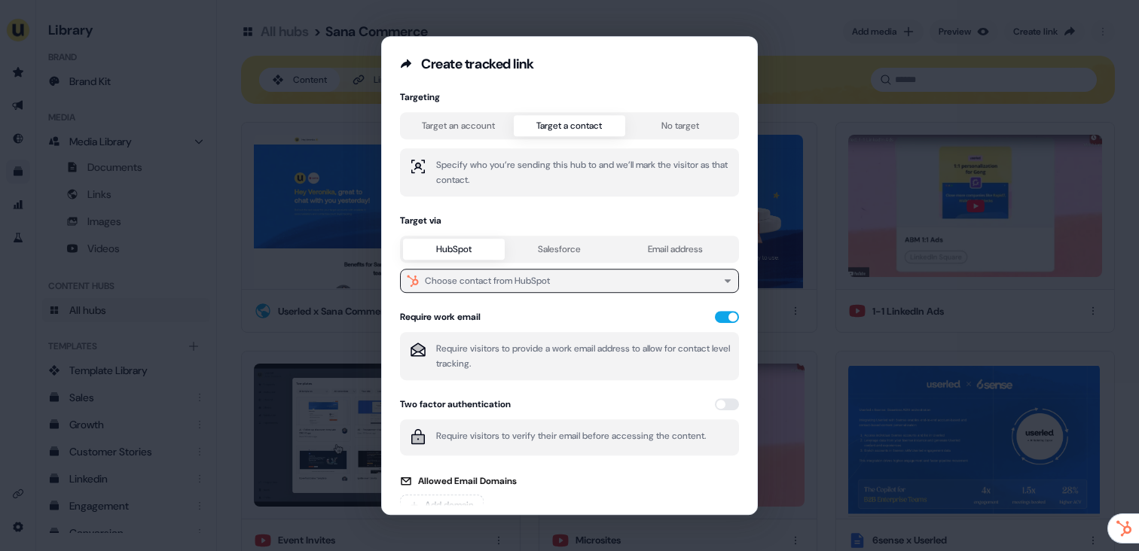
click at [532, 283] on div "Choose contact from HubSpot" at bounding box center [487, 280] width 125 height 15
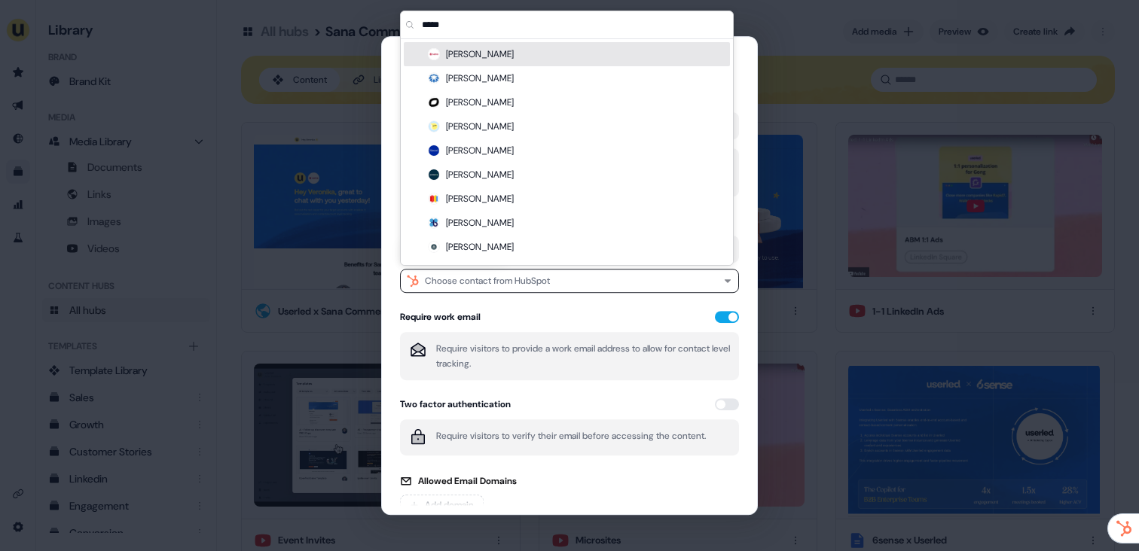
type input "*****"
click at [487, 53] on div "[PERSON_NAME]" at bounding box center [567, 54] width 326 height 24
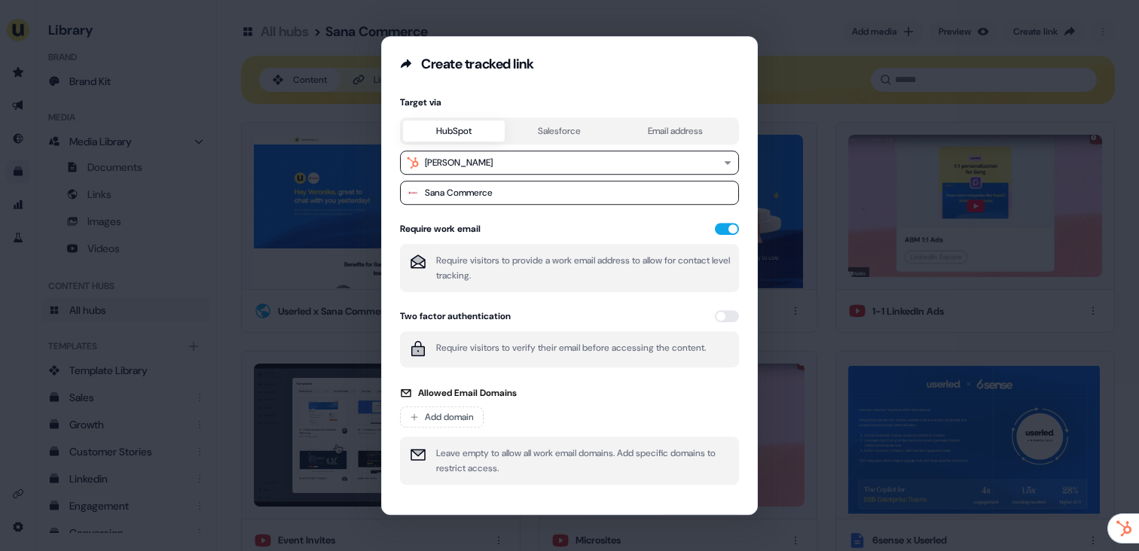
scroll to position [121, 0]
click at [726, 224] on button "button" at bounding box center [727, 227] width 24 height 12
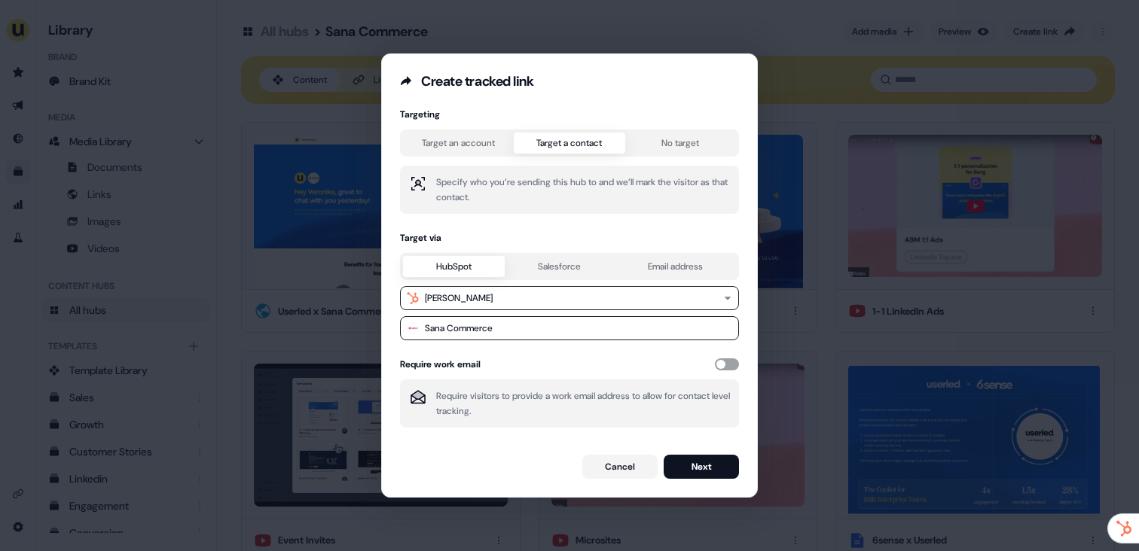
click at [715, 368] on button "button" at bounding box center [727, 365] width 24 height 12
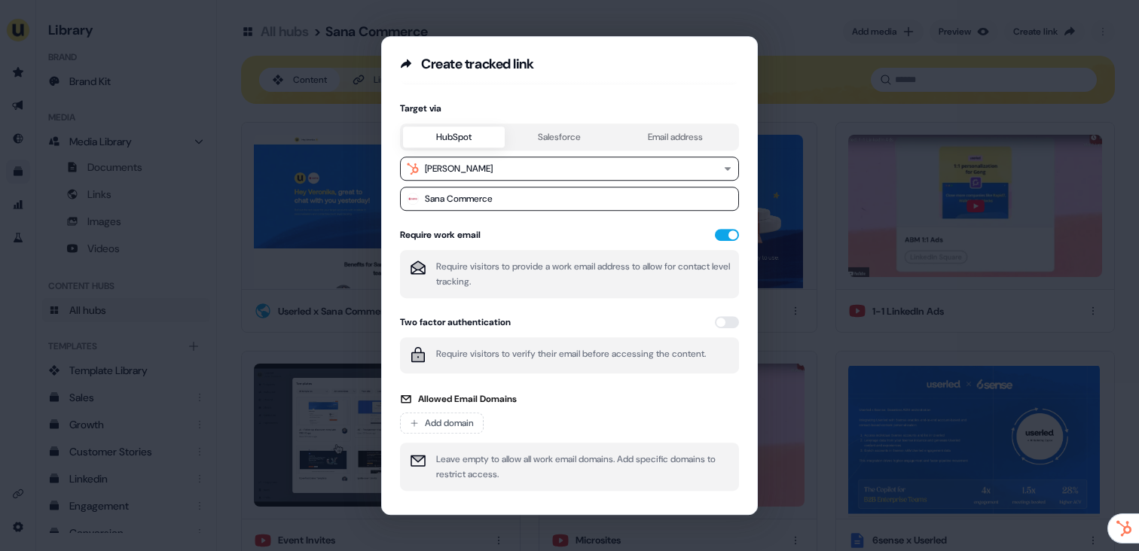
scroll to position [158, 0]
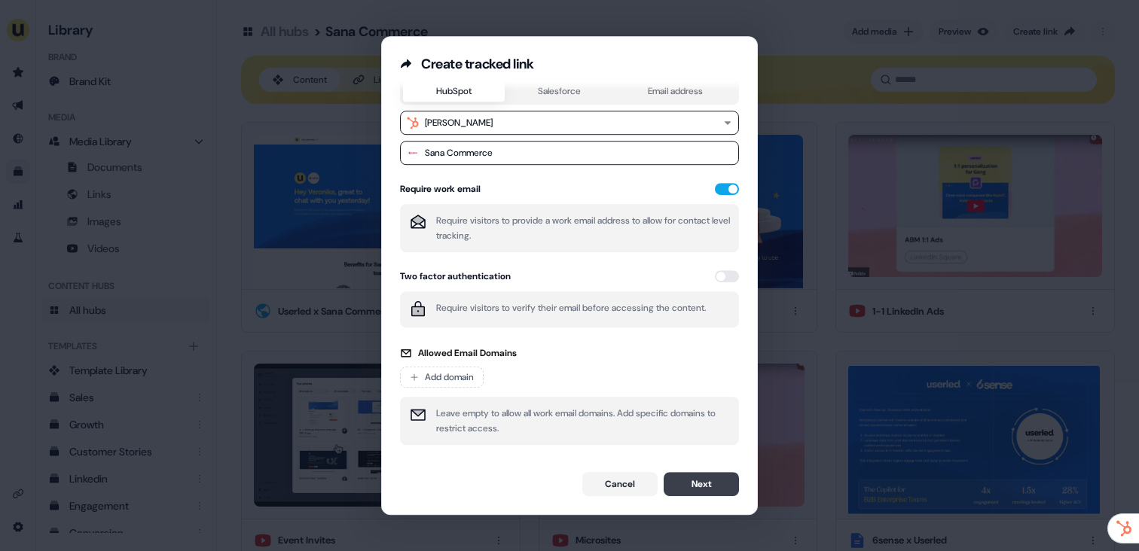
click at [697, 476] on button "Next" at bounding box center [701, 484] width 75 height 24
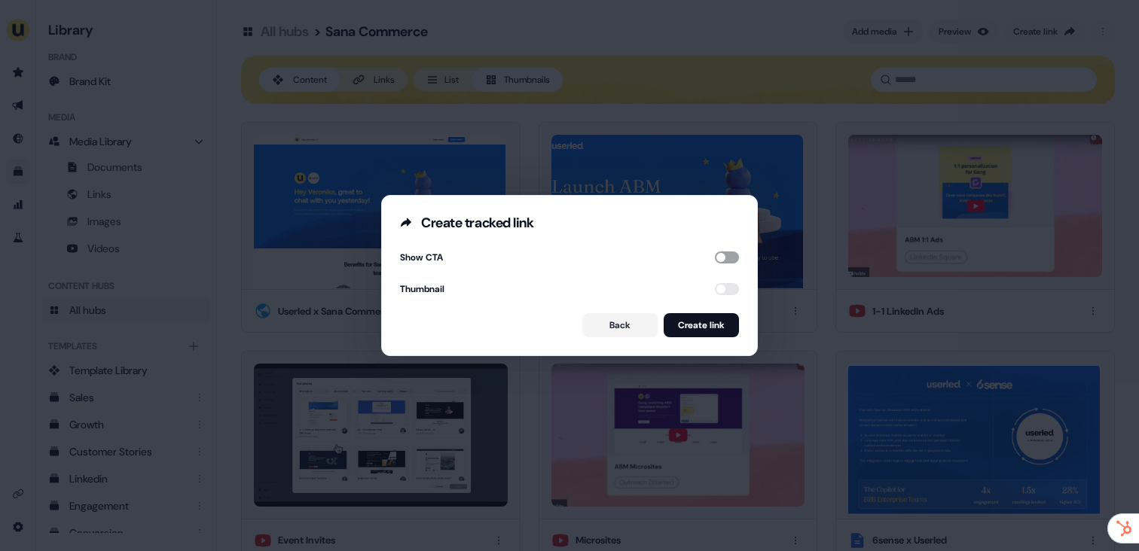
click at [716, 260] on button "button" at bounding box center [727, 258] width 24 height 12
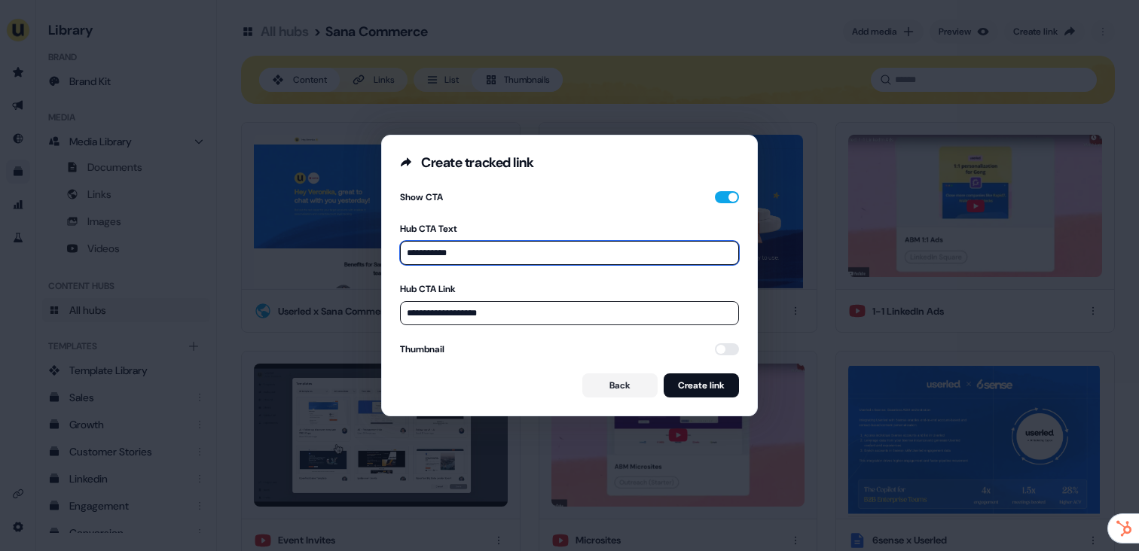
drag, startPoint x: 505, startPoint y: 255, endPoint x: 439, endPoint y: 252, distance: 65.6
click at [439, 252] on input "**********" at bounding box center [569, 253] width 339 height 24
type input "**********"
drag, startPoint x: 511, startPoint y: 319, endPoint x: 388, endPoint y: 309, distance: 123.9
click at [388, 309] on div "**********" at bounding box center [569, 294] width 375 height 244
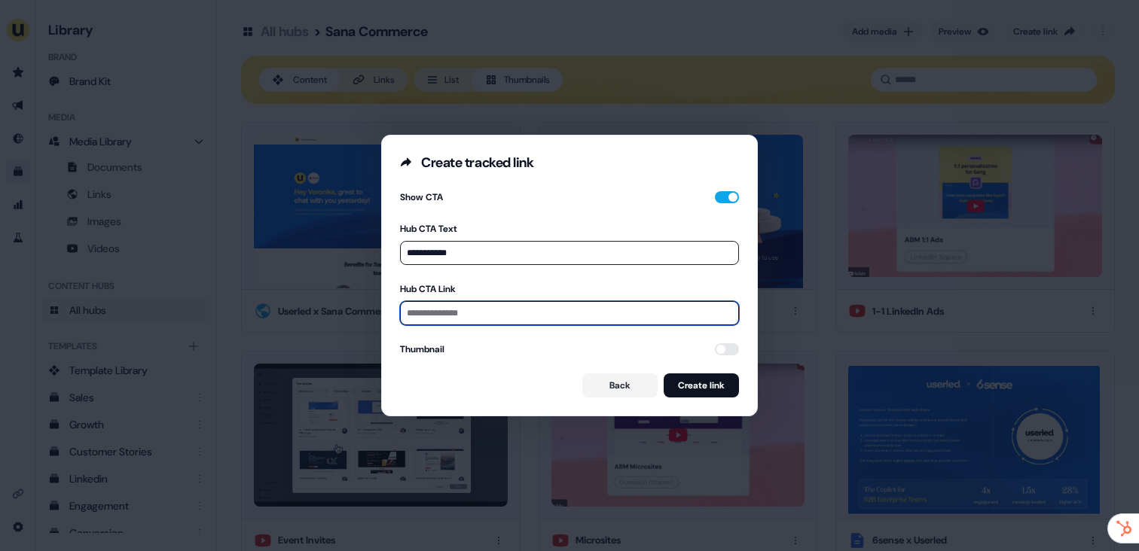
paste input "**********"
type input "**********"
click at [722, 344] on button "button" at bounding box center [727, 349] width 24 height 12
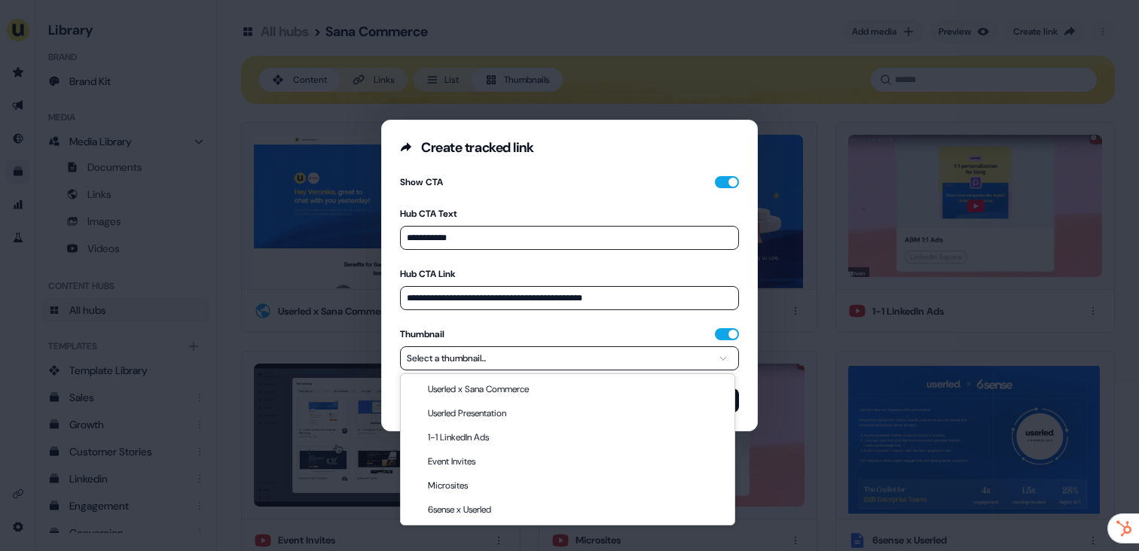
click at [640, 358] on button "Select a thumbnail..." at bounding box center [569, 358] width 339 height 24
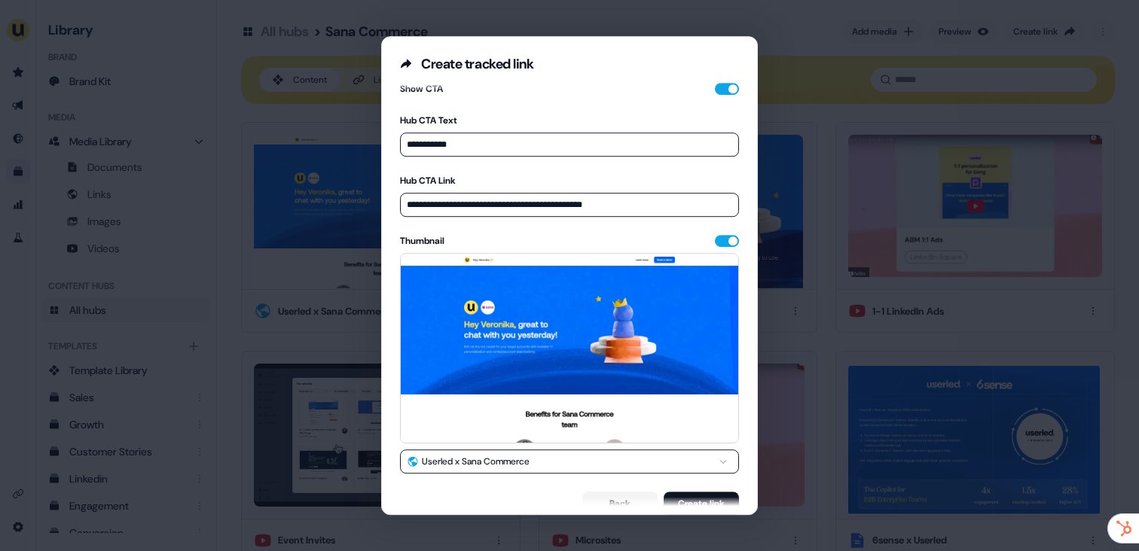
scroll to position [26, 0]
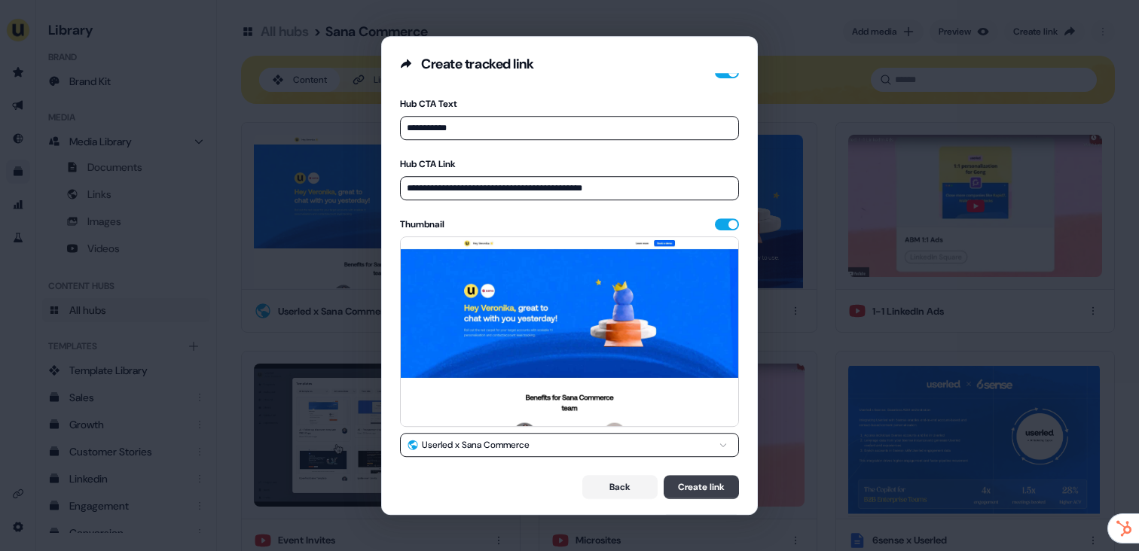
click at [704, 485] on button "Create link" at bounding box center [701, 487] width 75 height 24
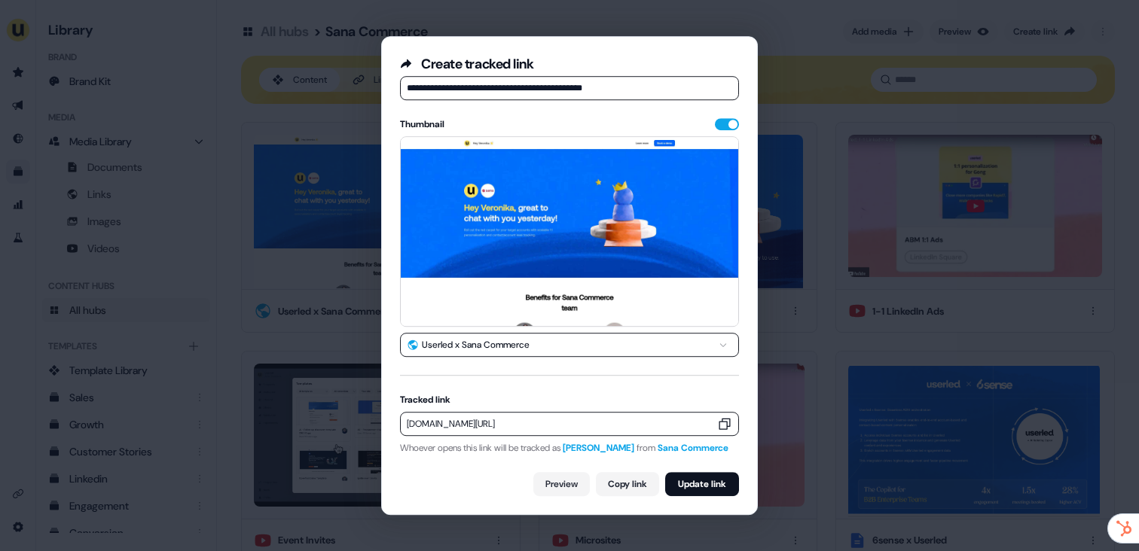
scroll to position [136, 0]
click at [722, 417] on icon "button" at bounding box center [724, 424] width 15 height 15
